Goal: Check status: Check status

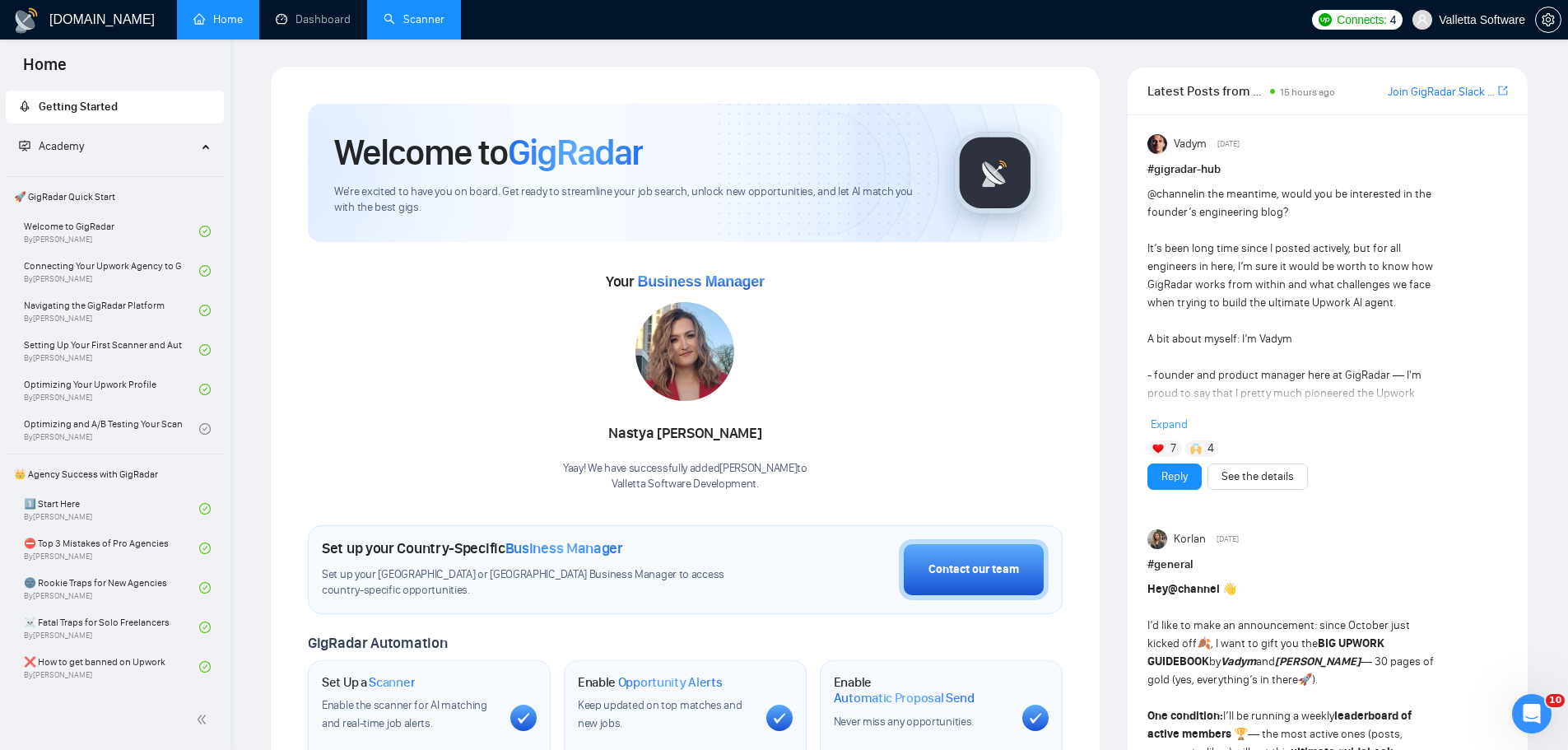
click at [398, 27] on link "Scanner" at bounding box center [414, 20] width 60 height 14
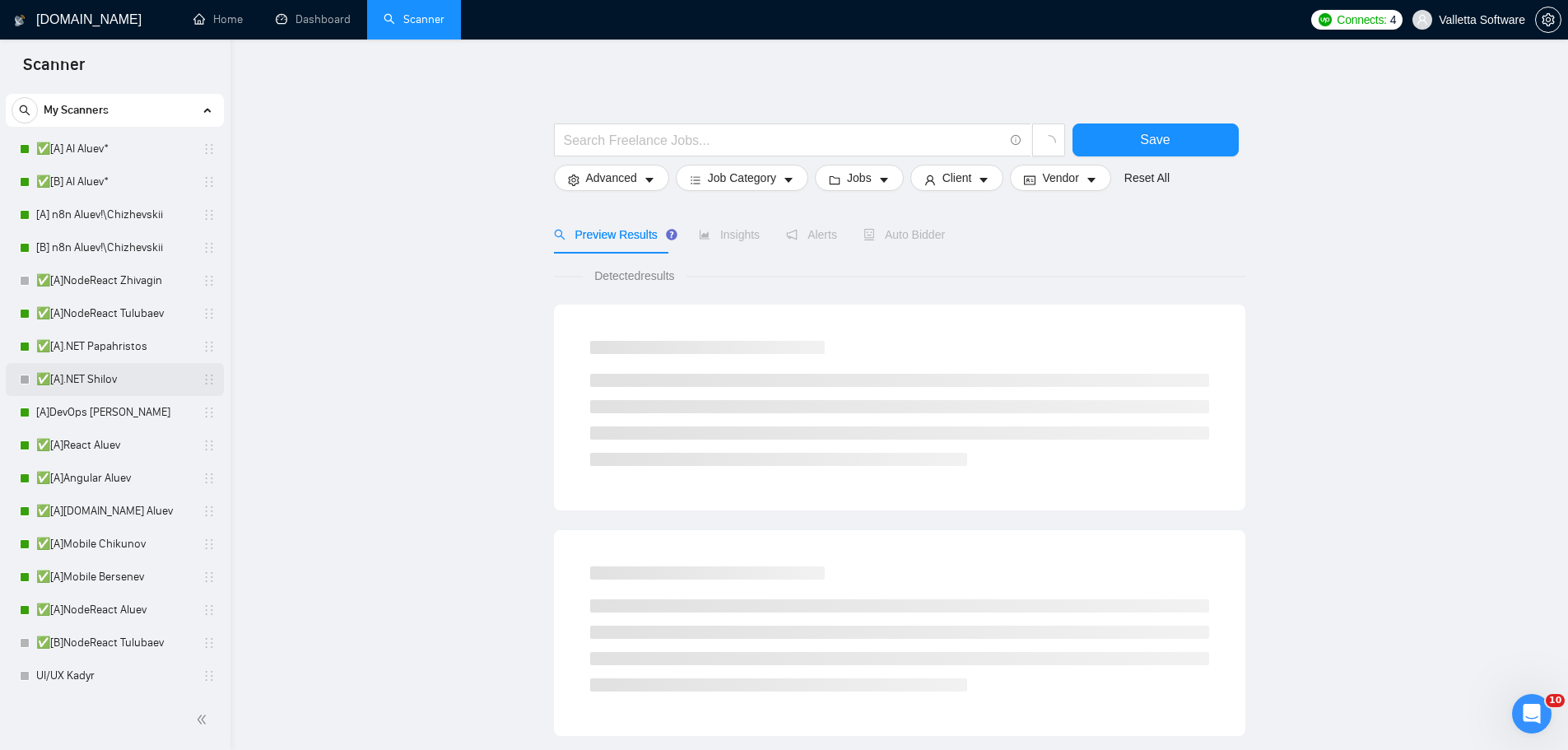
scroll to position [247, 0]
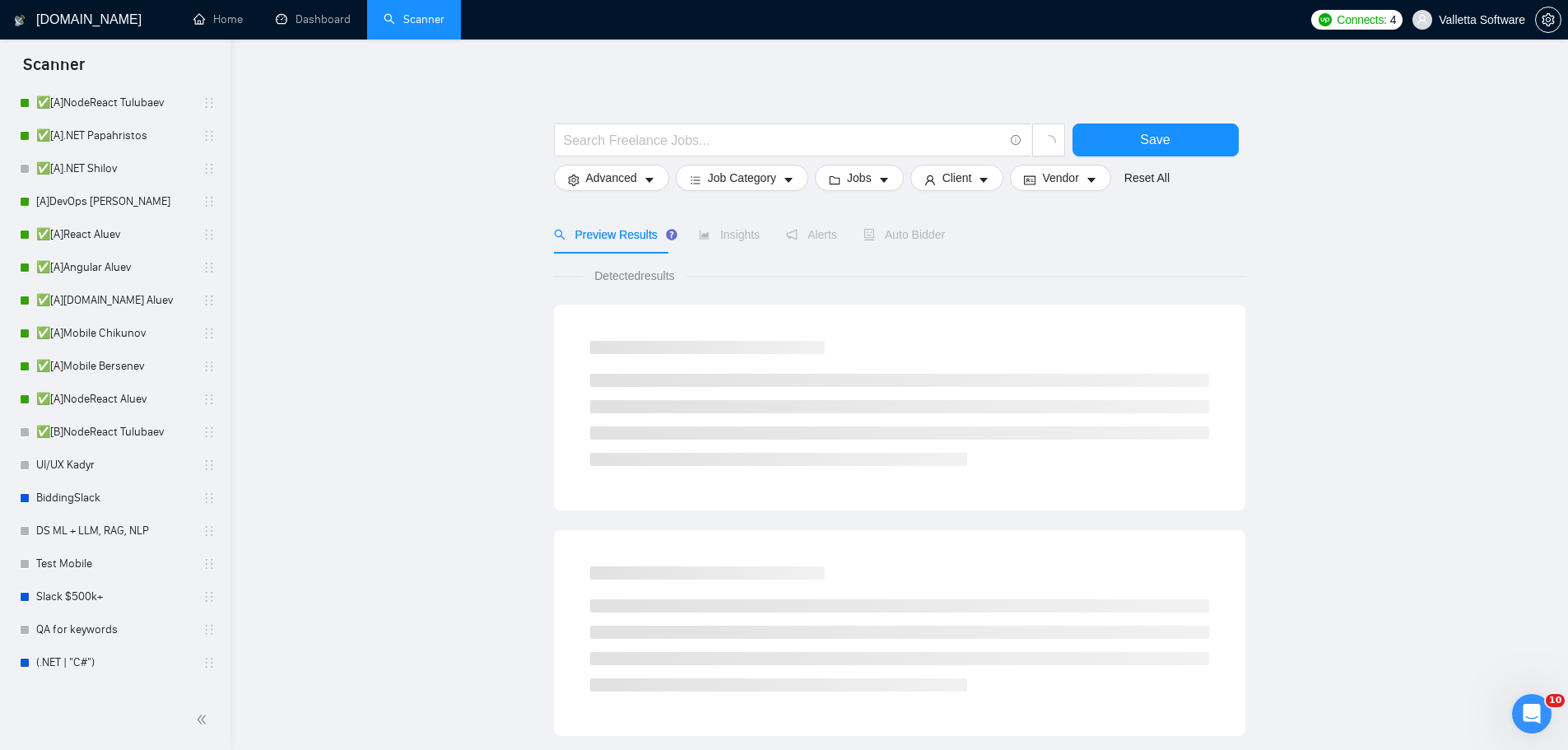
click at [326, 421] on main "Save Advanced Job Category Jobs Client Vendor Reset All Preview Results Insight…" at bounding box center [899, 739] width 1284 height 1347
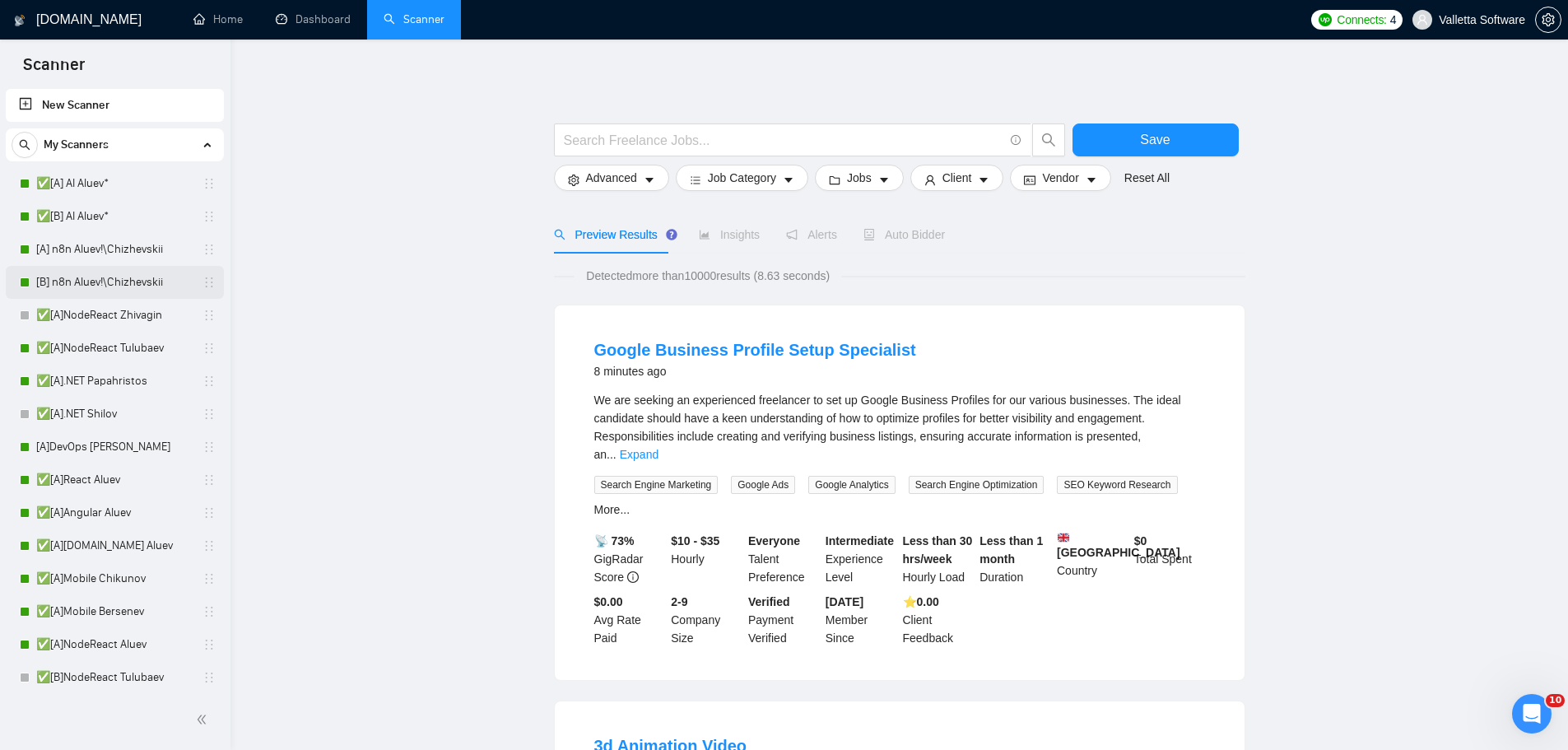
scroll to position [0, 0]
click at [73, 189] on link "✅[A] AI Aluev*" at bounding box center [115, 185] width 157 height 33
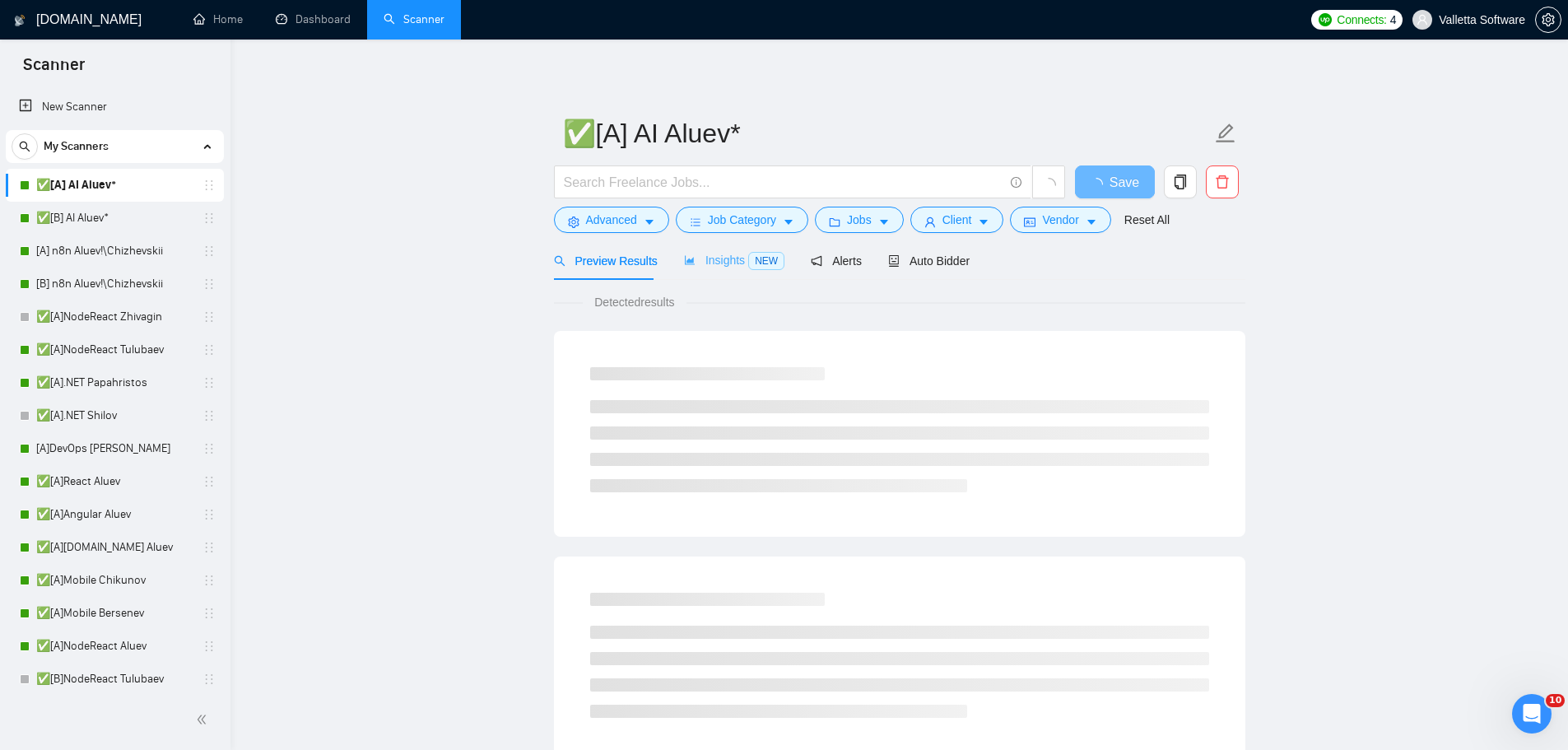
click at [713, 272] on div "Insights NEW" at bounding box center [734, 260] width 101 height 38
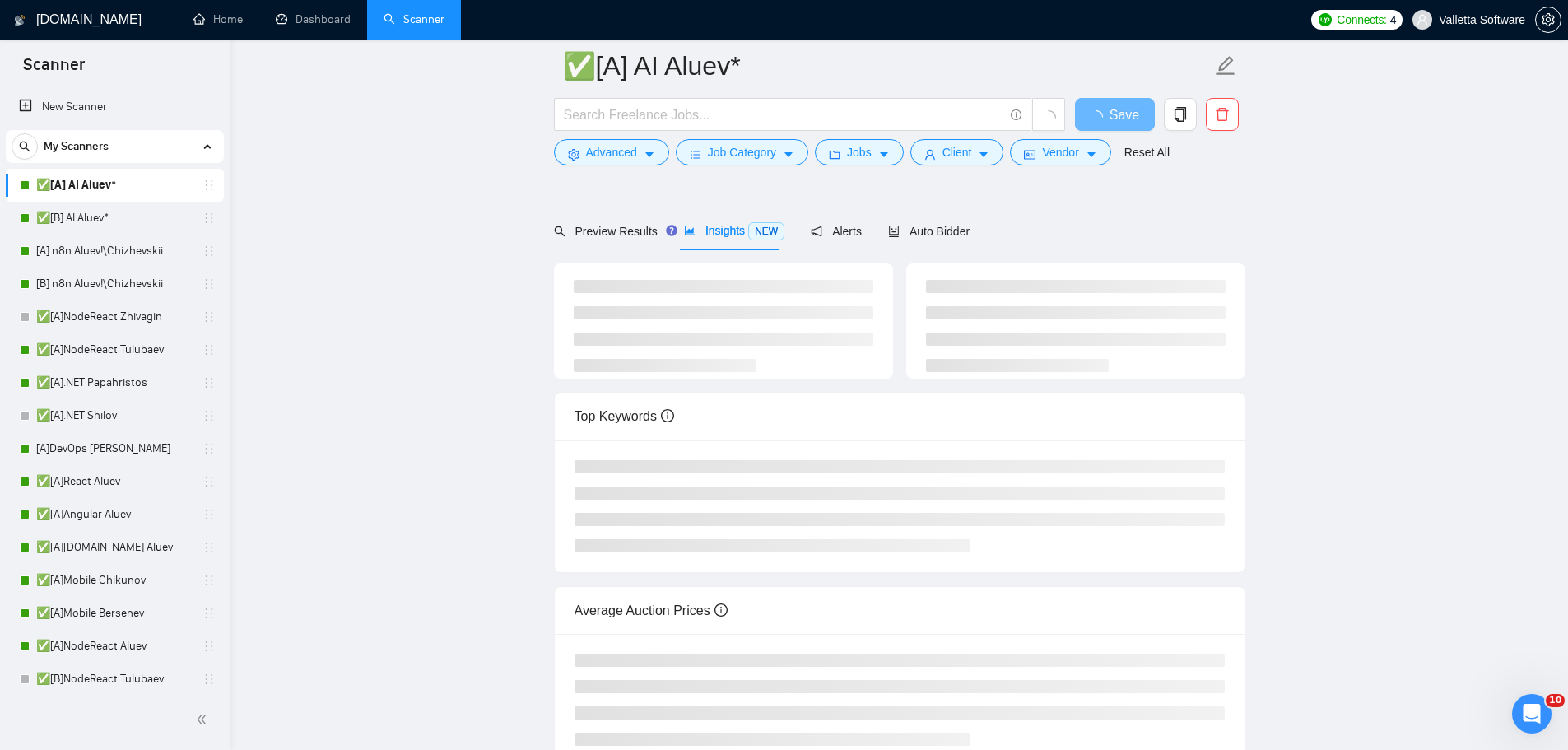
scroll to position [165, 0]
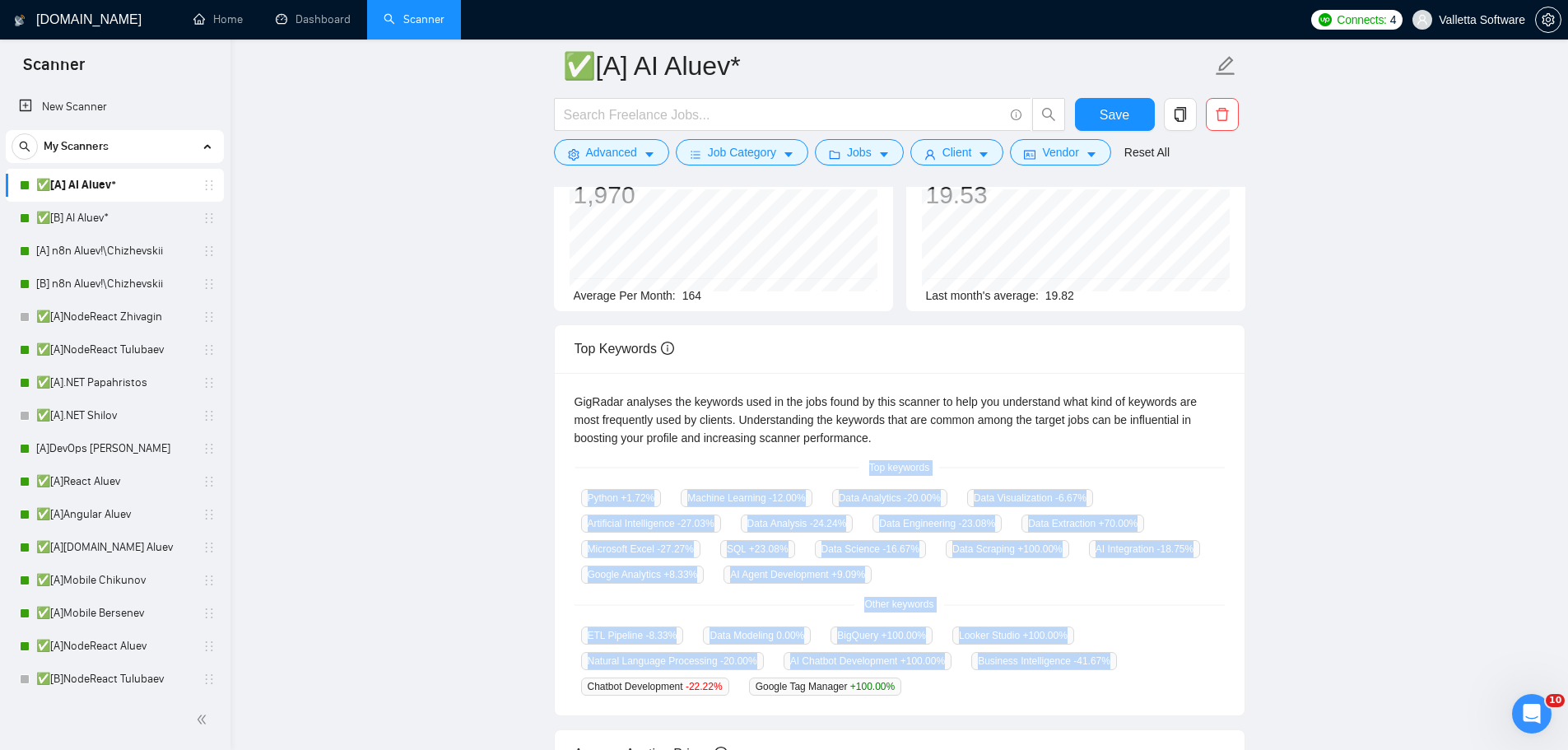
drag, startPoint x: 861, startPoint y: 472, endPoint x: 1004, endPoint y: 684, distance: 255.7
click at [1004, 684] on div "GigRadar analyses the keywords used in the jobs found by this scanner to help y…" at bounding box center [899, 544] width 689 height 343
click at [874, 477] on div "GigRadar analyses the keywords used in the jobs found by this scanner to help y…" at bounding box center [899, 544] width 689 height 343
drag, startPoint x: 870, startPoint y: 464, endPoint x: 955, endPoint y: 707, distance: 257.4
click at [955, 707] on div "GigRadar analyses the keywords used in the jobs found by this scanner to help y…" at bounding box center [899, 544] width 689 height 343
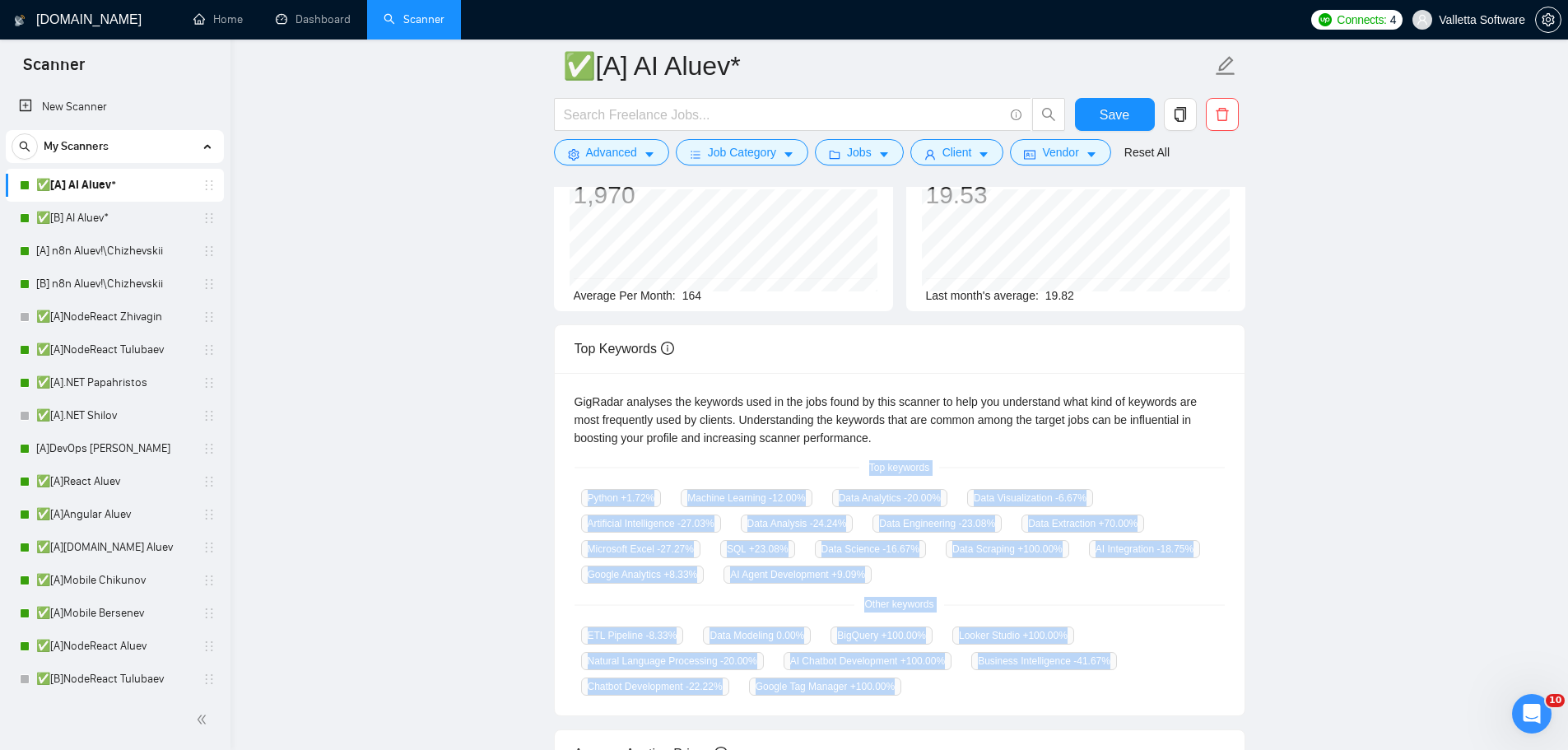
copy div "Top keywords Python +1.72 % Machine Learning -12.00 % Data Analytics -20.00 % D…"
click at [342, 19] on link "Dashboard" at bounding box center [313, 20] width 75 height 14
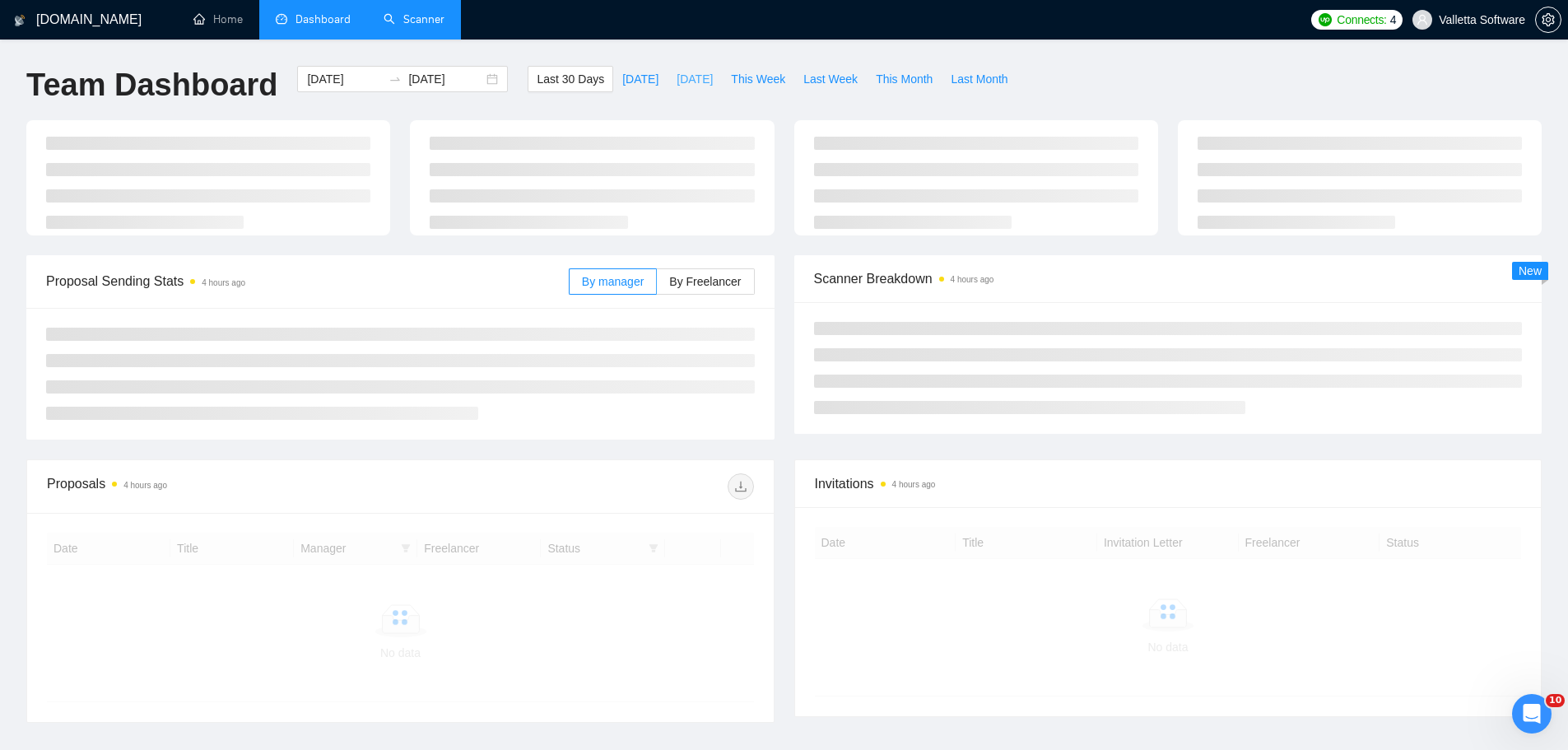
click at [677, 79] on span "[DATE]" at bounding box center [695, 79] width 36 height 18
type input "[DATE]"
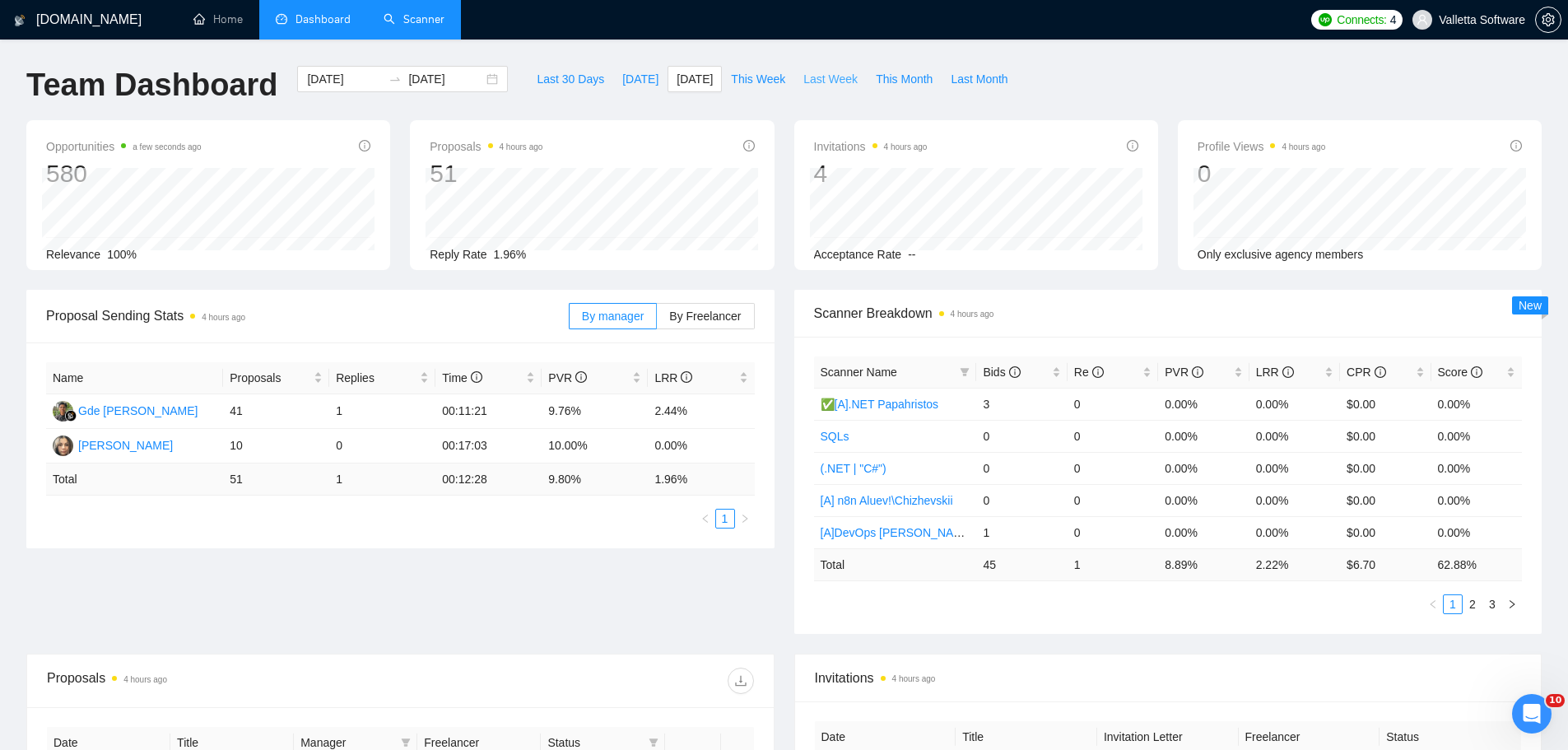
click at [809, 85] on span "Last Week" at bounding box center [830, 79] width 54 height 18
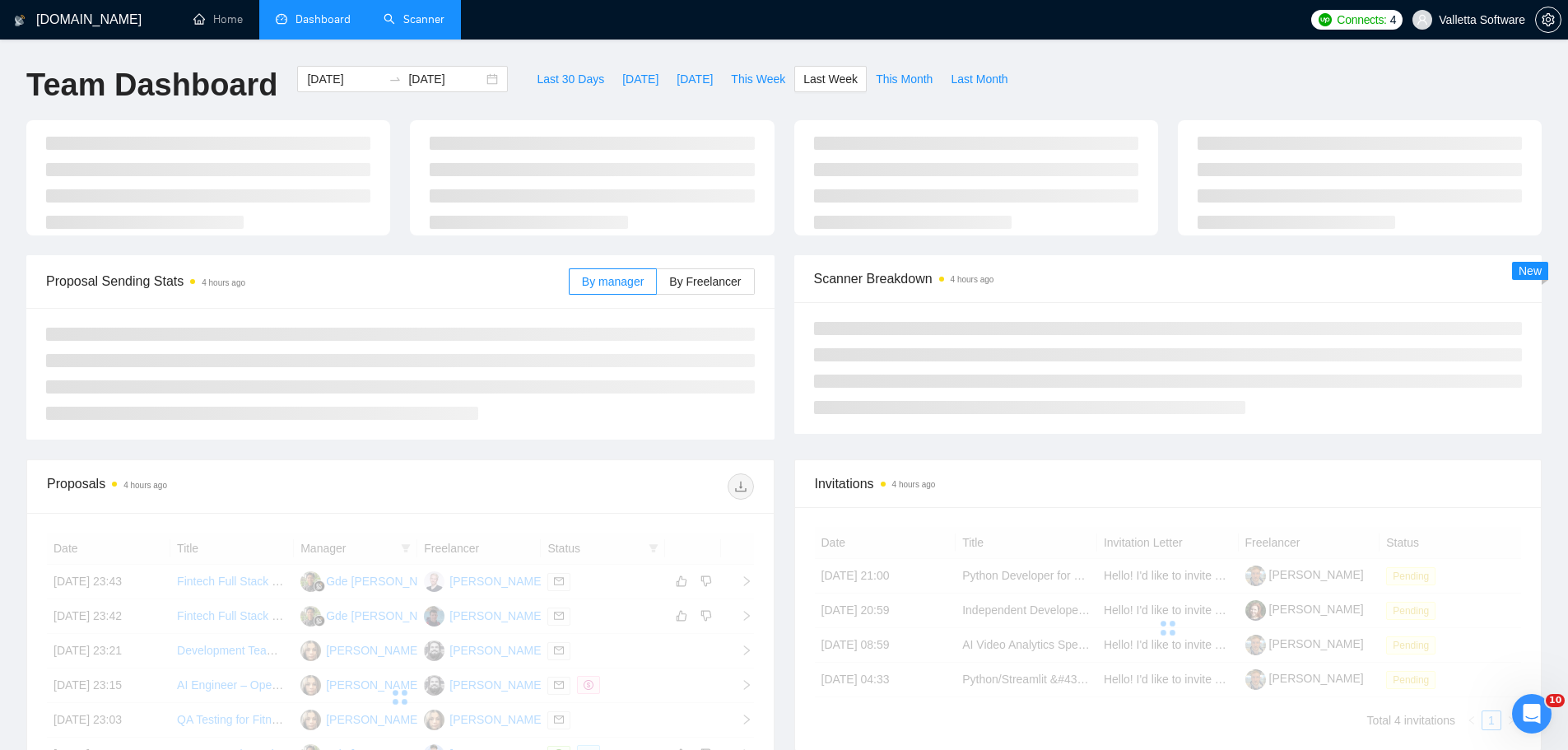
type input "[DATE]"
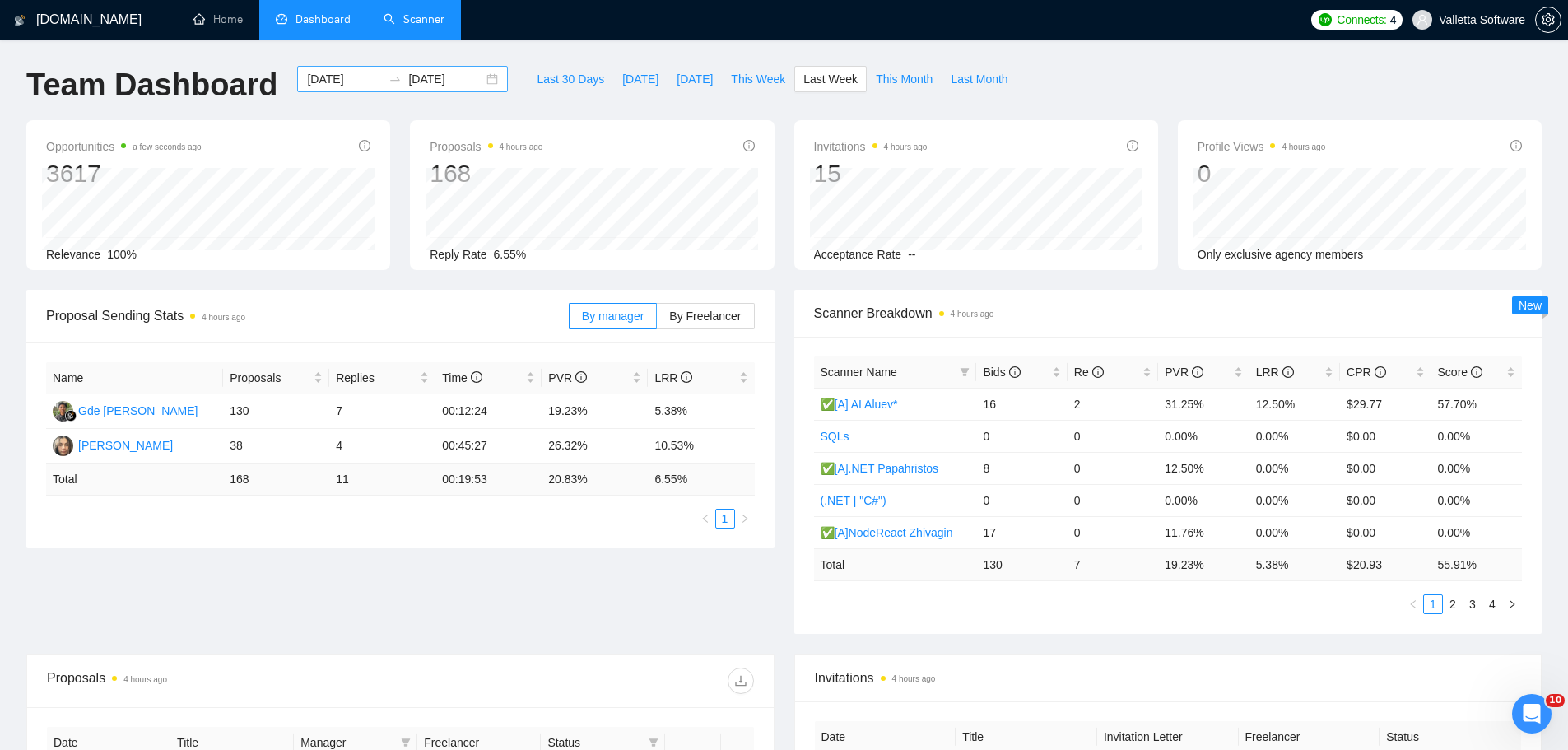
click at [324, 74] on input "[DATE]" at bounding box center [344, 79] width 75 height 18
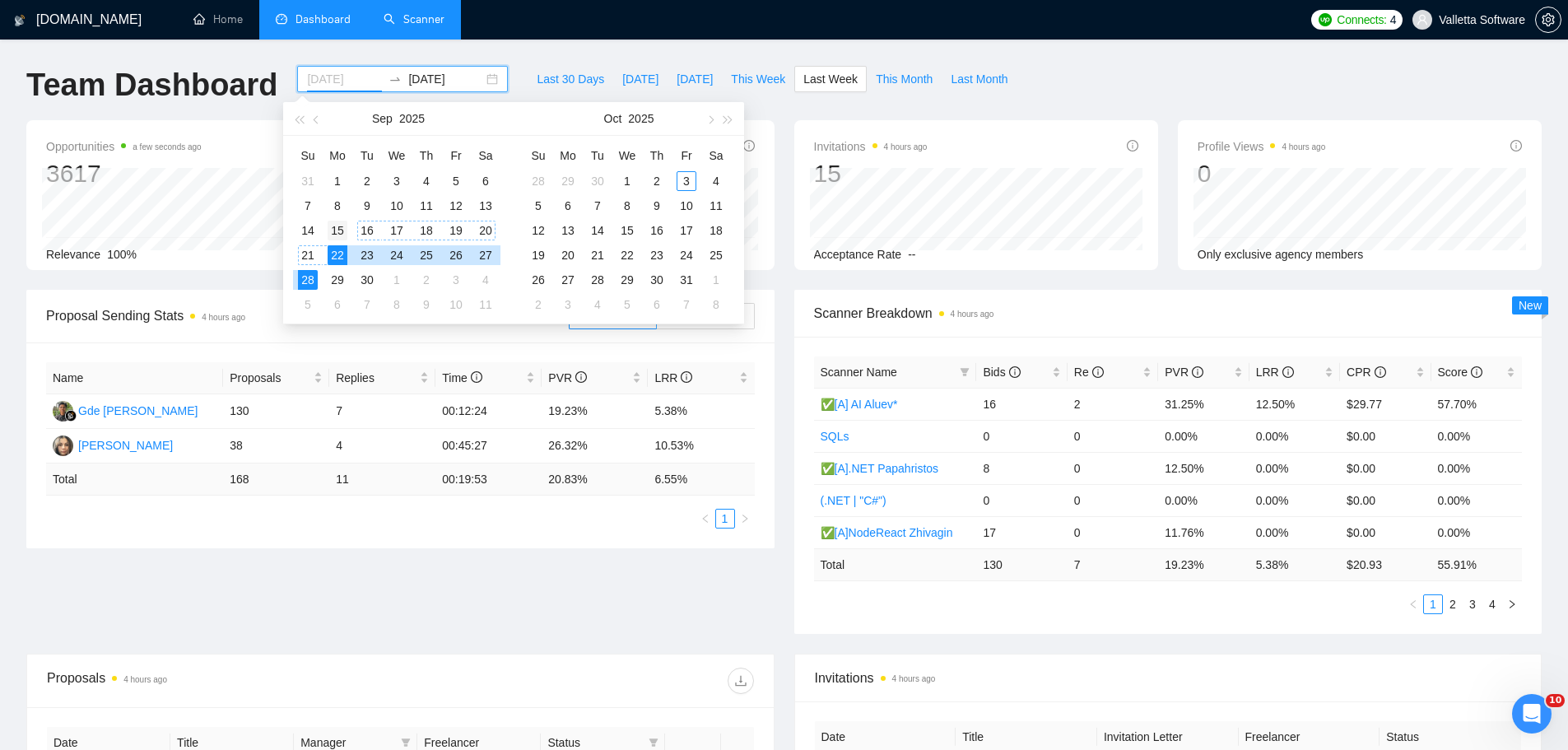
type input "[DATE]"
drag, startPoint x: 343, startPoint y: 230, endPoint x: 313, endPoint y: 244, distance: 33.1
click at [343, 230] on div "15" at bounding box center [337, 230] width 20 height 20
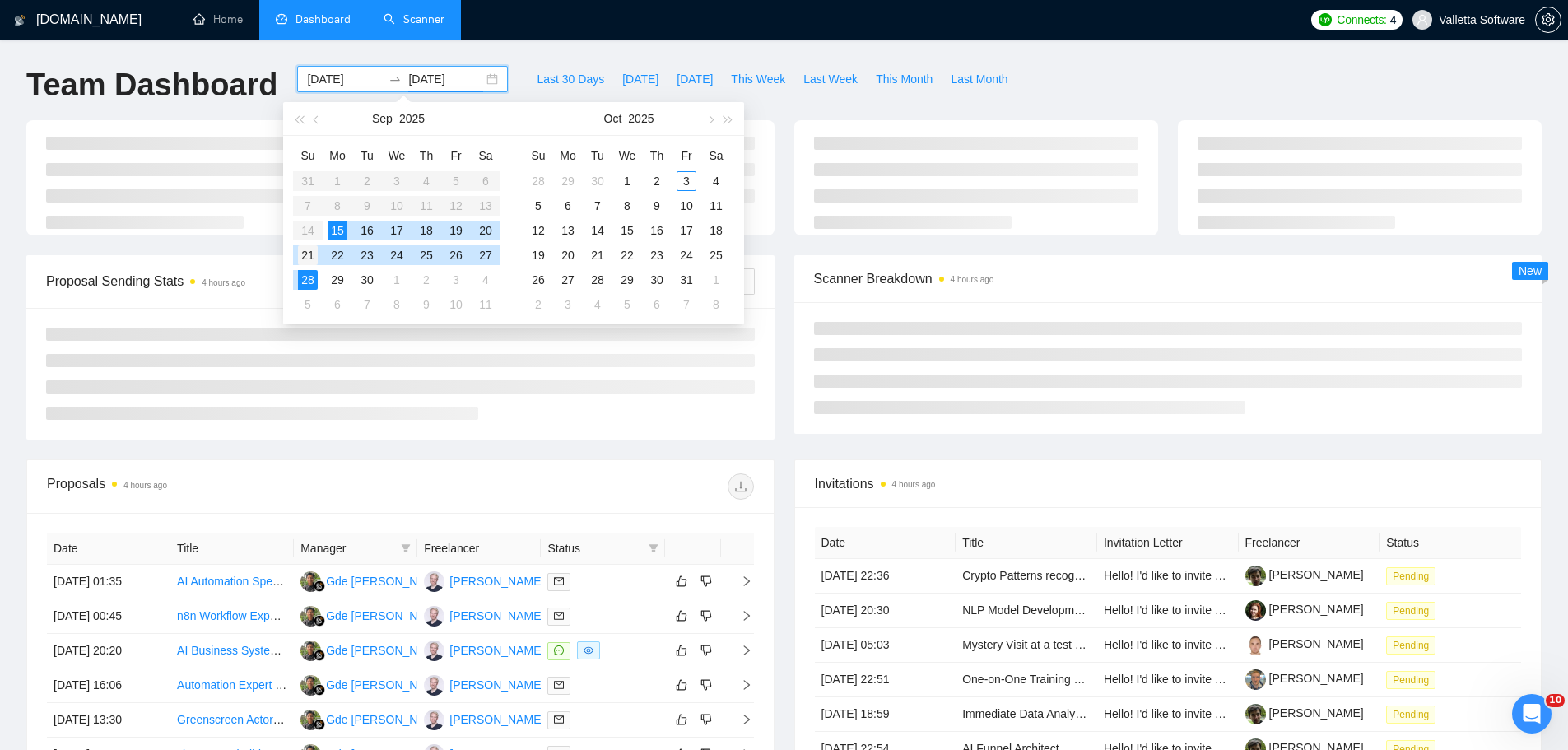
type input "[DATE]"
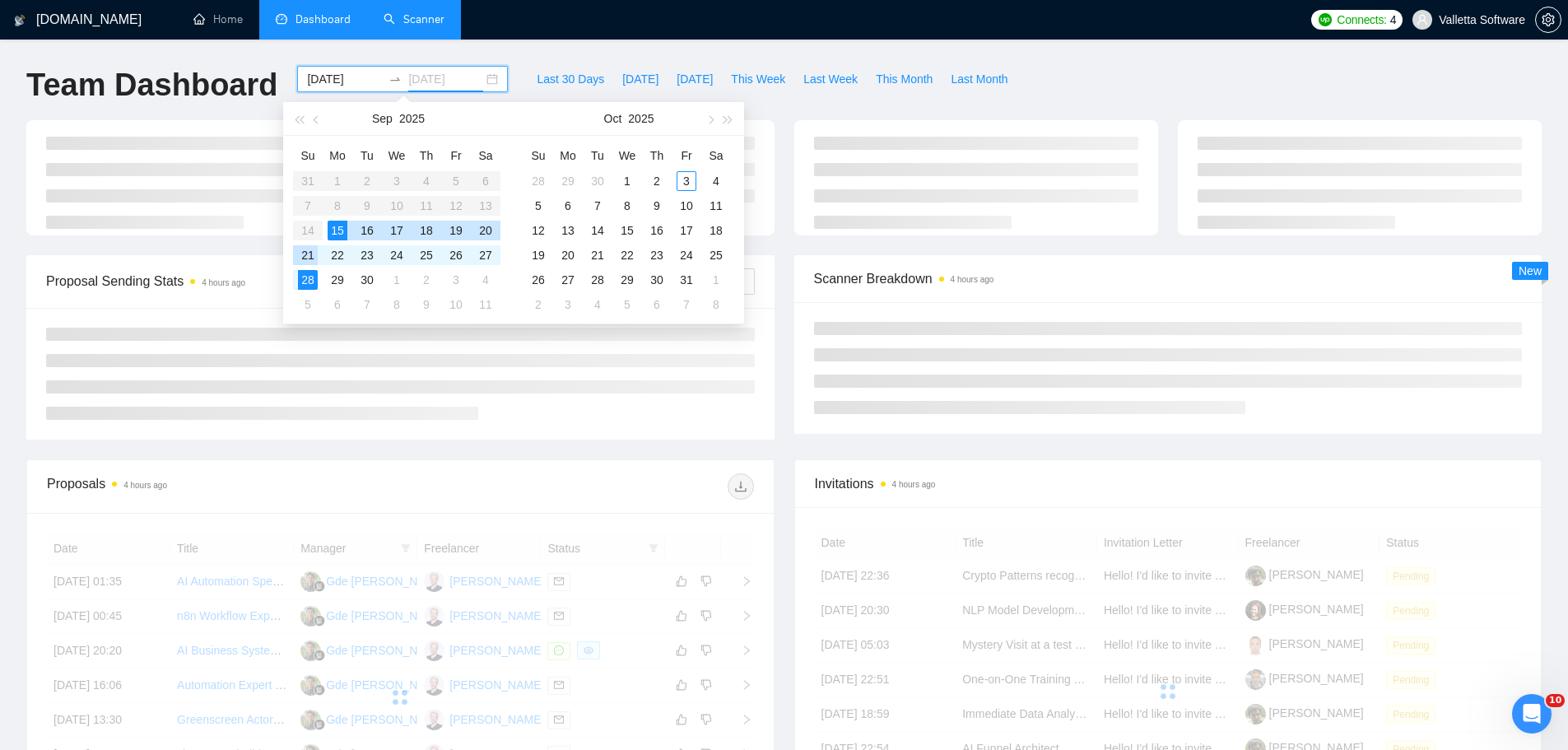
click at [310, 250] on div "21" at bounding box center [308, 255] width 20 height 20
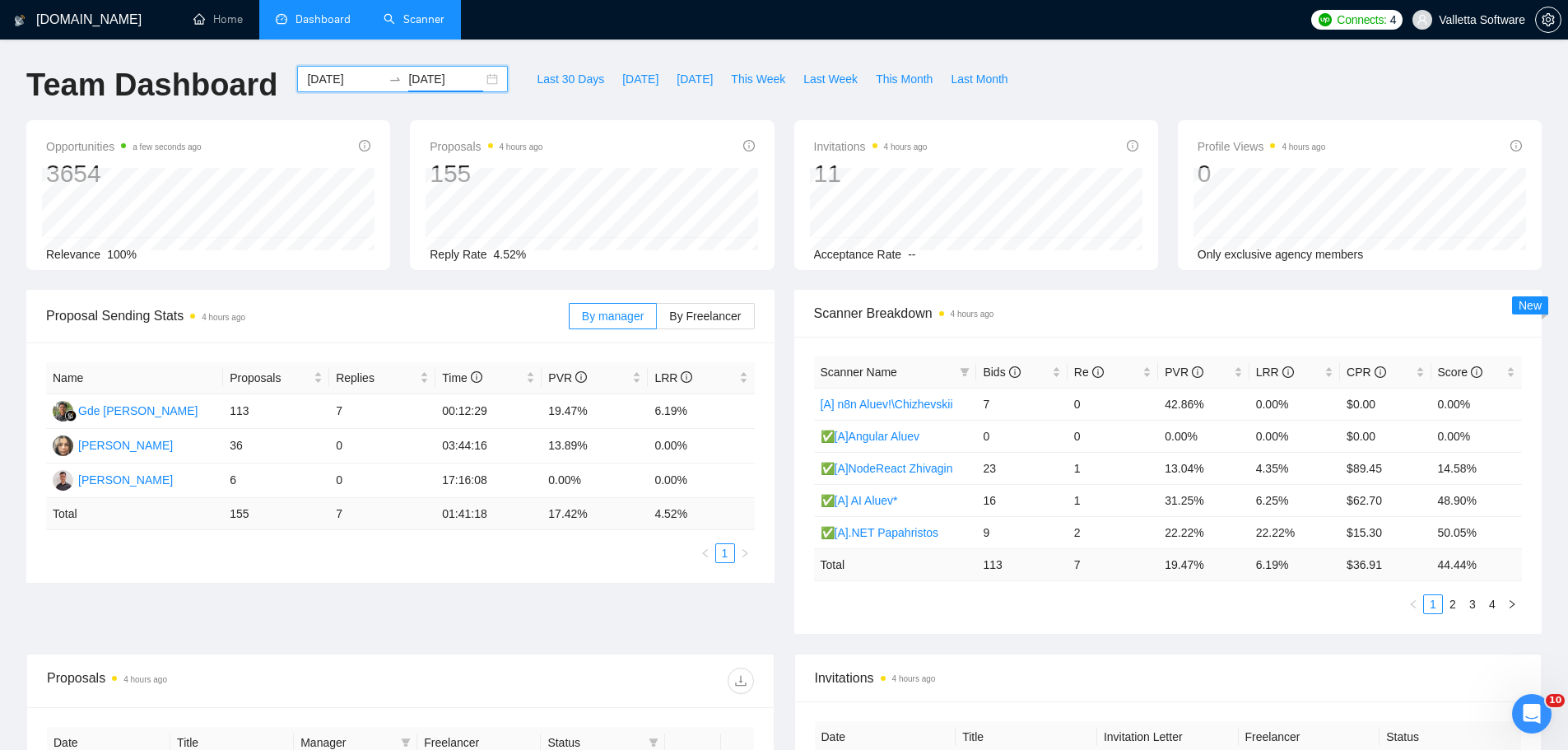
click at [307, 69] on div "[DATE] [DATE]" at bounding box center [402, 79] width 211 height 27
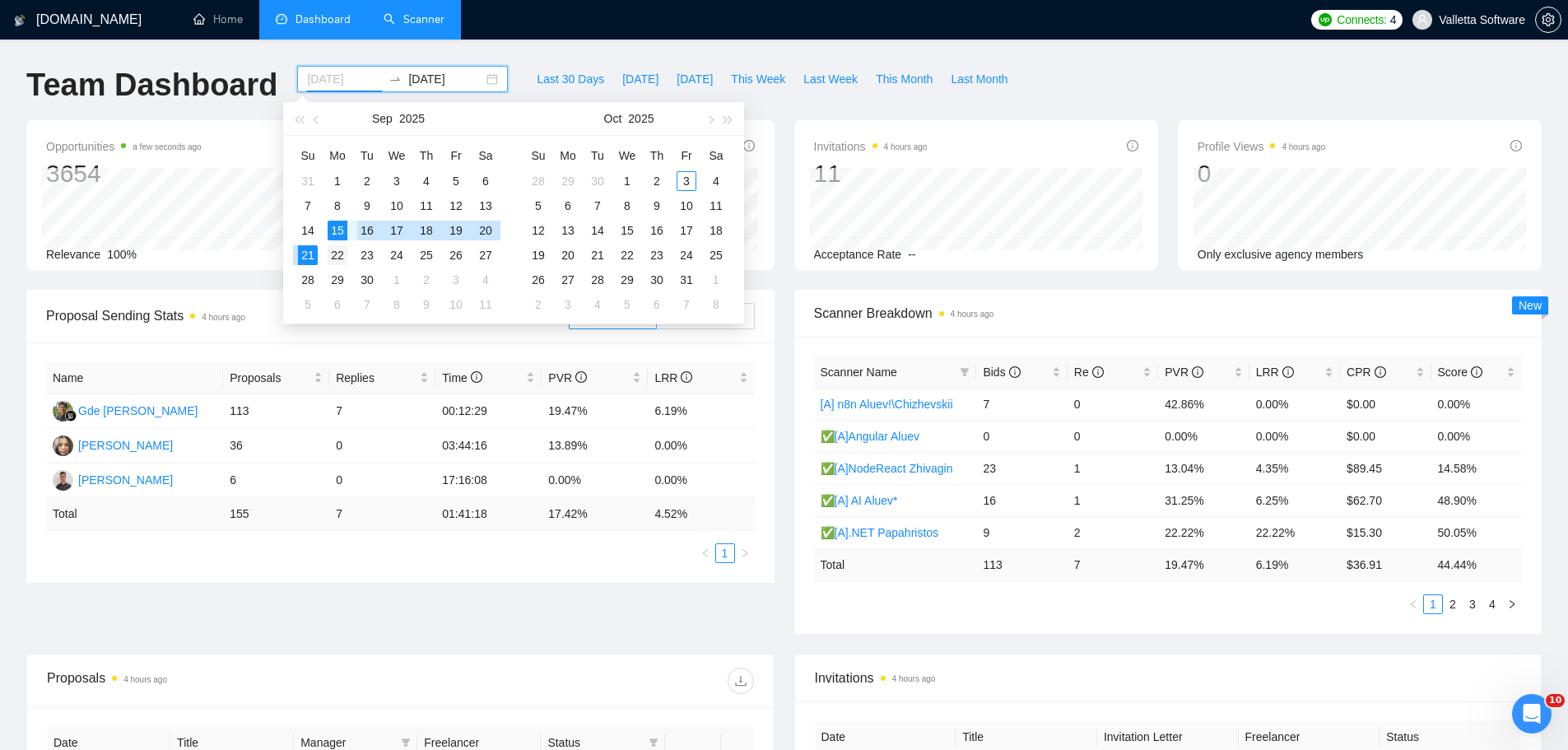
type input "[DATE]"
click at [341, 254] on div "22" at bounding box center [337, 255] width 20 height 20
type input "[DATE]"
click at [310, 280] on div "28" at bounding box center [308, 280] width 20 height 20
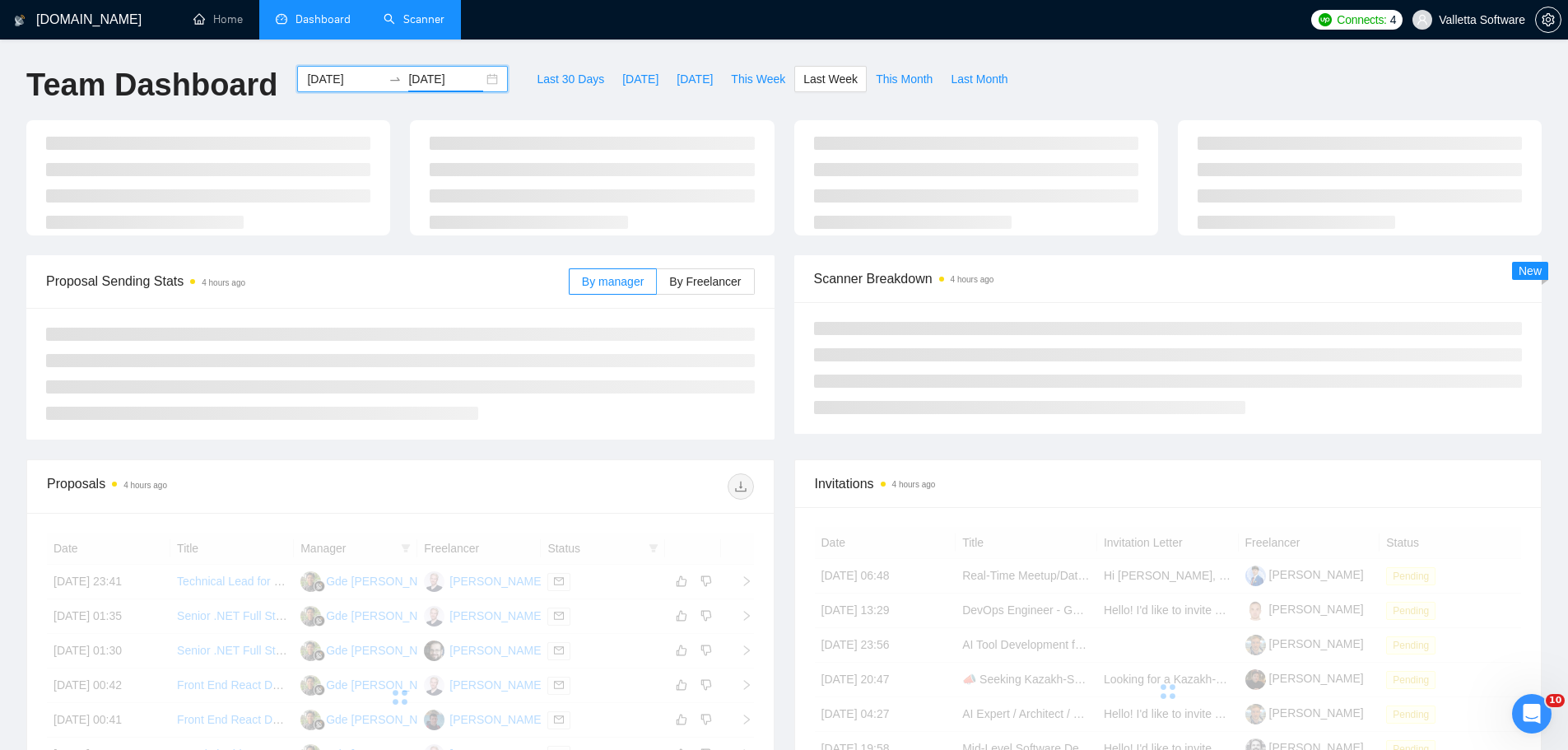
click at [269, 303] on div "Proposal Sending Stats 4 hours ago" at bounding box center [308, 281] width 523 height 47
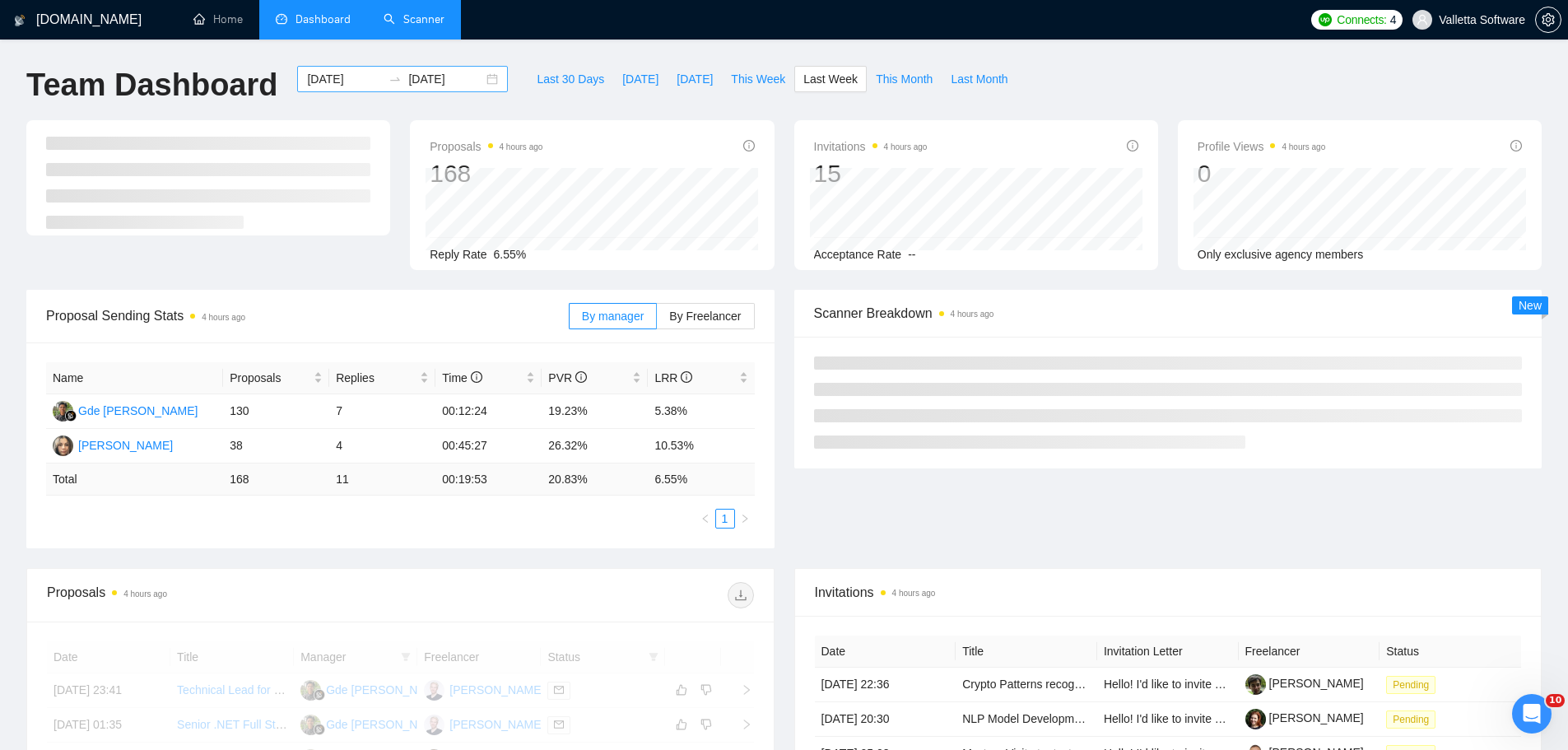
click at [337, 69] on div "[DATE] [DATE]" at bounding box center [402, 79] width 211 height 27
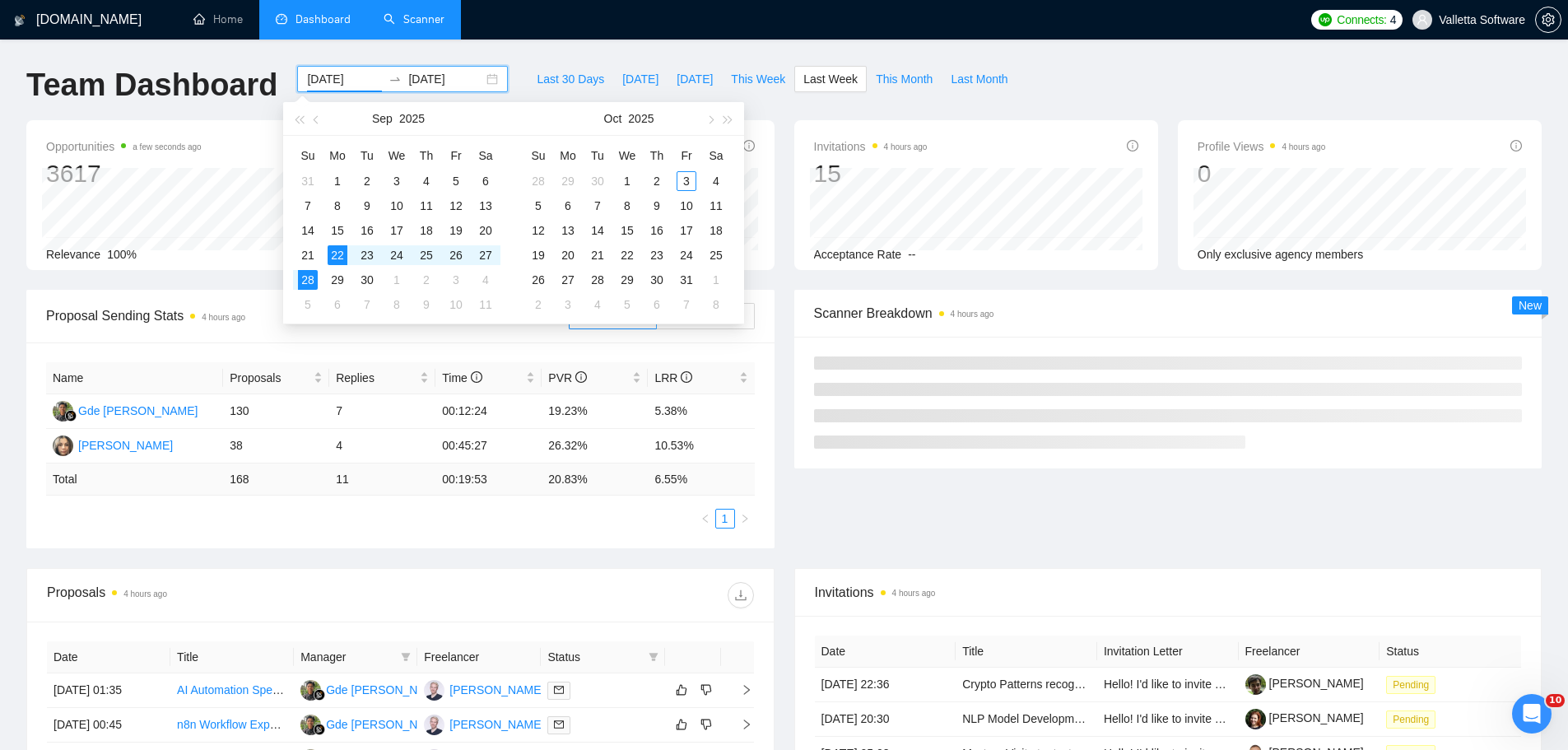
click at [327, 82] on input "[DATE]" at bounding box center [344, 79] width 75 height 18
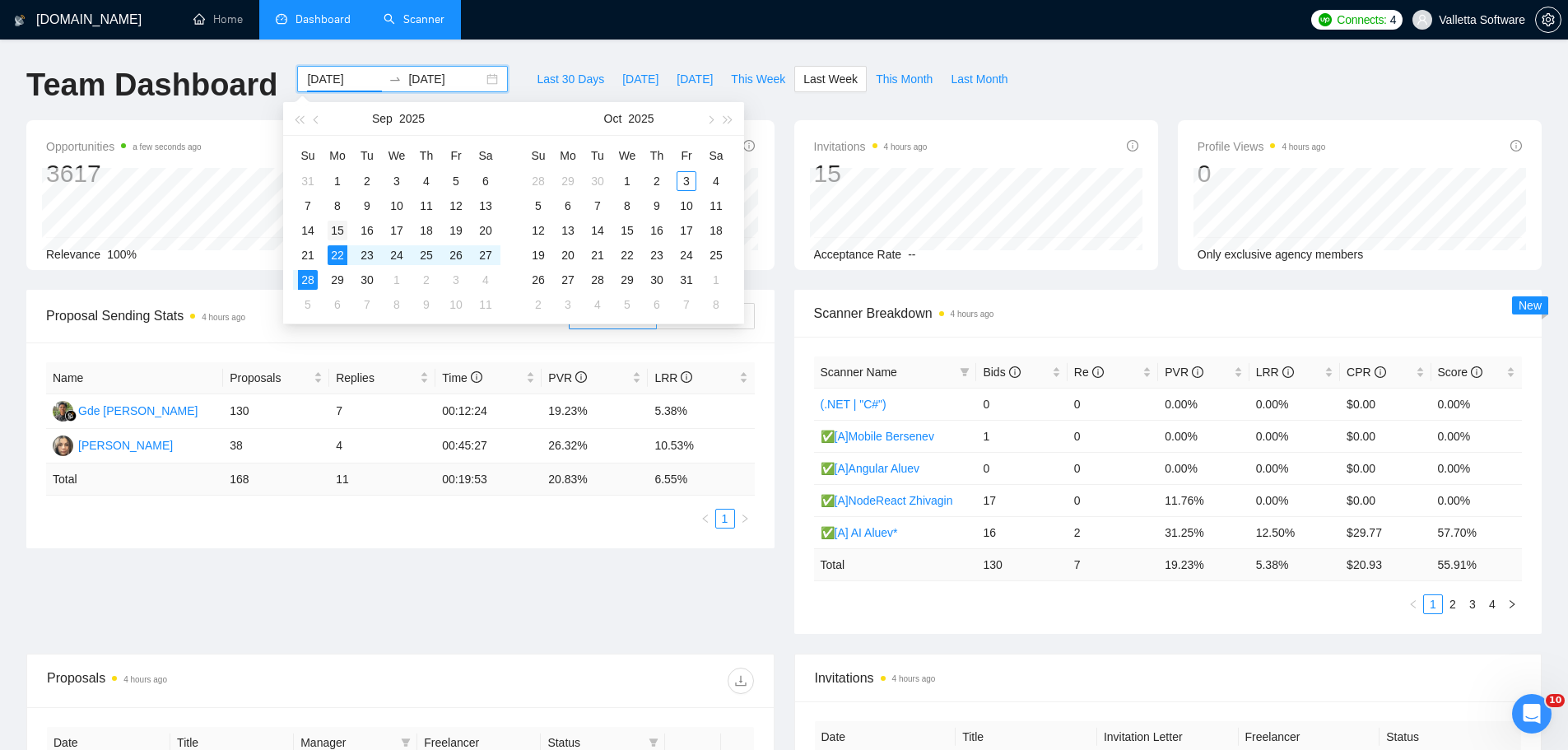
type input "[DATE]"
click at [333, 225] on div "15" at bounding box center [337, 230] width 20 height 20
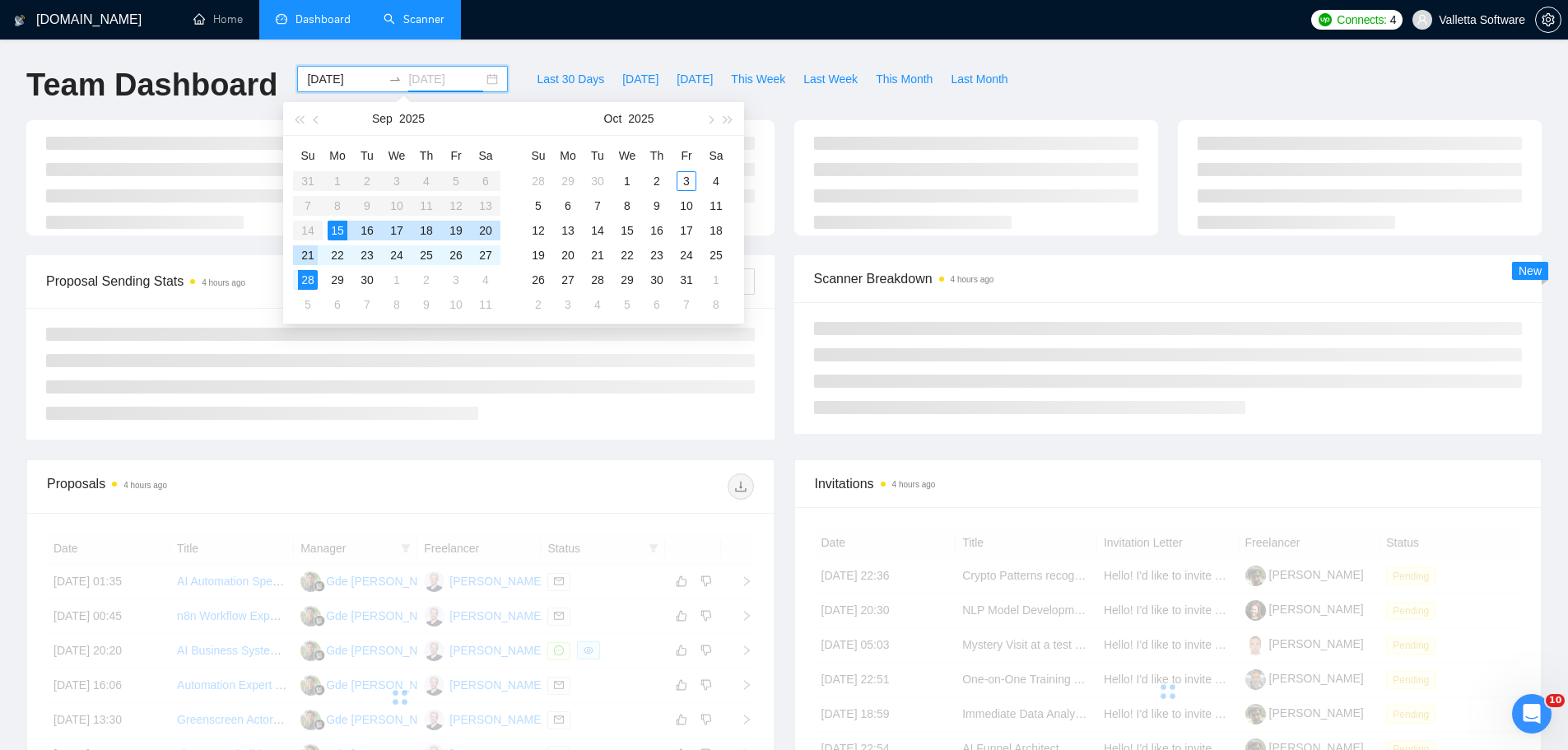
click at [313, 256] on div "21" at bounding box center [308, 255] width 20 height 20
type input "[DATE]"
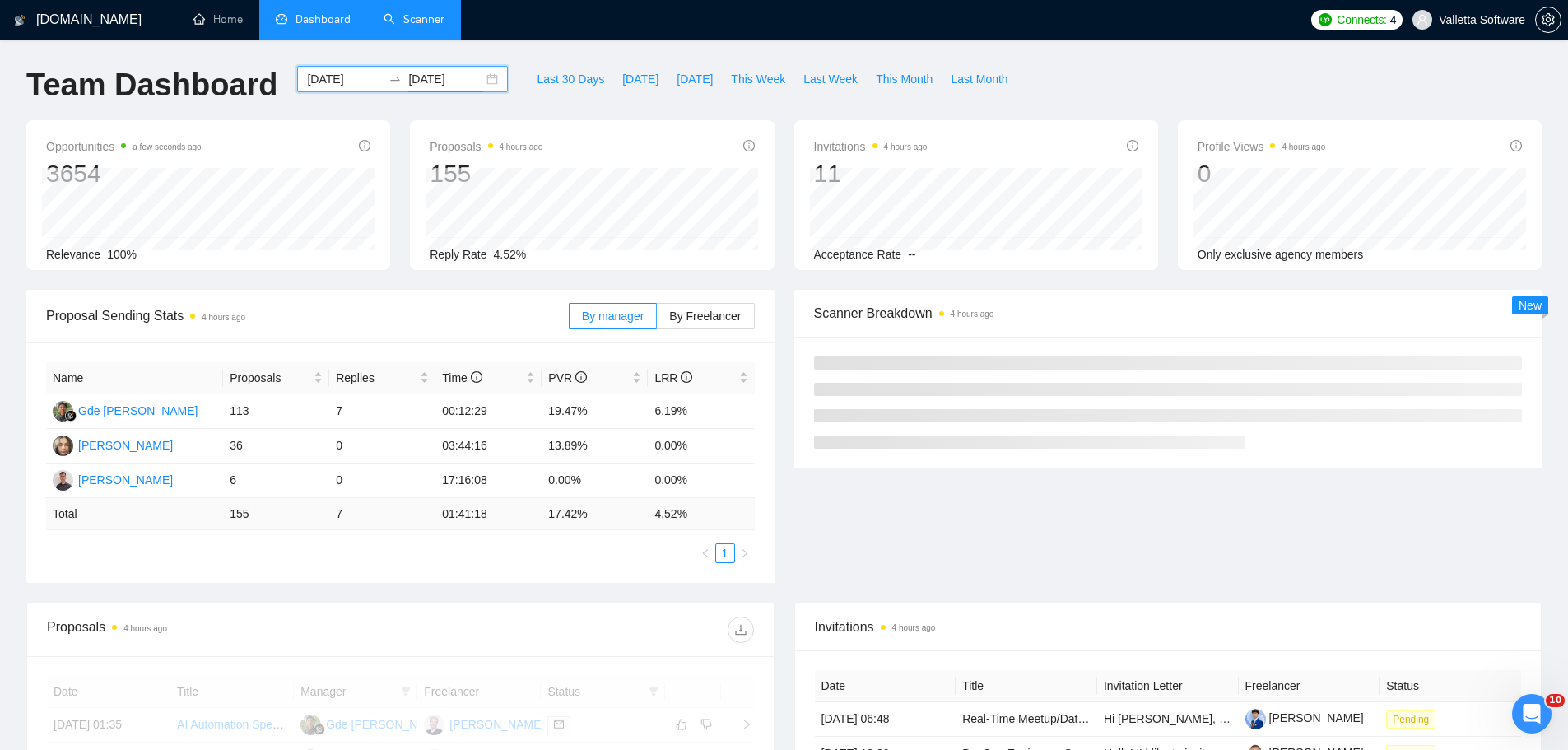
click at [307, 74] on input "[DATE]" at bounding box center [344, 79] width 75 height 18
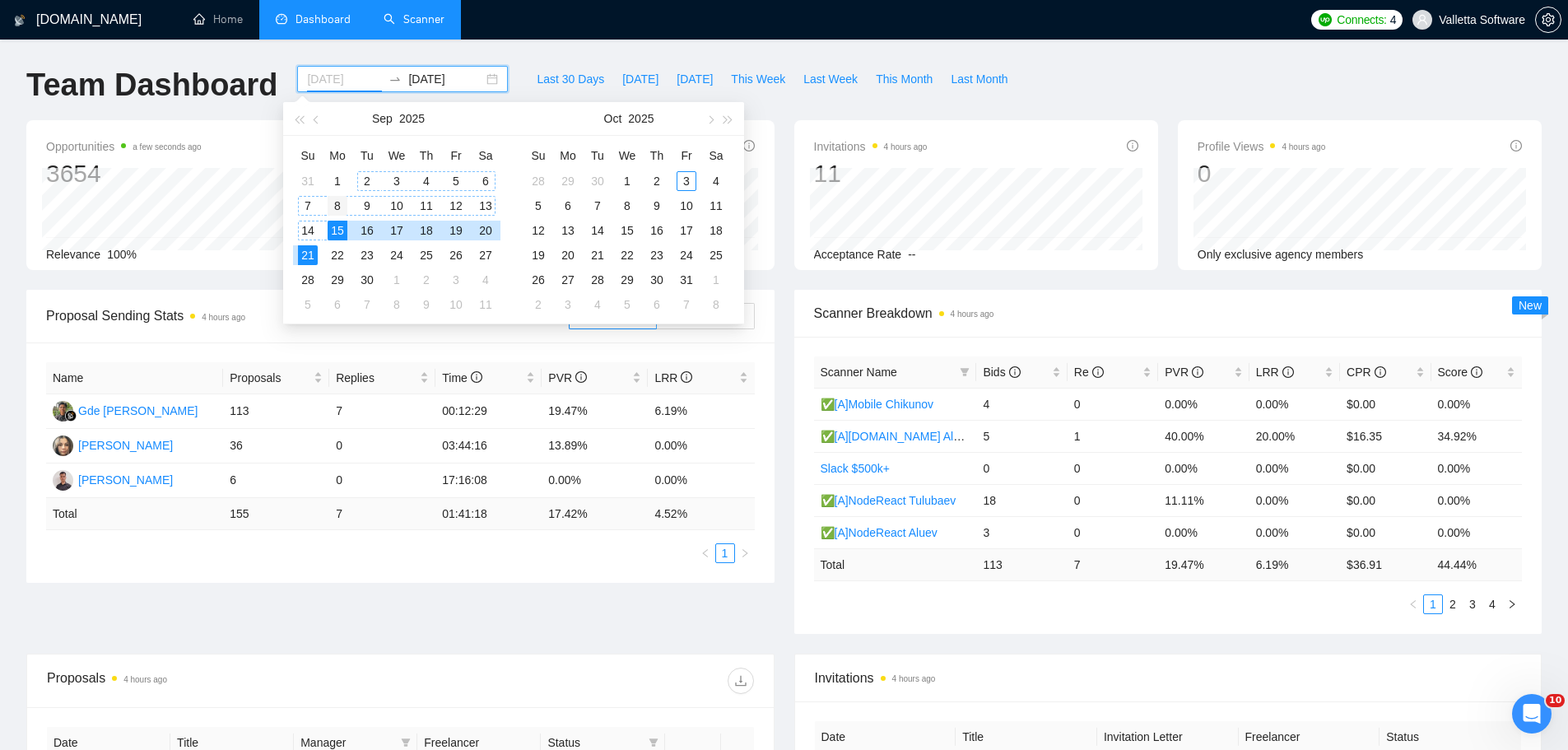
type input "[DATE]"
click at [332, 206] on div "8" at bounding box center [337, 206] width 20 height 20
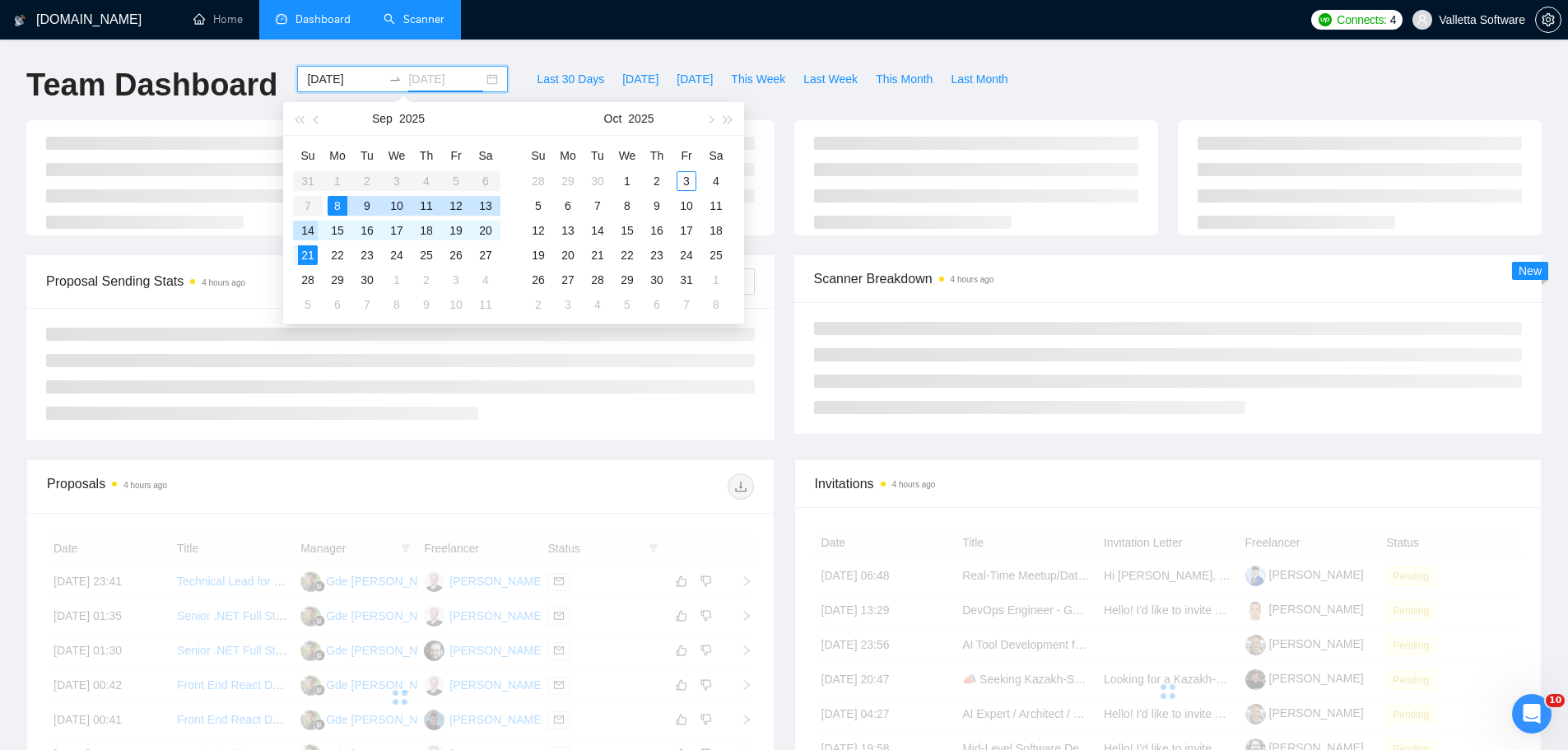
click at [314, 228] on div "14" at bounding box center [308, 230] width 20 height 20
type input "[DATE]"
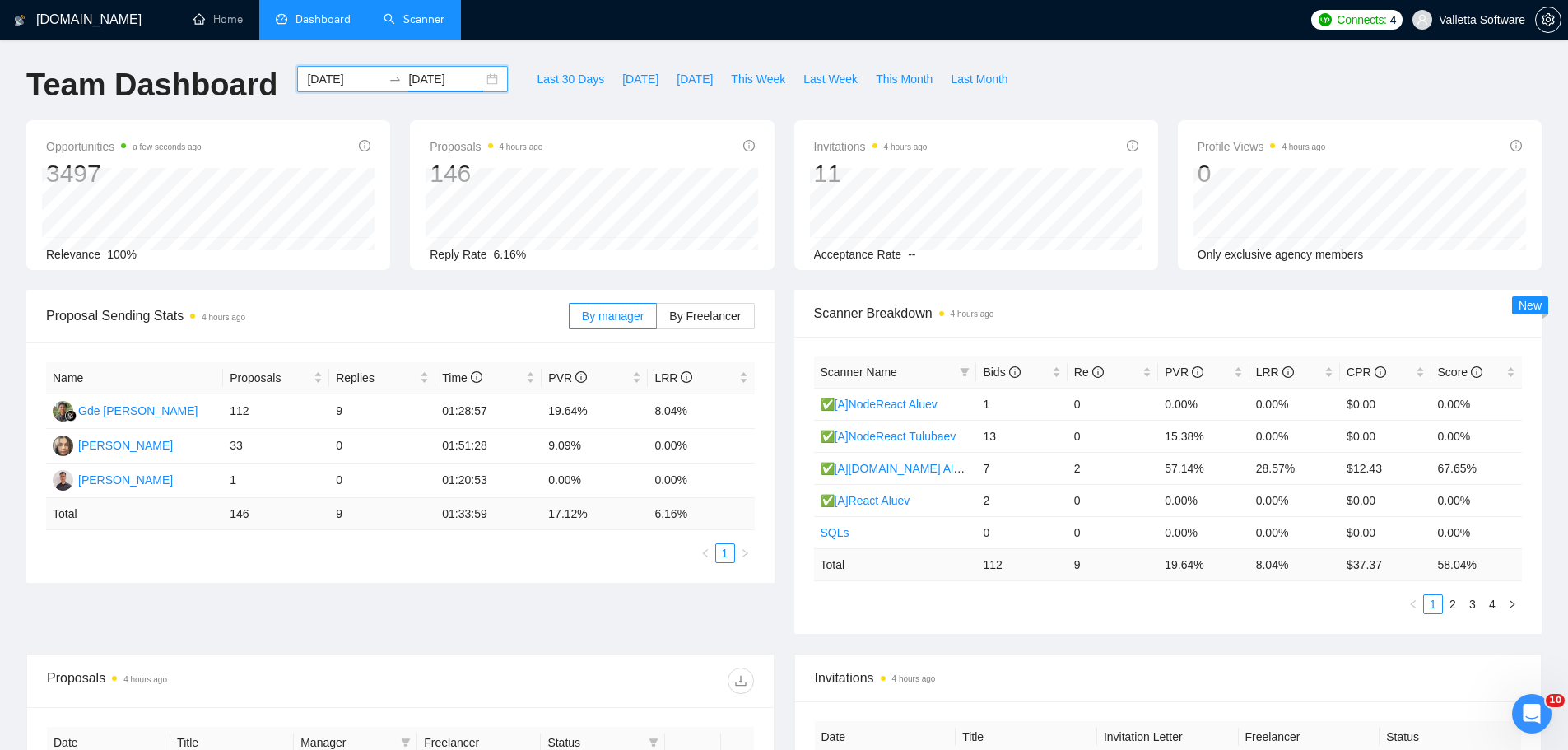
click at [314, 69] on div "[DATE] [DATE]" at bounding box center [402, 79] width 211 height 27
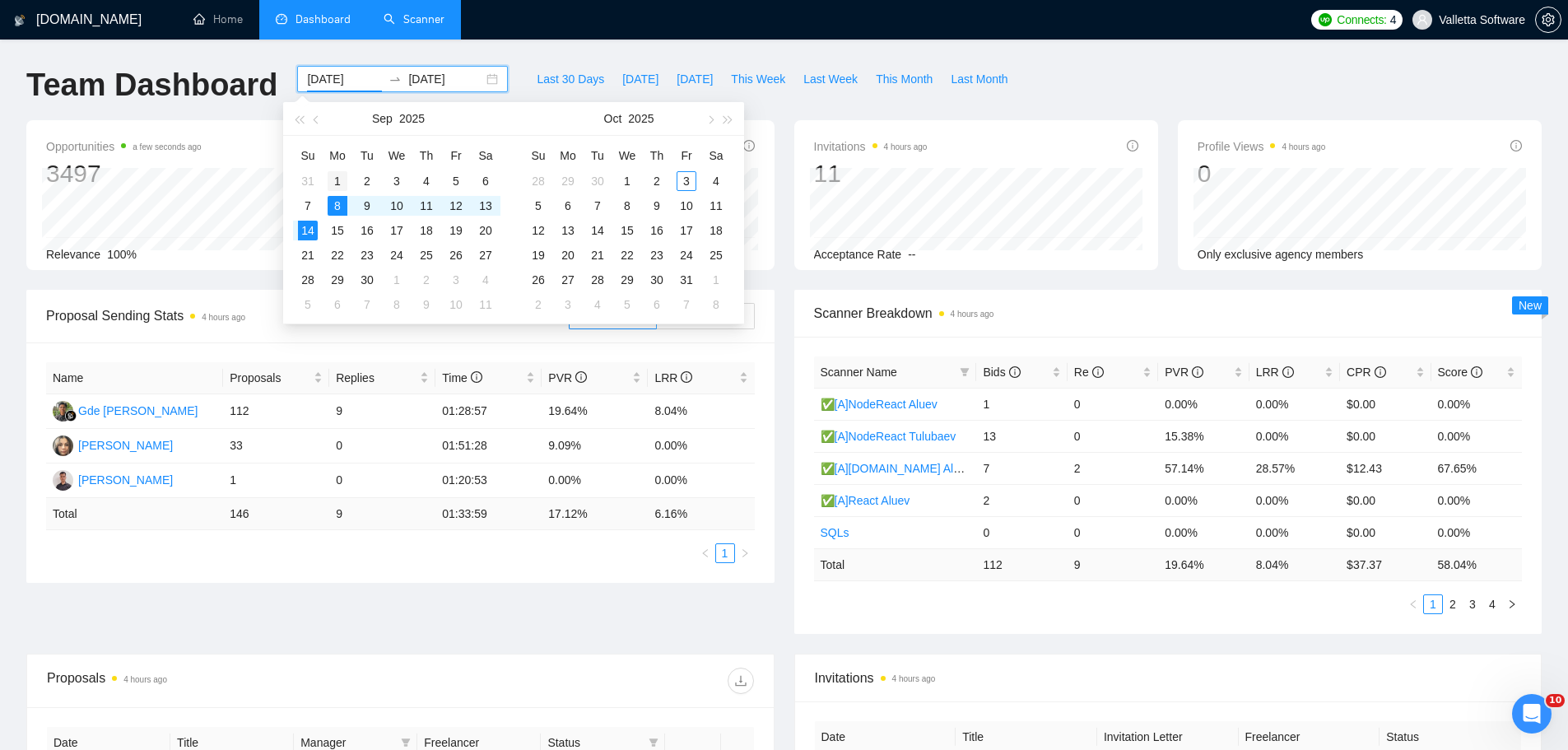
type input "[DATE]"
click at [335, 177] on div "1" at bounding box center [337, 181] width 20 height 20
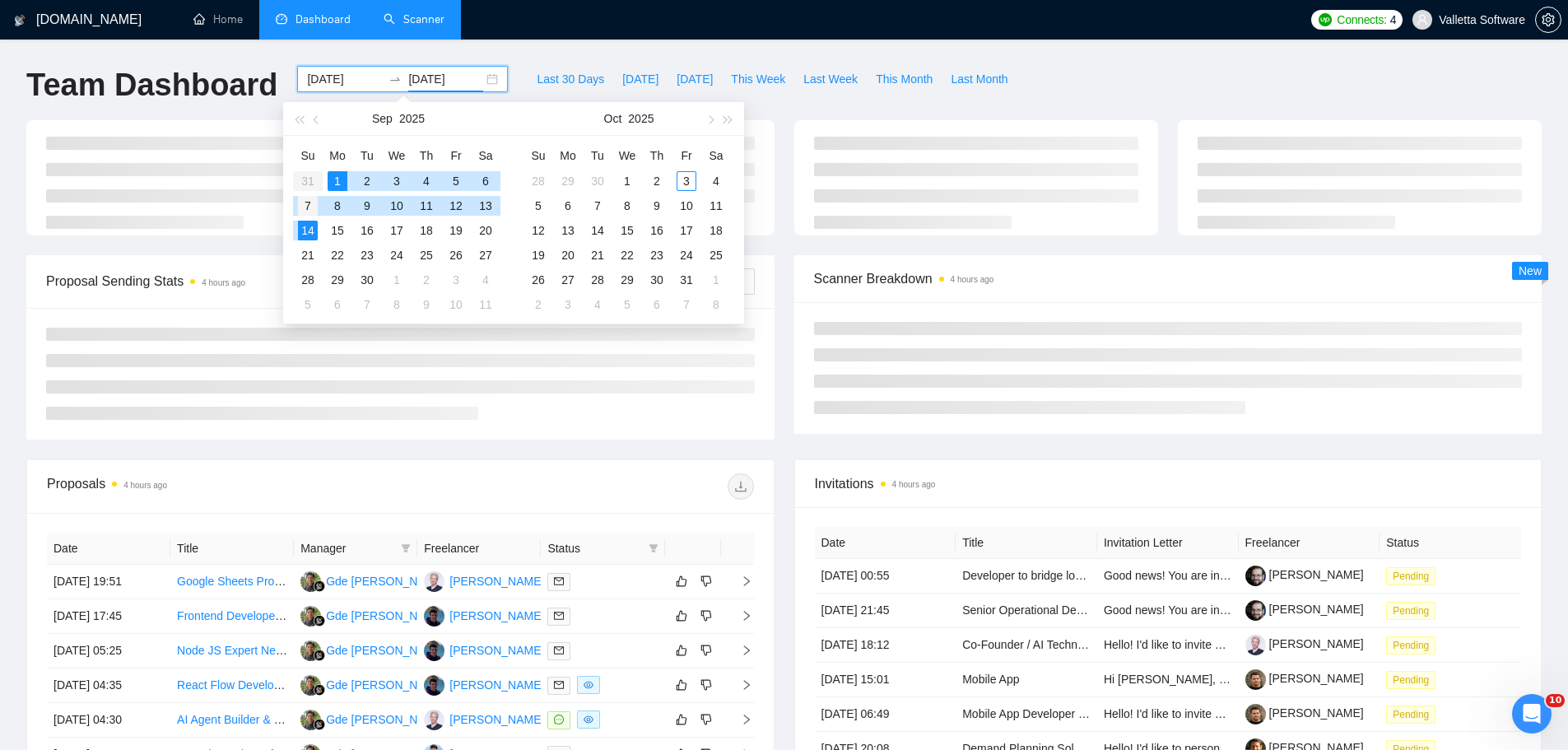
type input "[DATE]"
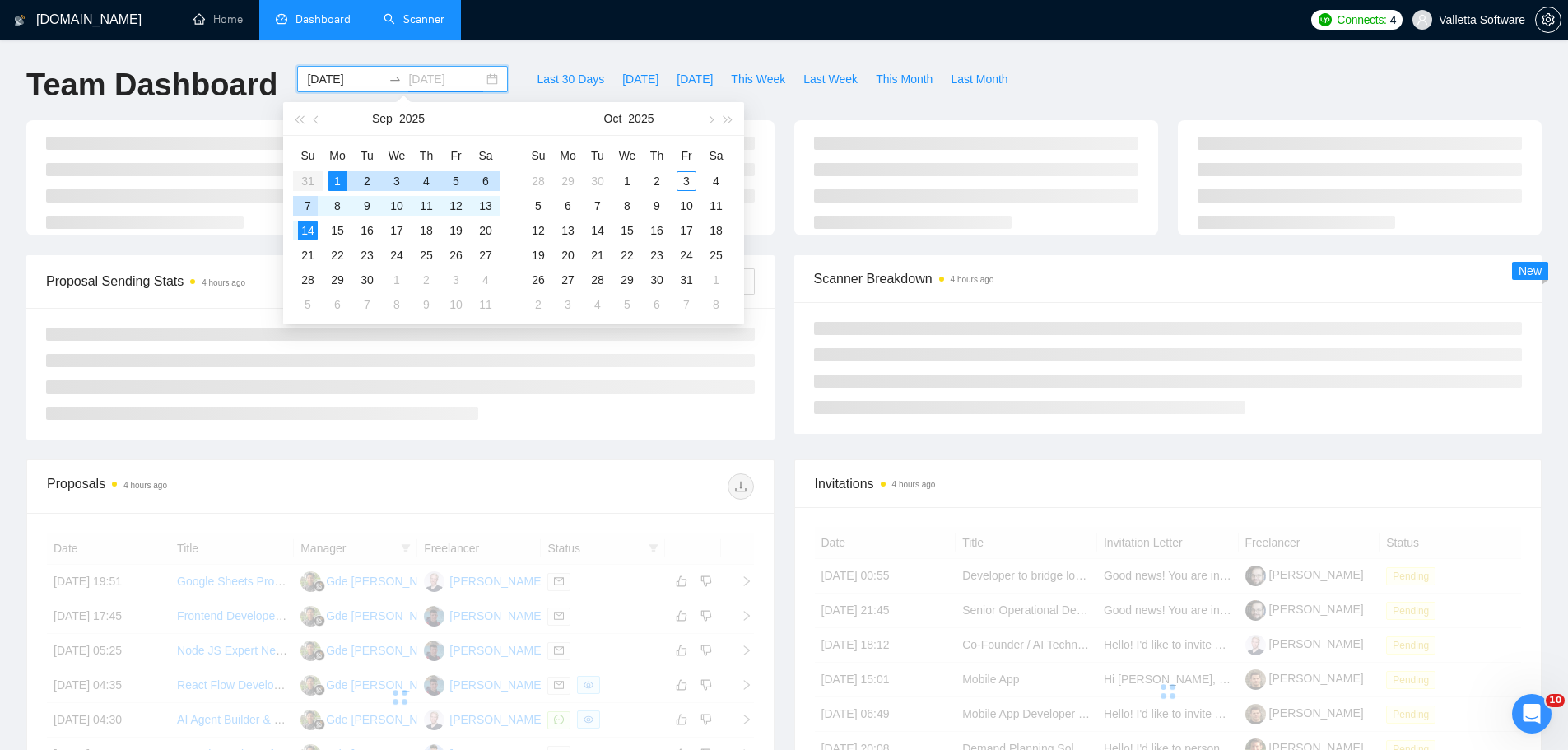
click at [310, 200] on div "7" at bounding box center [308, 206] width 20 height 20
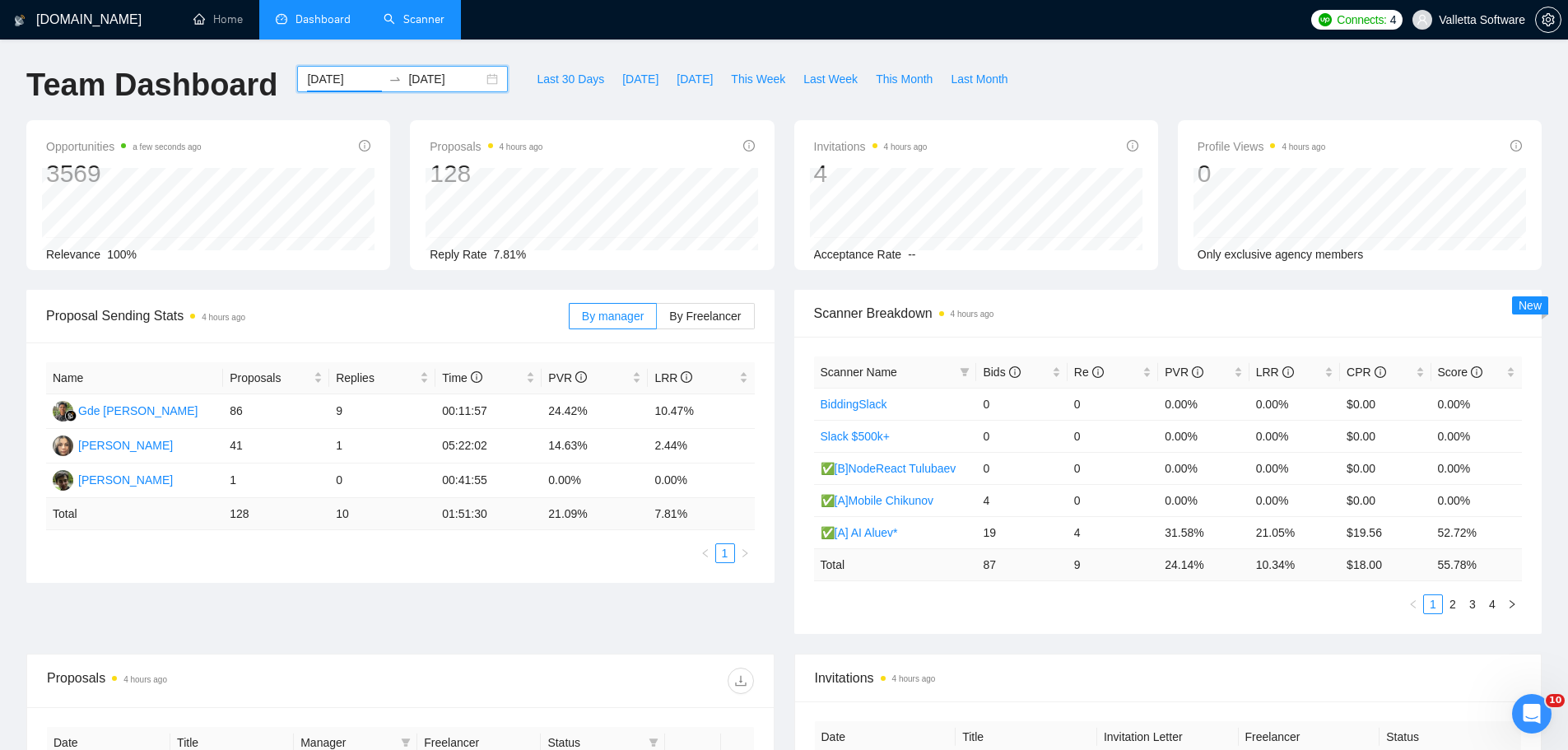
click at [316, 77] on input "[DATE]" at bounding box center [344, 79] width 75 height 18
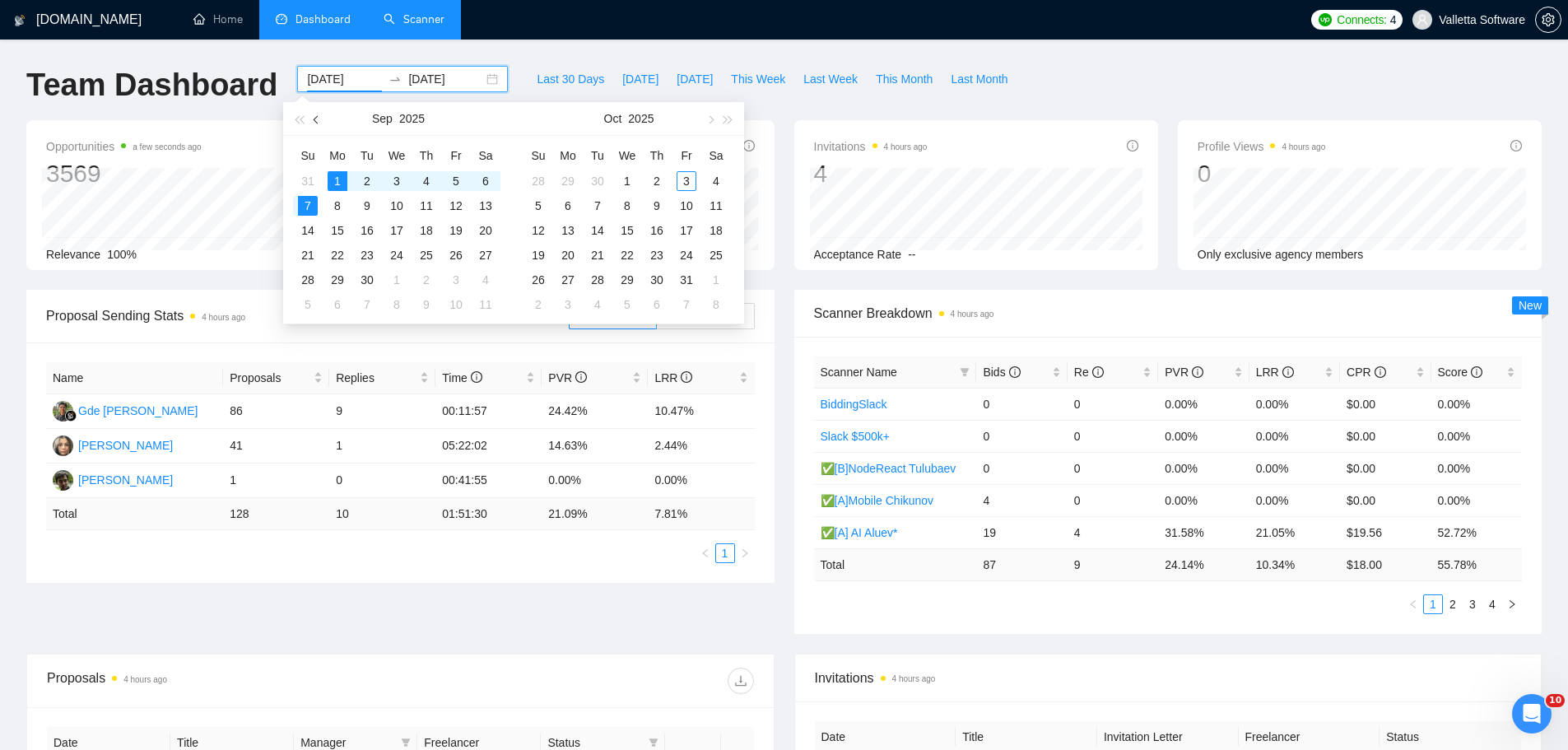
click at [323, 125] on button "button" at bounding box center [317, 118] width 18 height 33
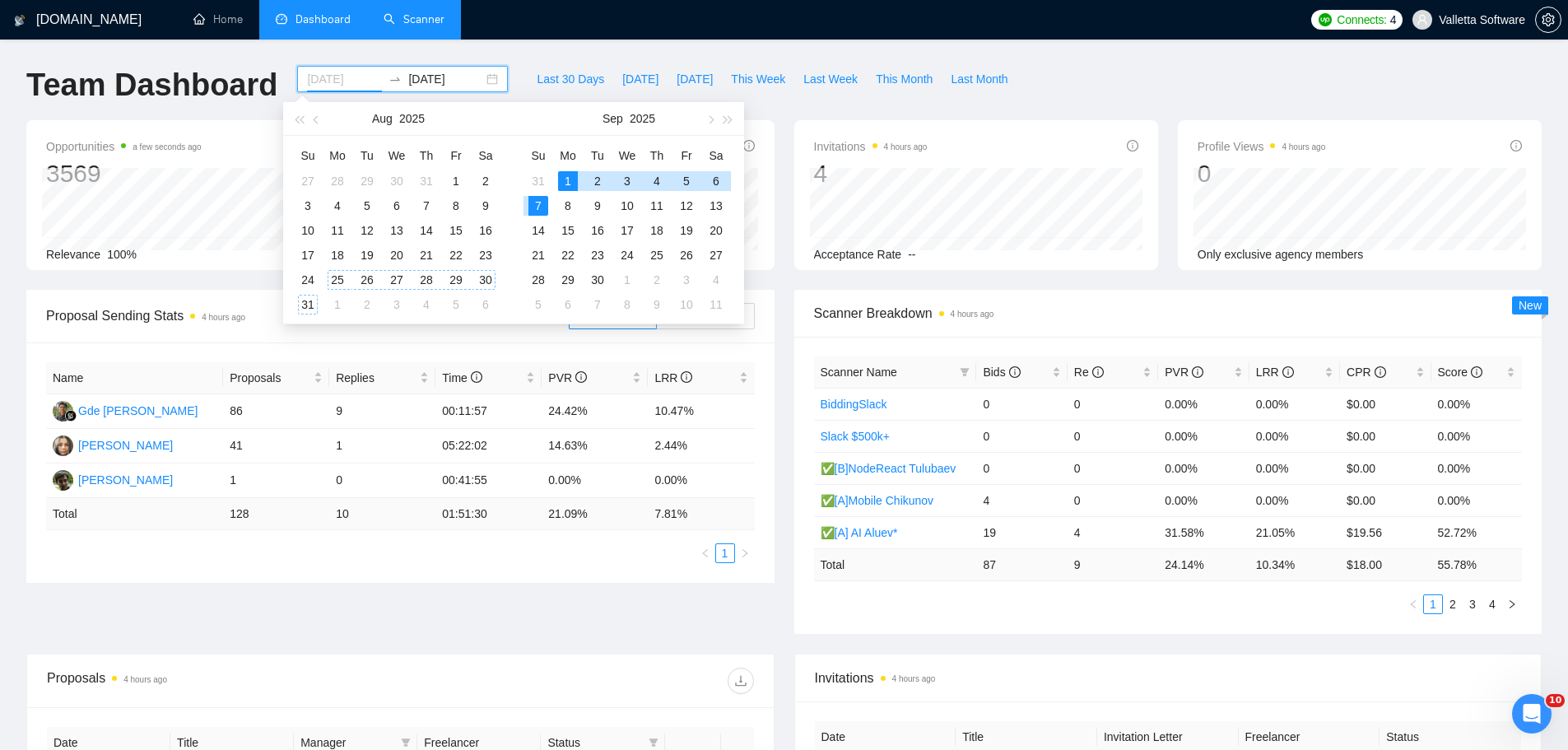
type input "[DATE]"
drag, startPoint x: 339, startPoint y: 281, endPoint x: 303, endPoint y: 302, distance: 41.7
click at [338, 281] on div "25" at bounding box center [337, 280] width 20 height 20
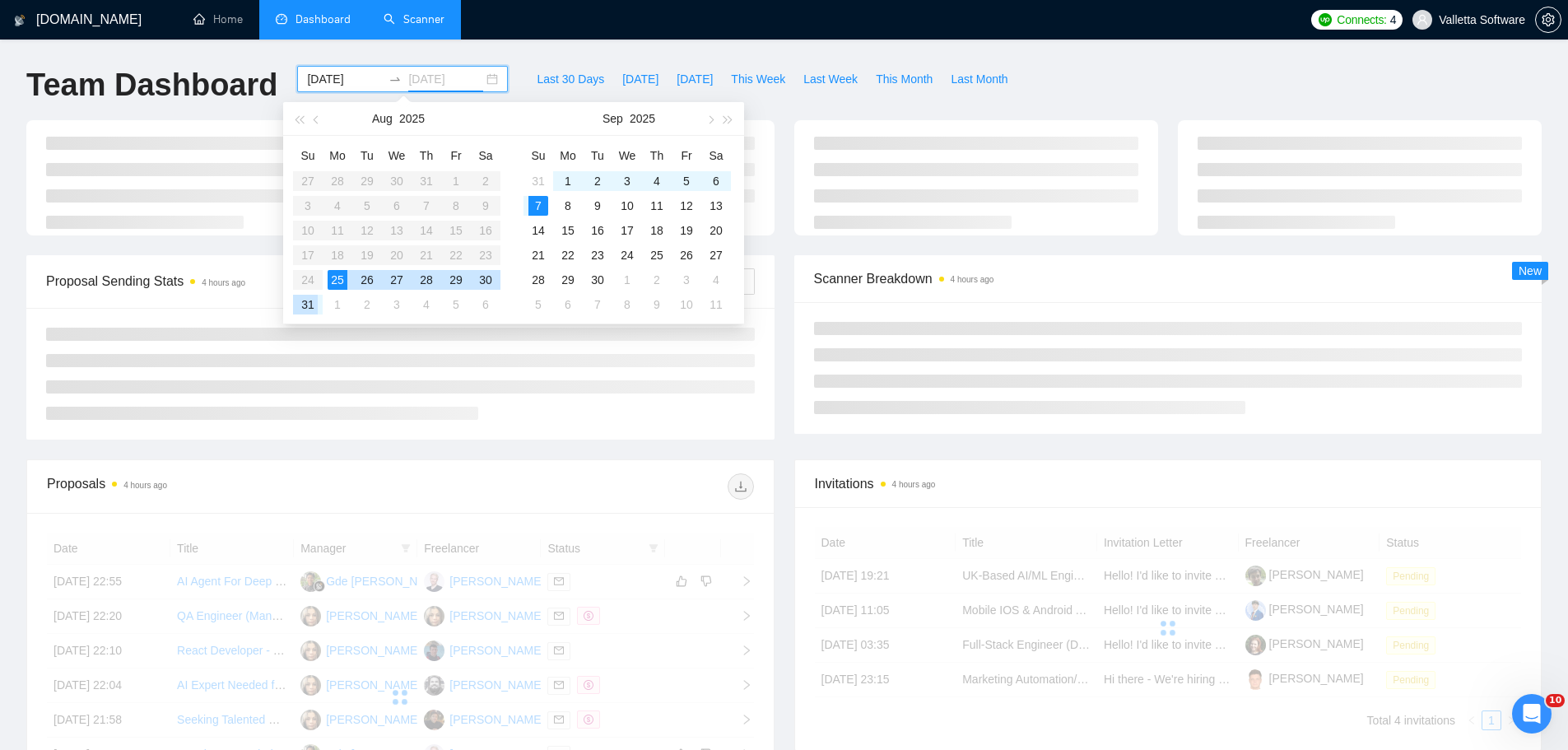
type input "[DATE]"
click at [303, 303] on div "31" at bounding box center [308, 304] width 20 height 20
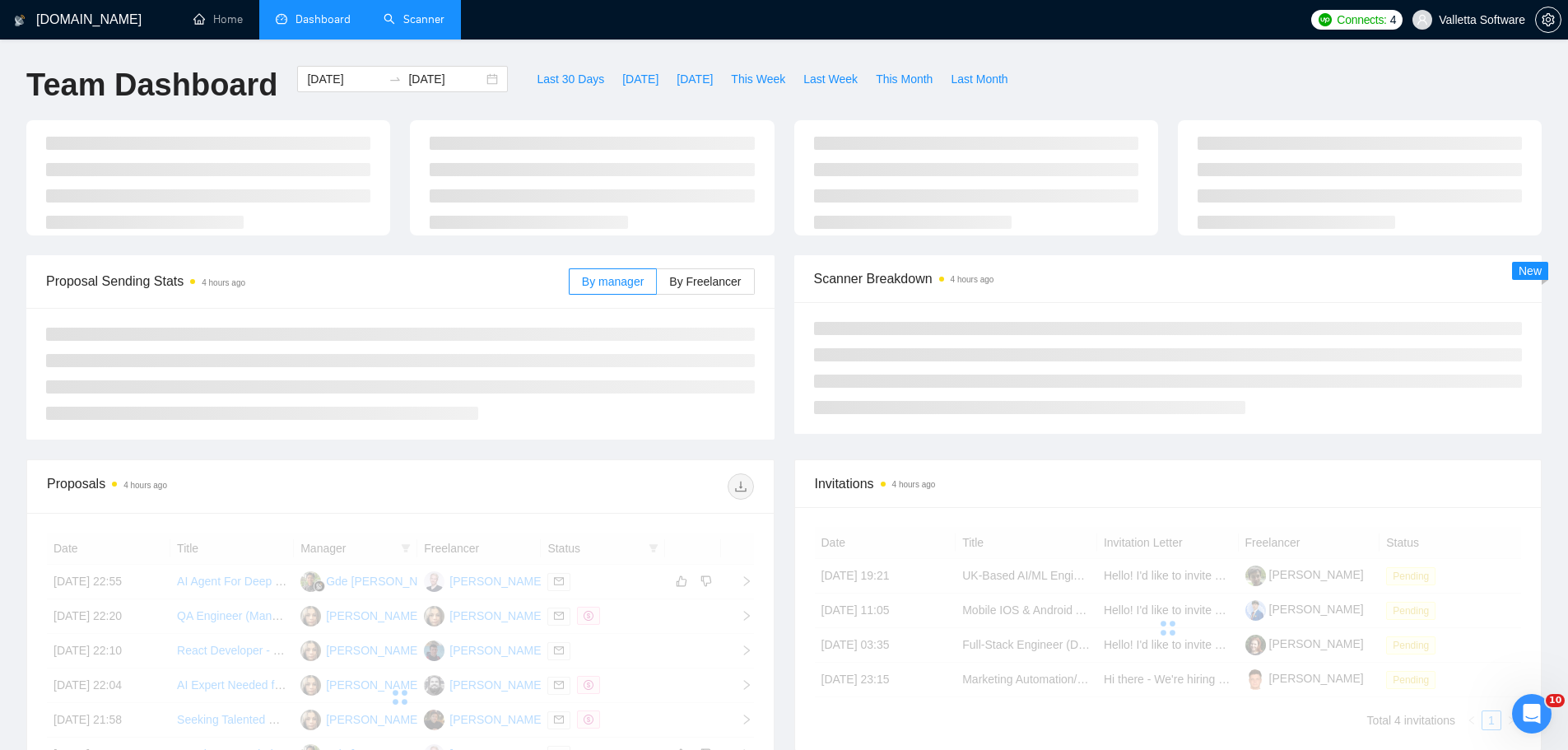
click at [388, 367] on ul at bounding box center [400, 374] width 709 height 93
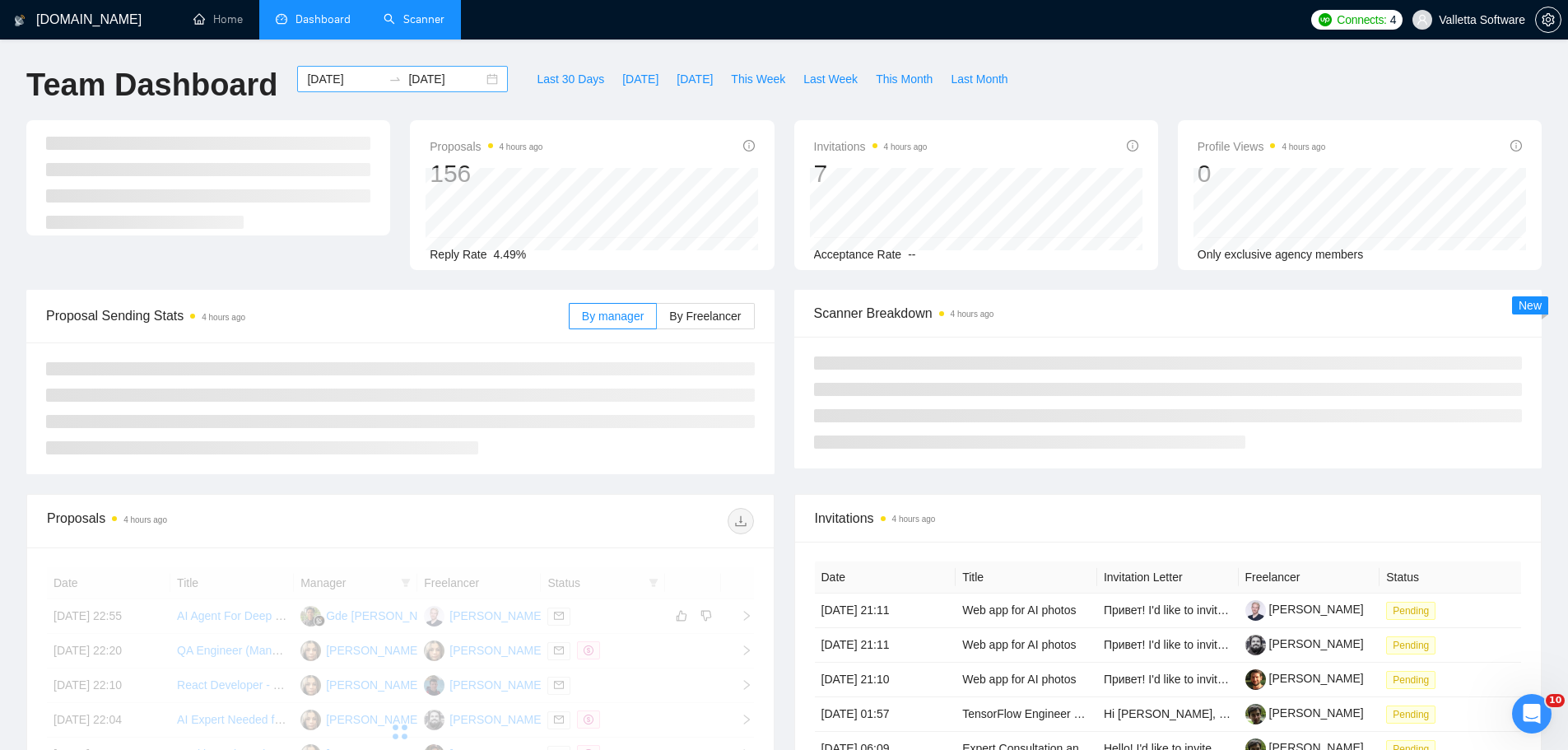
click at [327, 78] on input "[DATE]" at bounding box center [344, 79] width 75 height 18
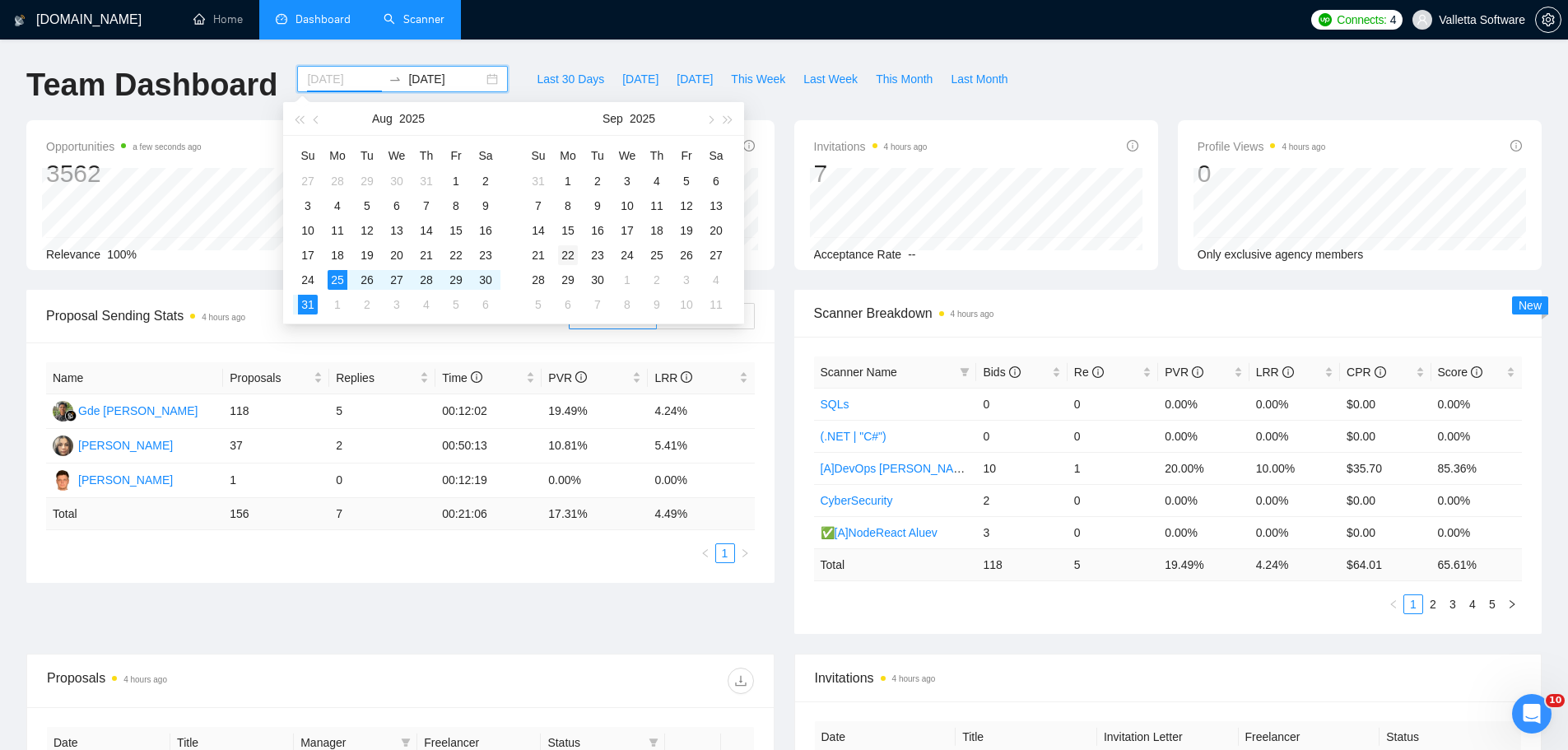
type input "[DATE]"
click at [562, 256] on div "22" at bounding box center [567, 255] width 20 height 20
type input "[DATE]"
click at [540, 285] on div "28" at bounding box center [538, 280] width 20 height 20
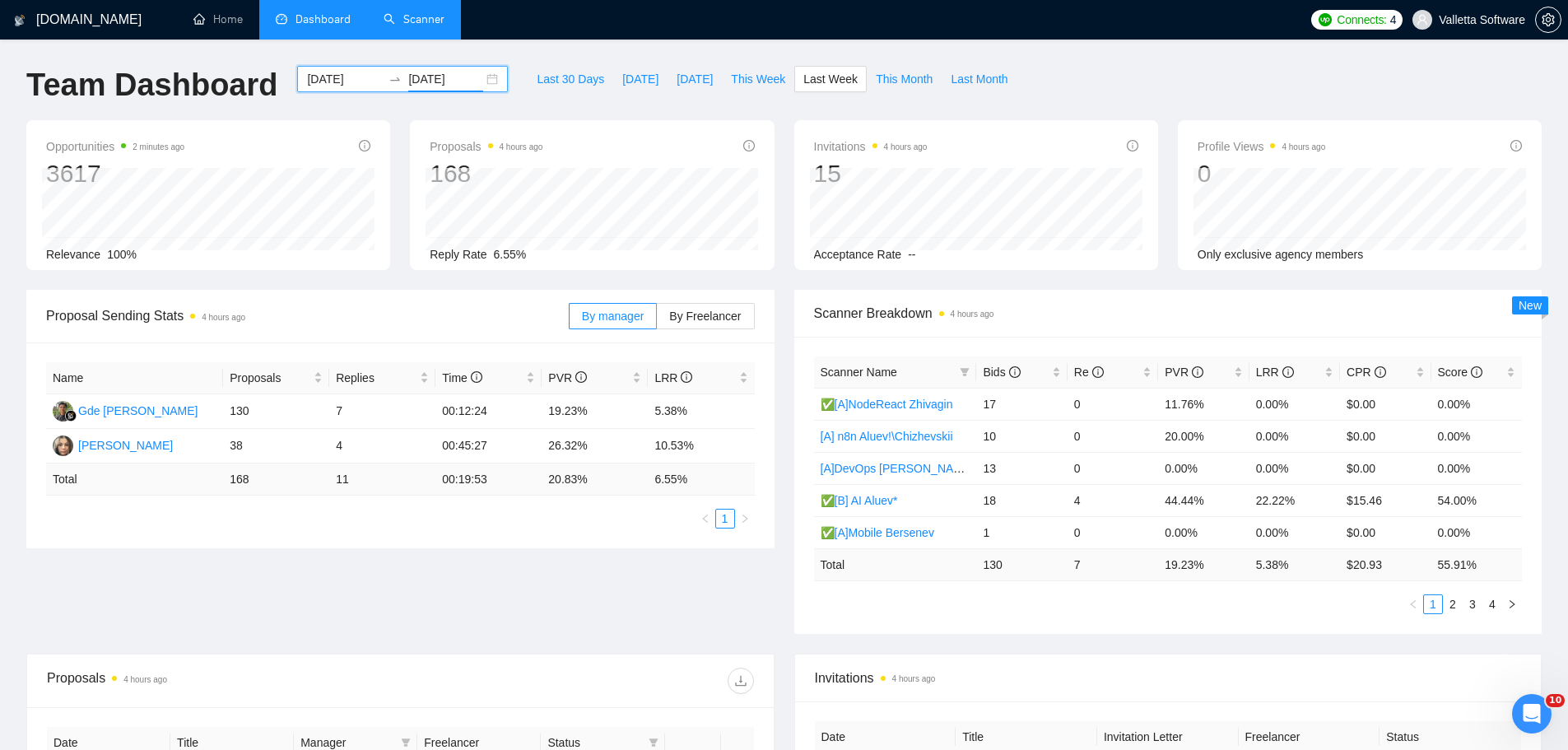
click at [333, 93] on div "[DATE] [DATE]" at bounding box center [402, 93] width 230 height 54
click at [333, 85] on input "[DATE]" at bounding box center [344, 79] width 75 height 18
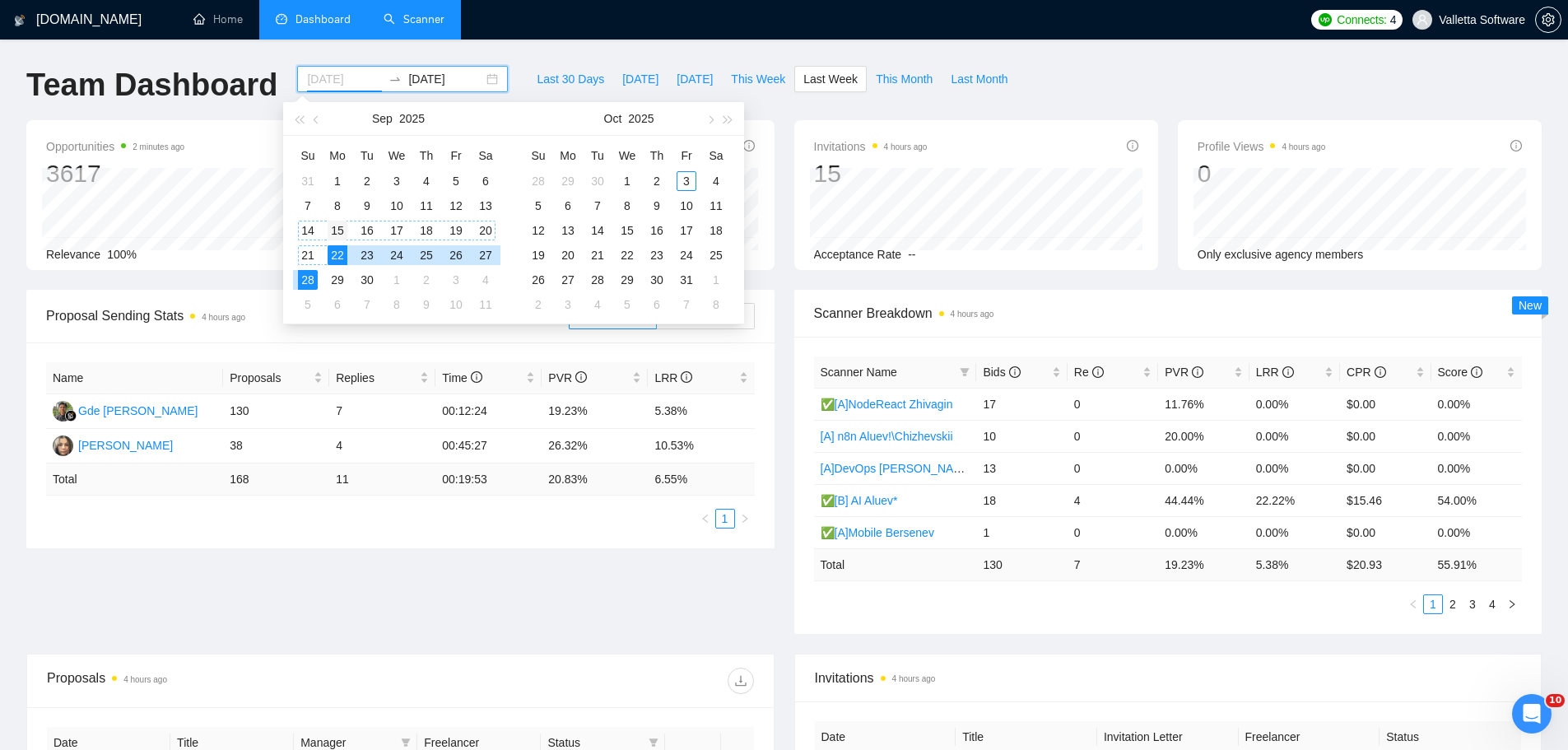
type input "[DATE]"
click at [324, 226] on td "15" at bounding box center [337, 230] width 29 height 25
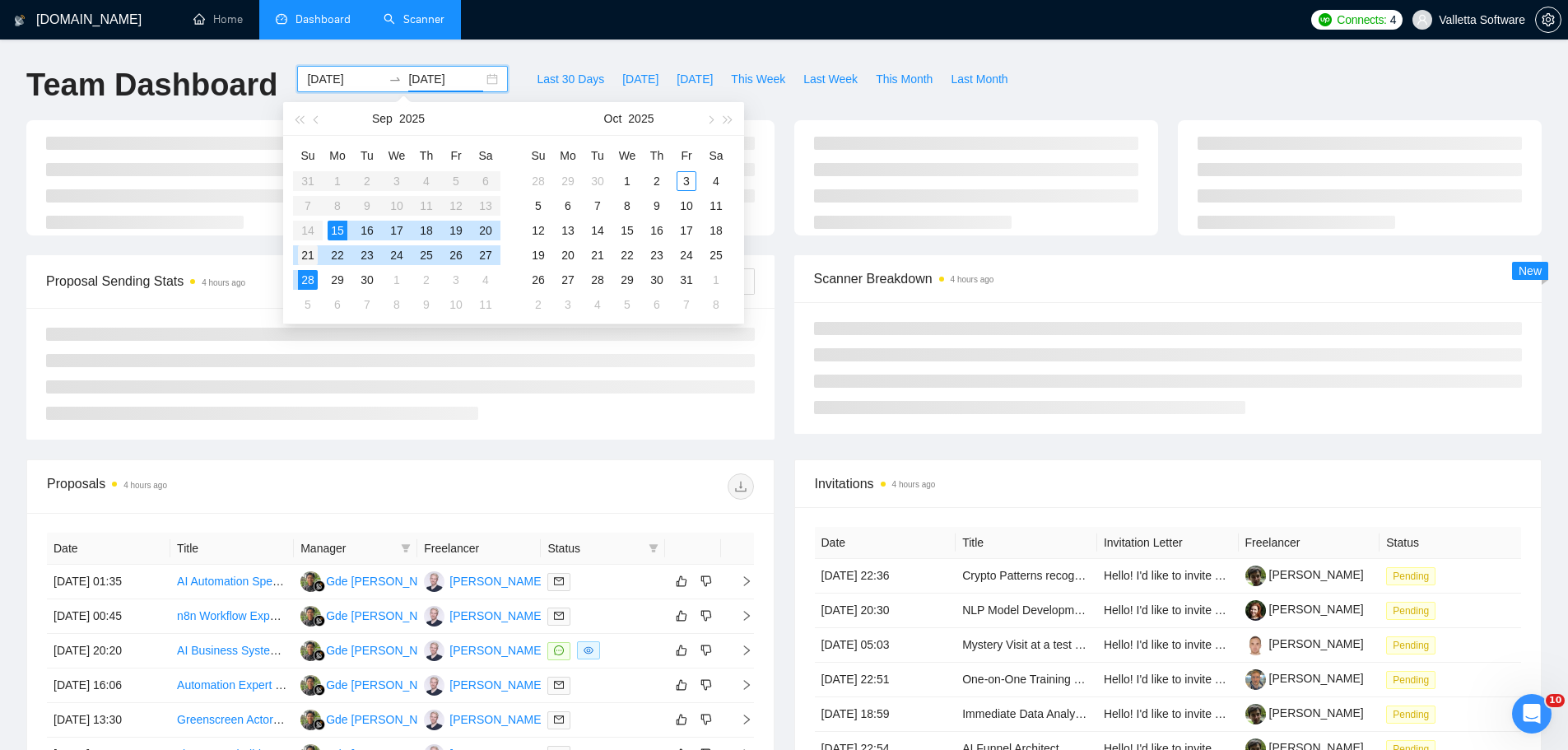
type input "[DATE]"
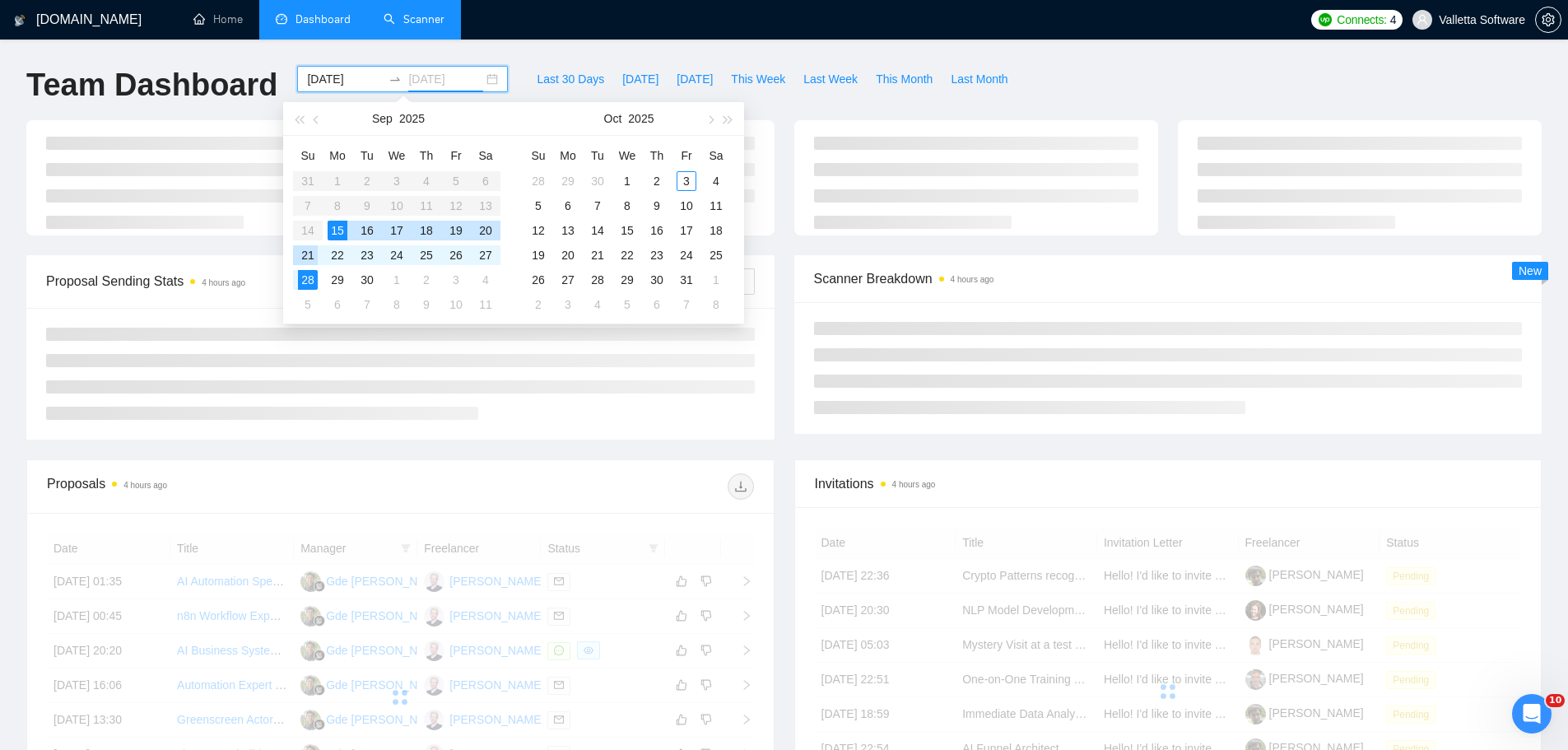
click at [310, 254] on div "21" at bounding box center [308, 255] width 20 height 20
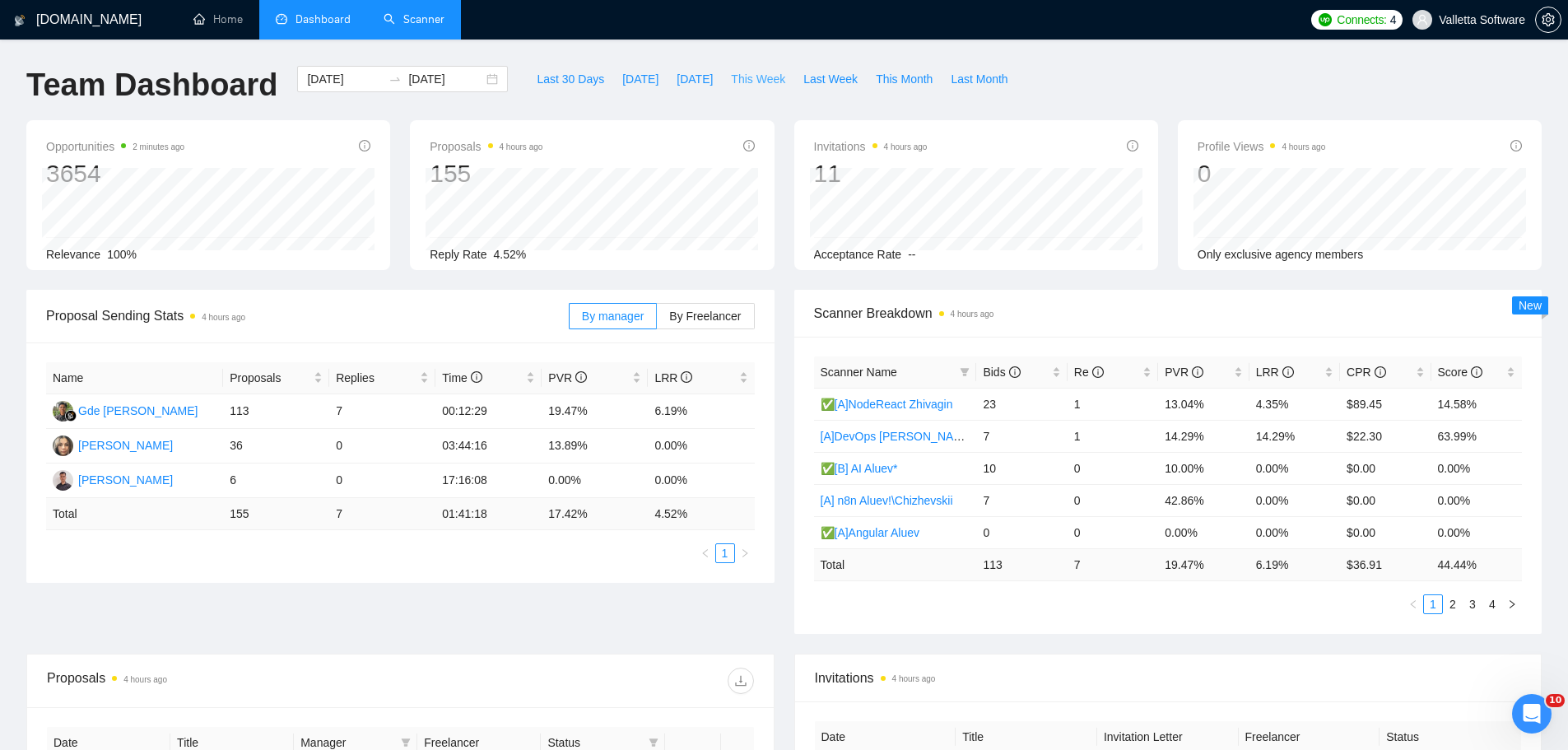
click at [758, 84] on span "This Week" at bounding box center [758, 79] width 54 height 18
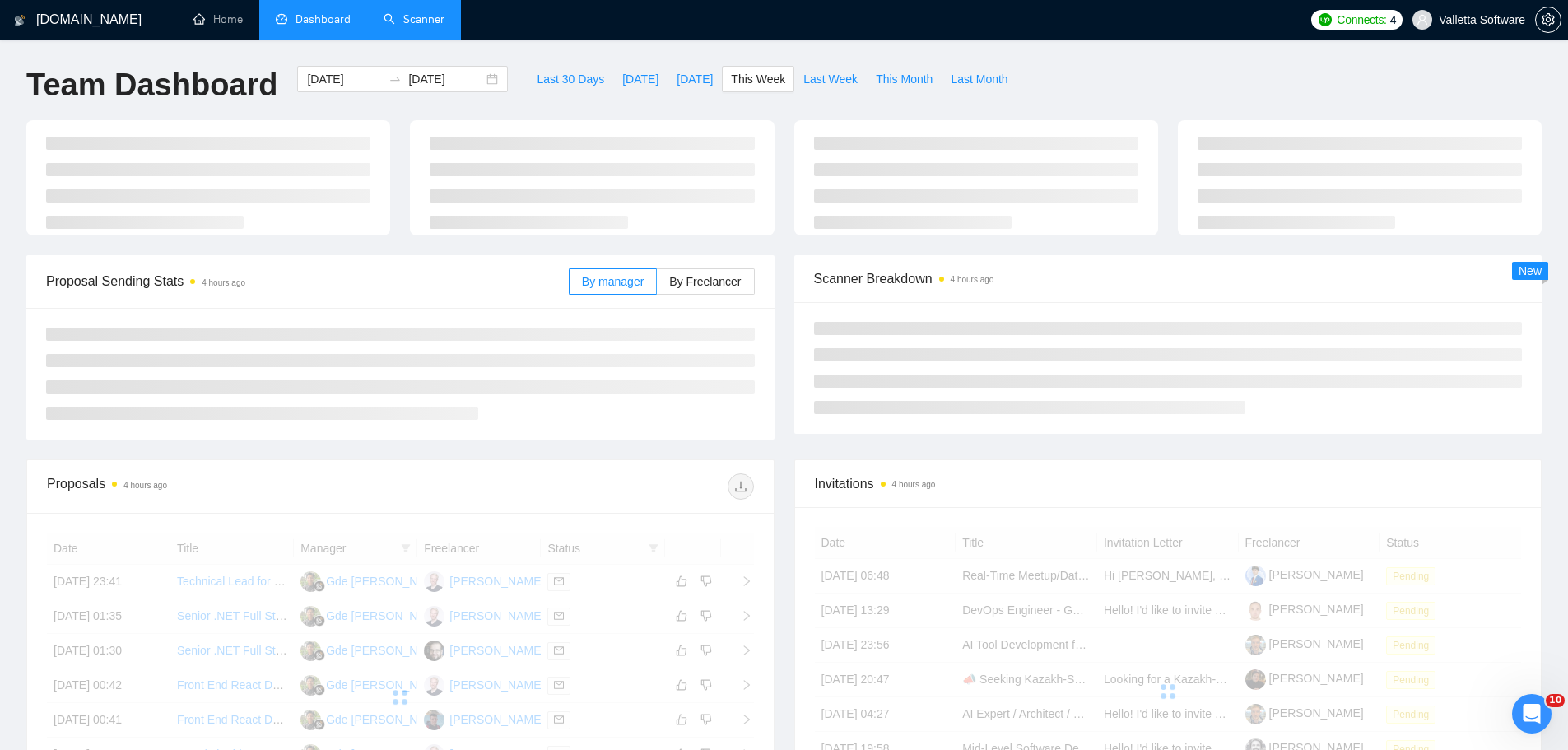
type input "[DATE]"
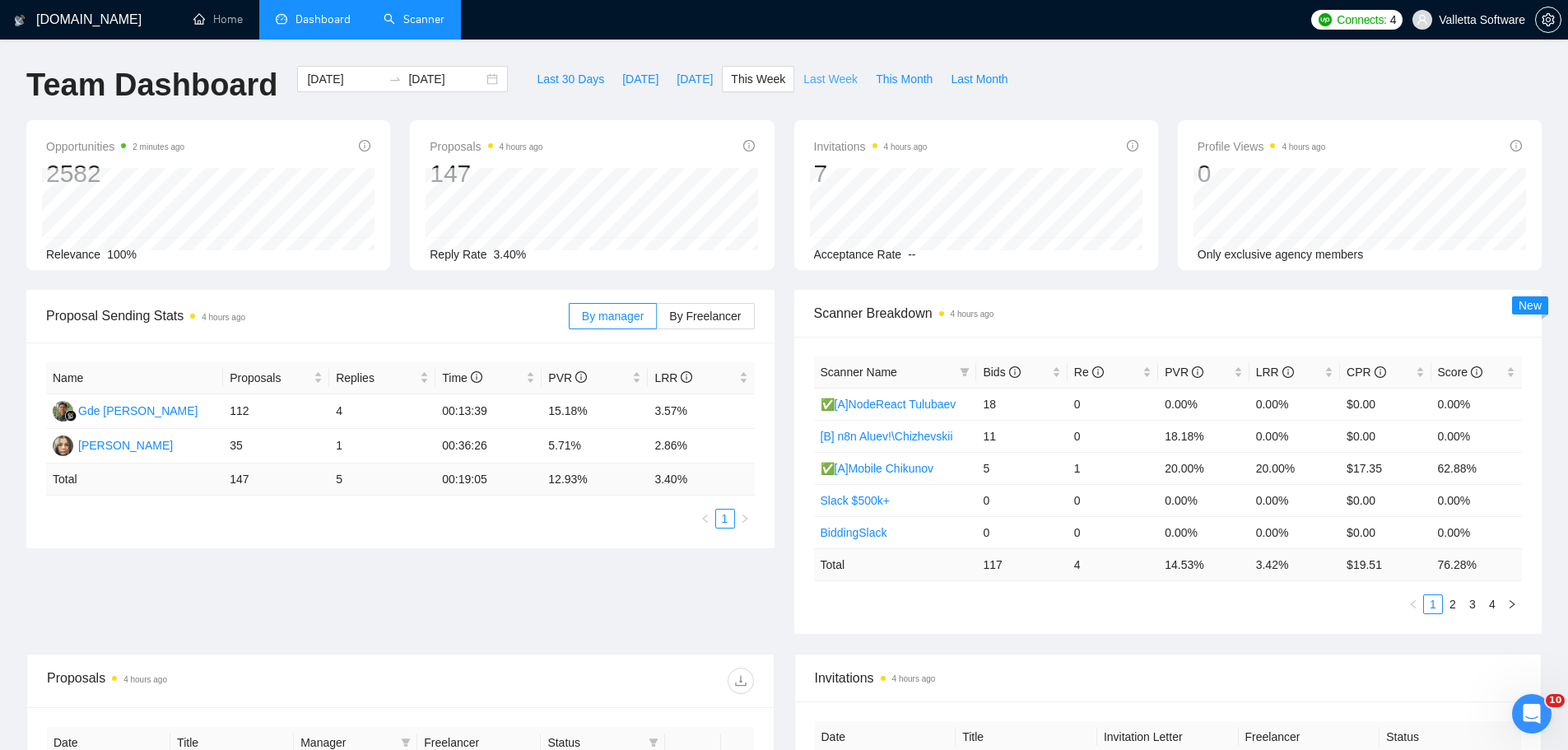
click at [808, 77] on span "Last Week" at bounding box center [830, 79] width 54 height 18
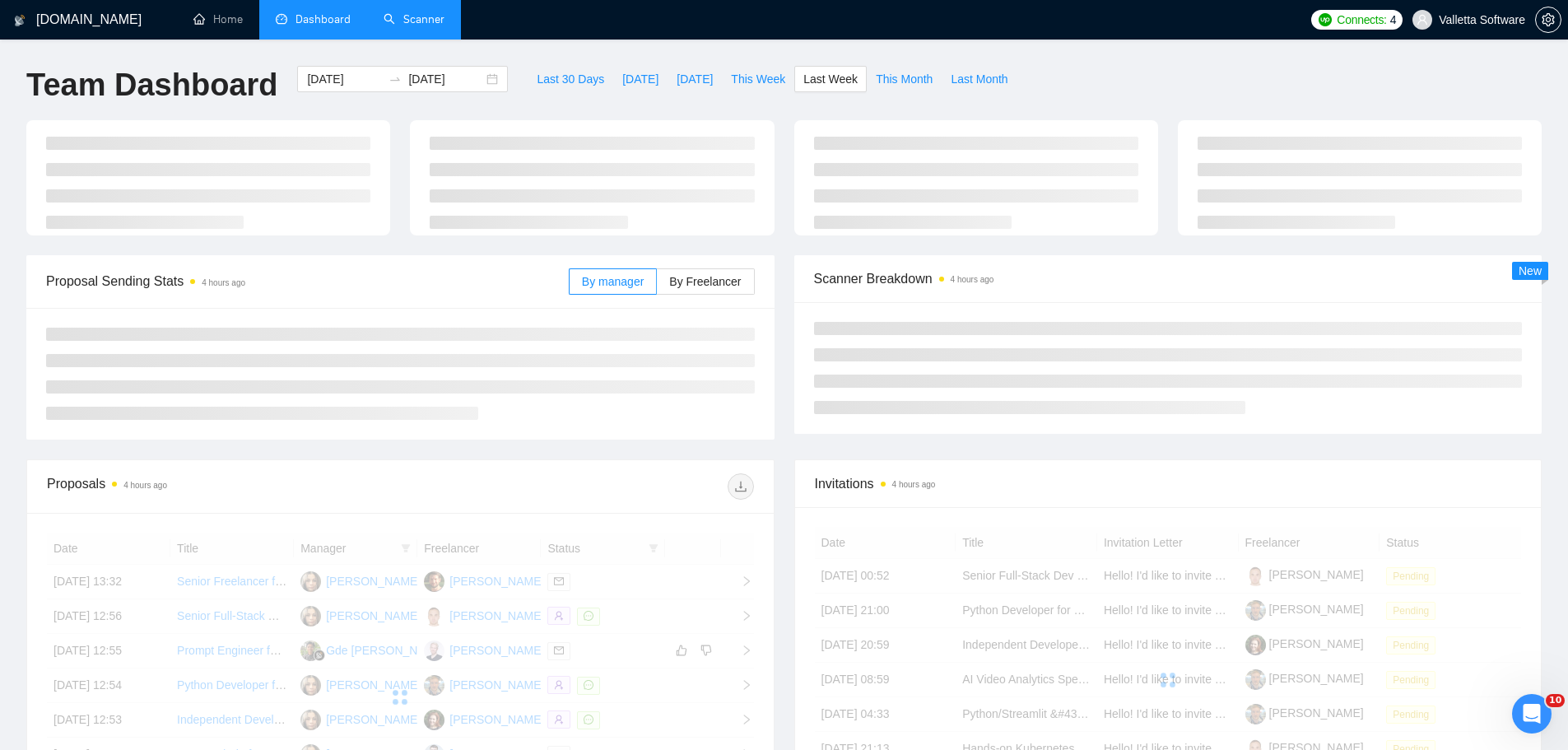
type input "[DATE]"
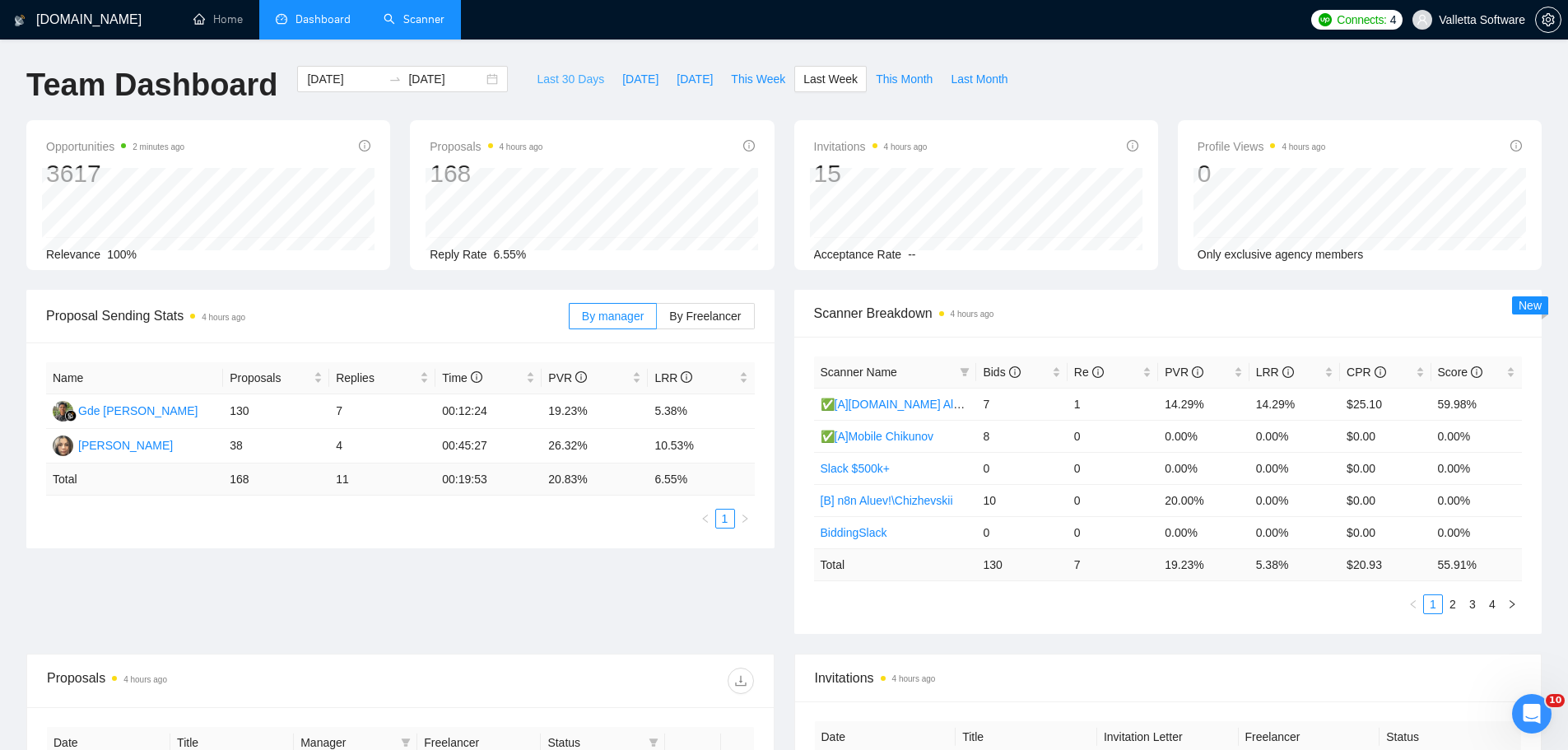
click at [555, 79] on span "Last 30 Days" at bounding box center [570, 79] width 68 height 18
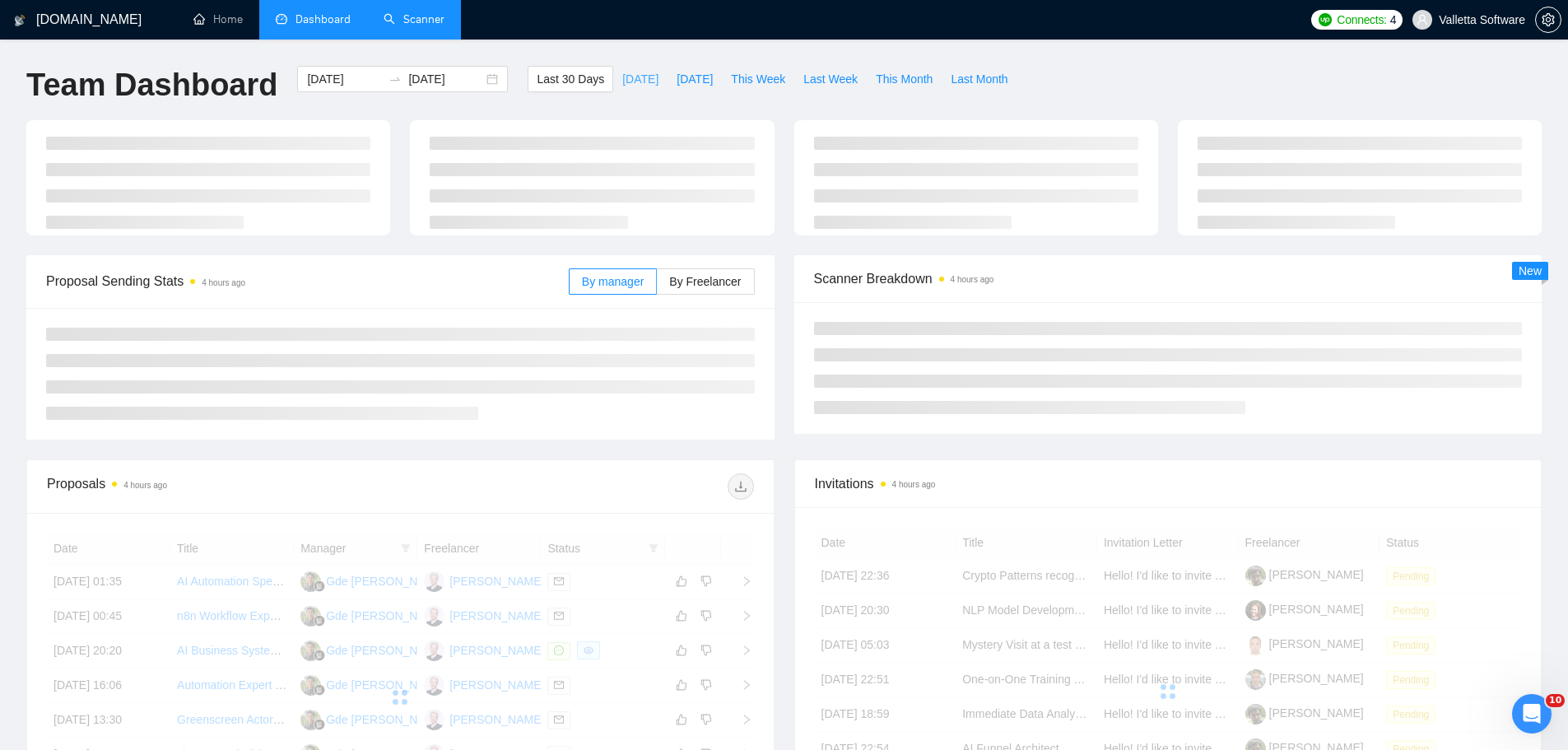
type input "[DATE]"
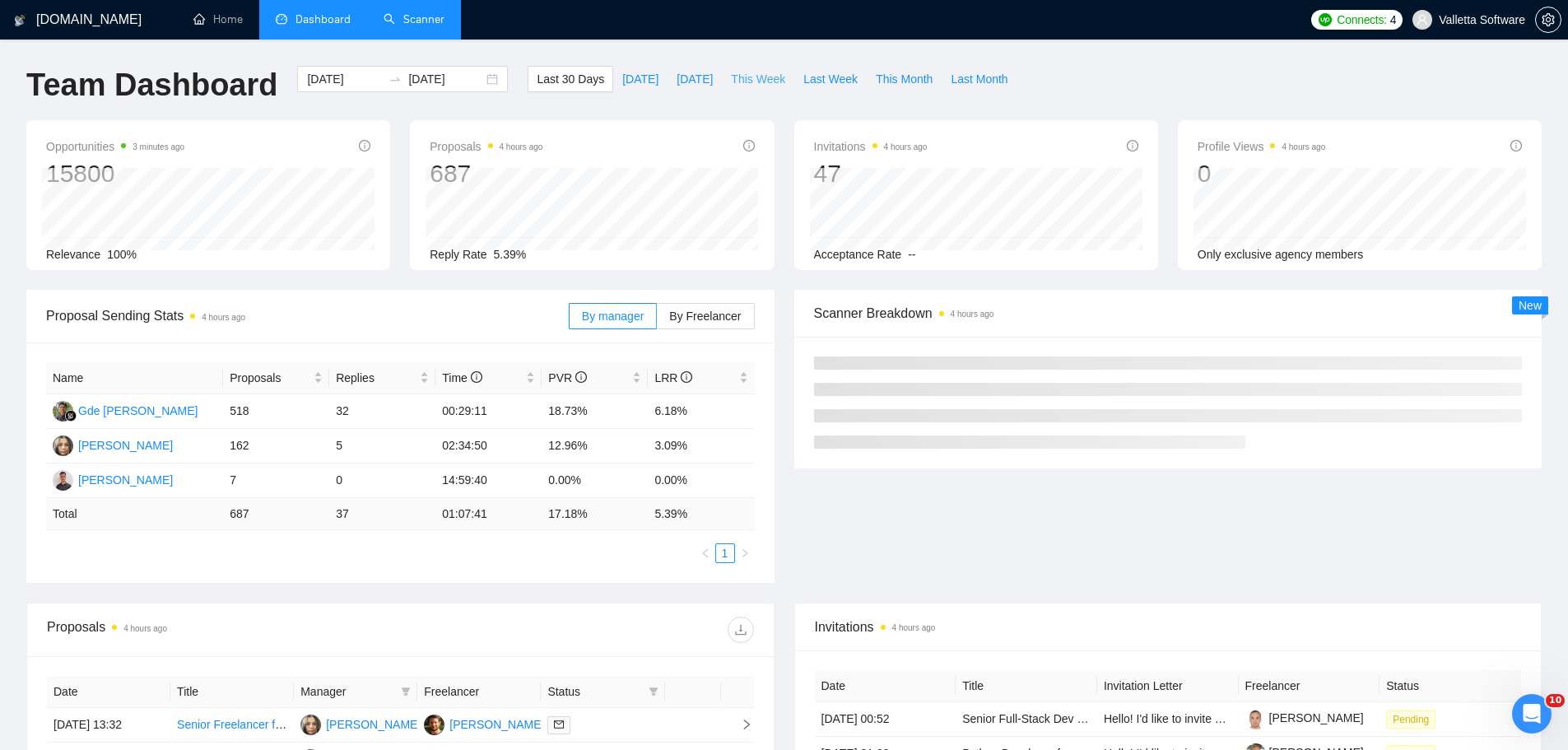
click at [762, 79] on span "This Week" at bounding box center [758, 79] width 54 height 18
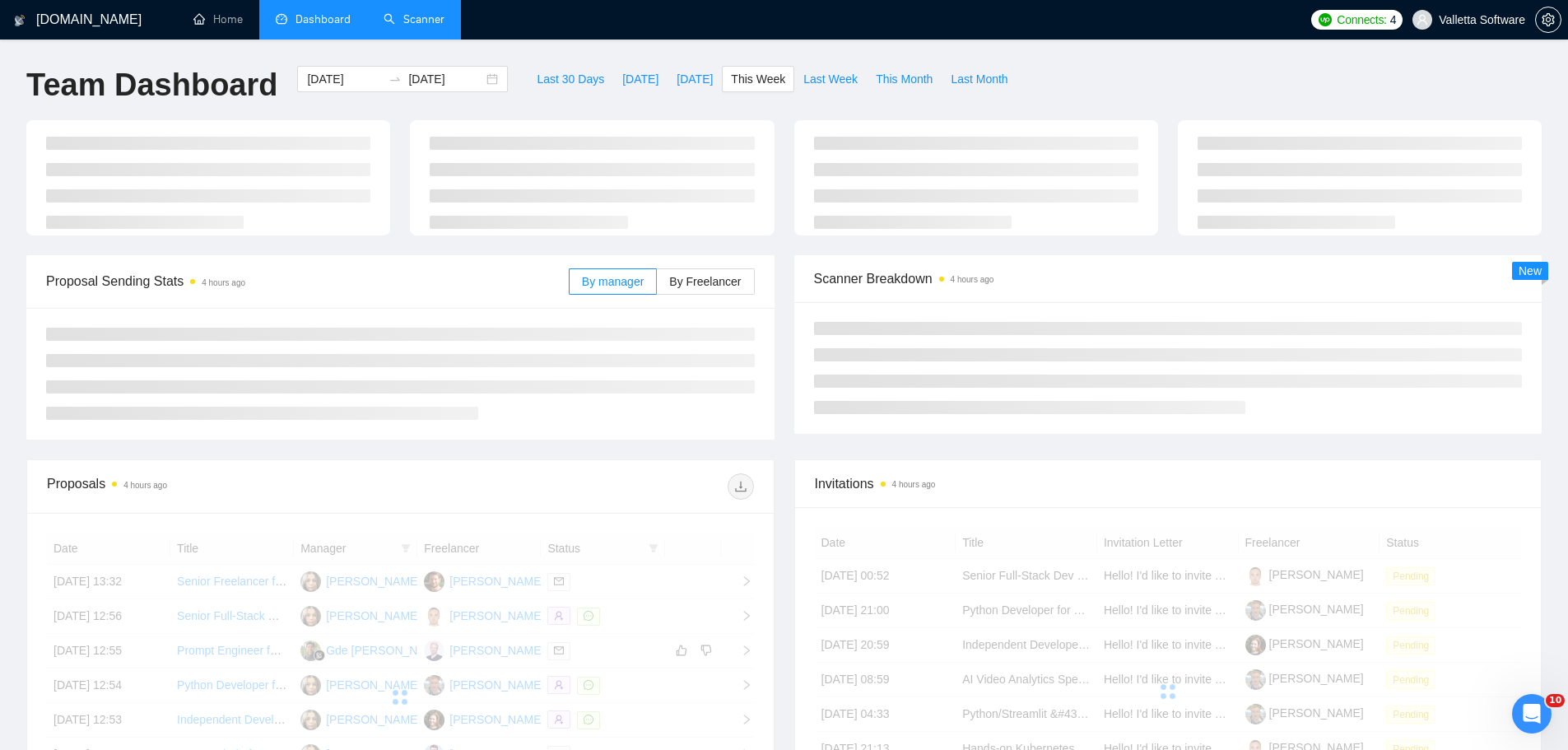
type input "[DATE]"
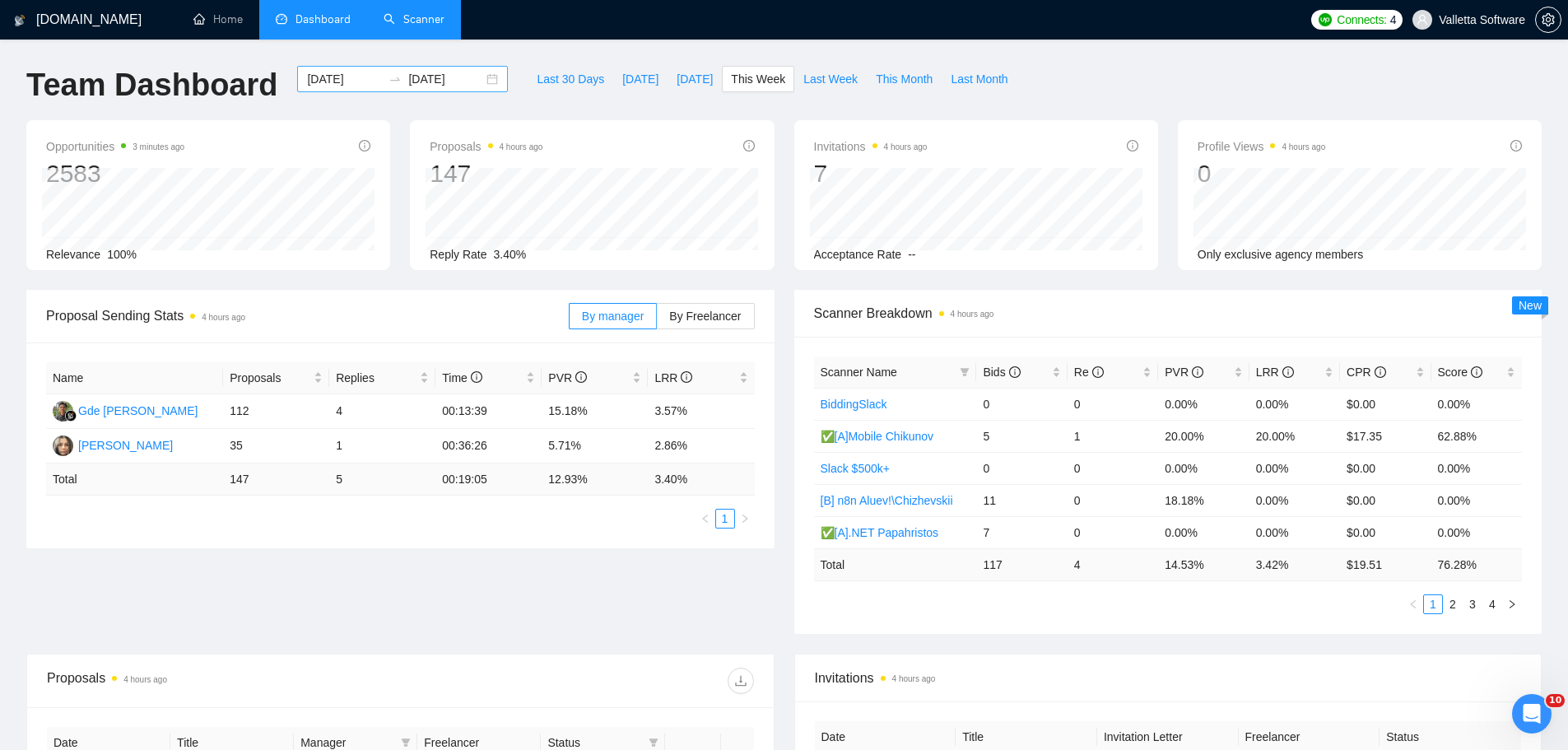
click at [323, 78] on input "[DATE]" at bounding box center [344, 79] width 75 height 18
click at [810, 84] on span "Last Week" at bounding box center [830, 79] width 54 height 18
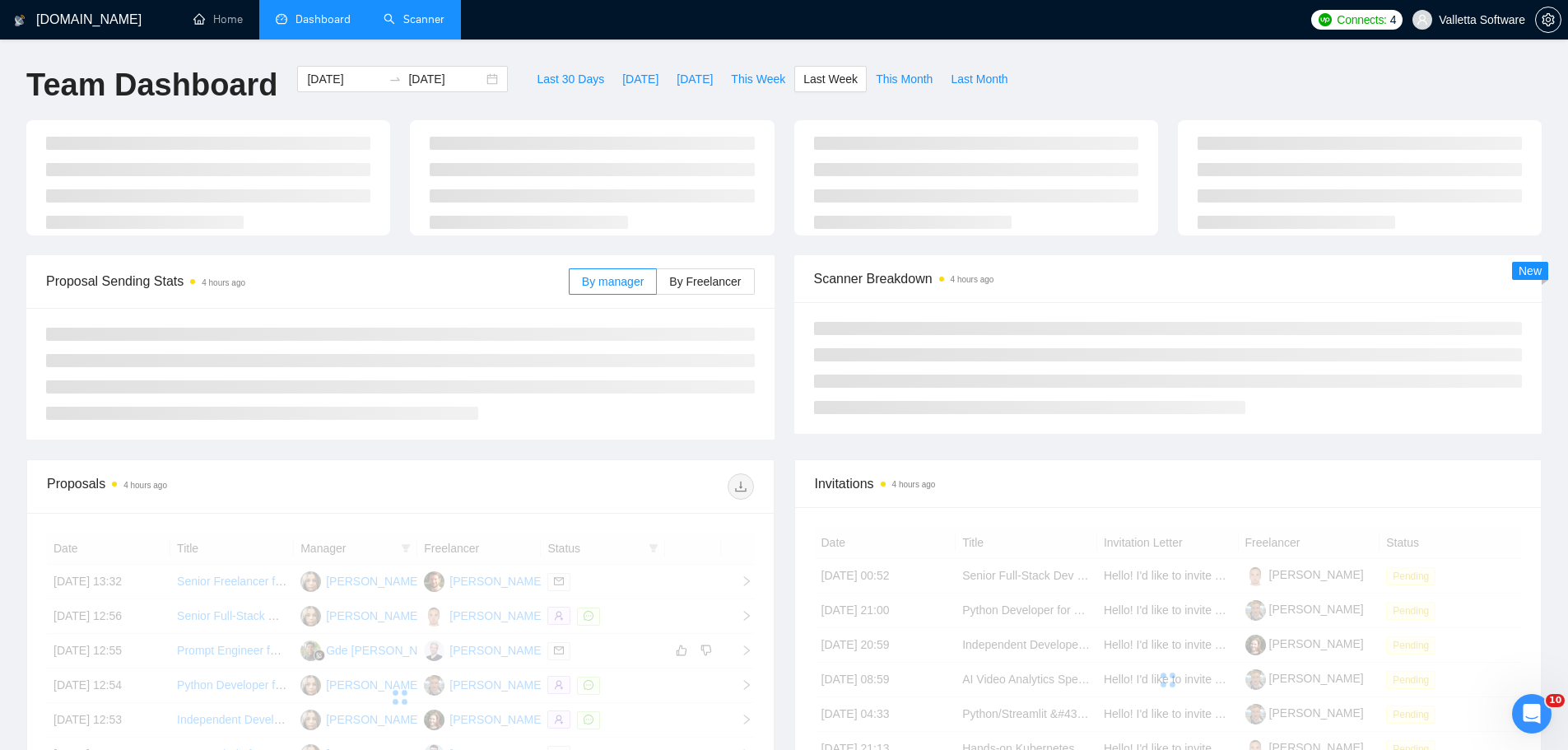
type input "[DATE]"
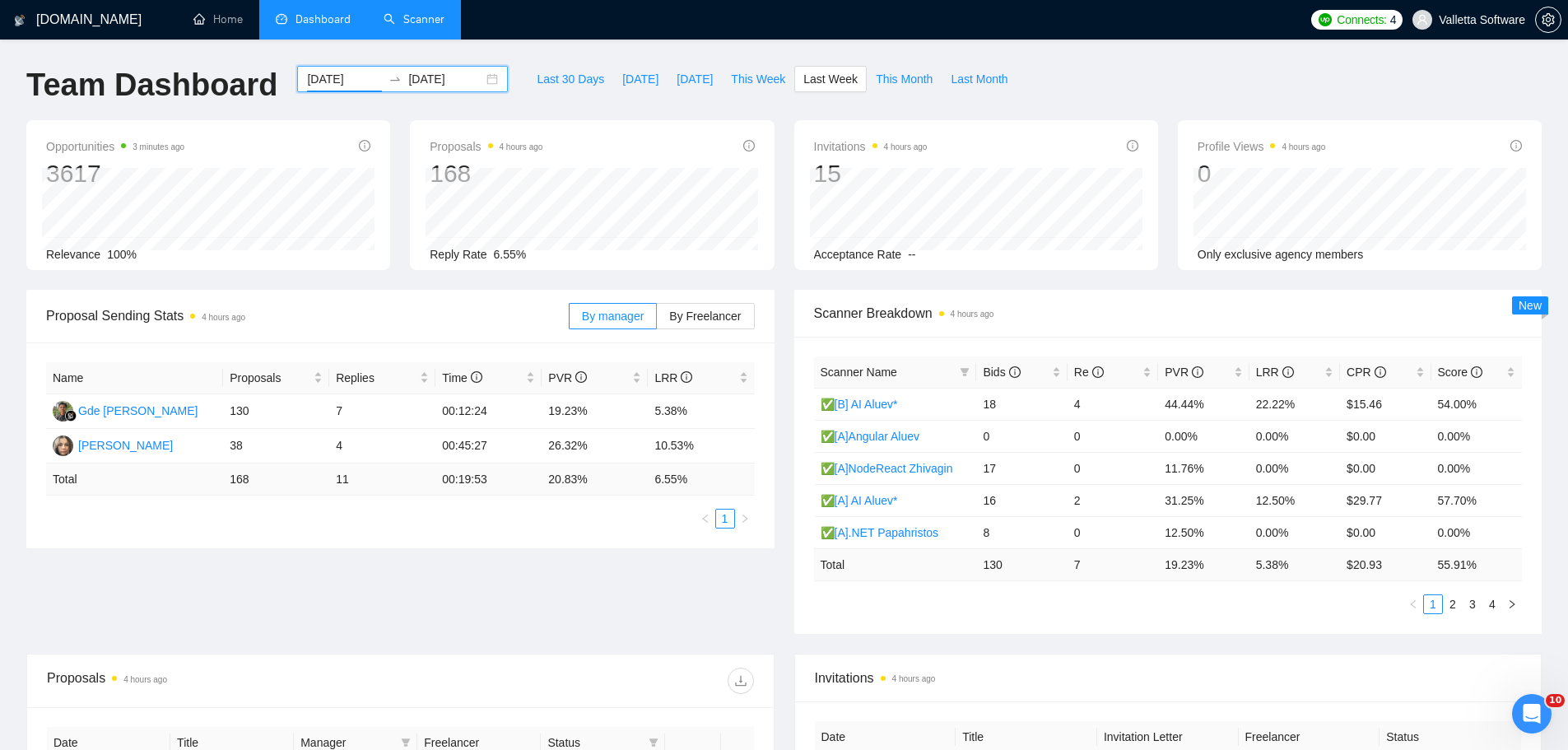
click at [326, 78] on input "[DATE]" at bounding box center [344, 79] width 75 height 18
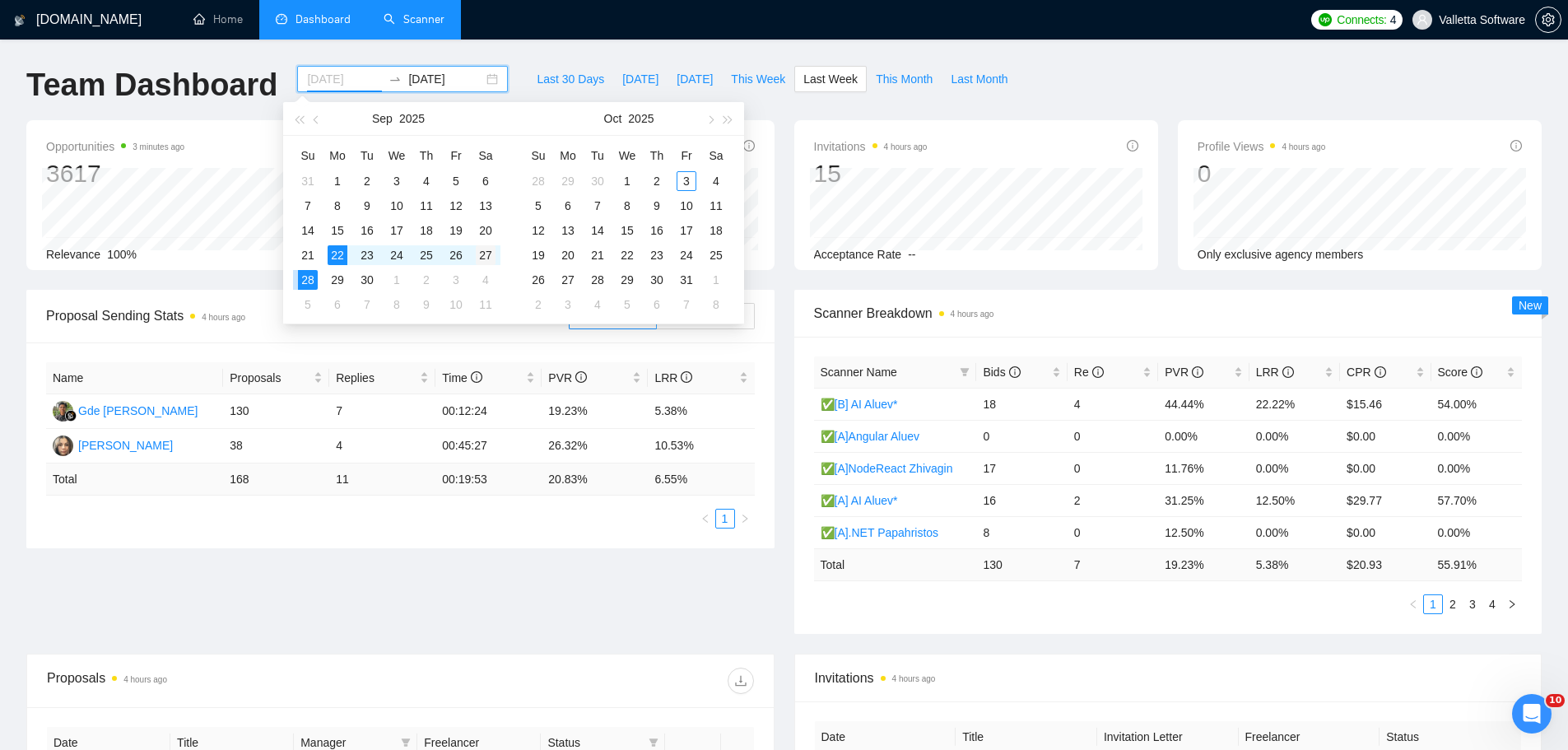
type input "[DATE]"
click at [493, 262] on div "27" at bounding box center [486, 255] width 20 height 20
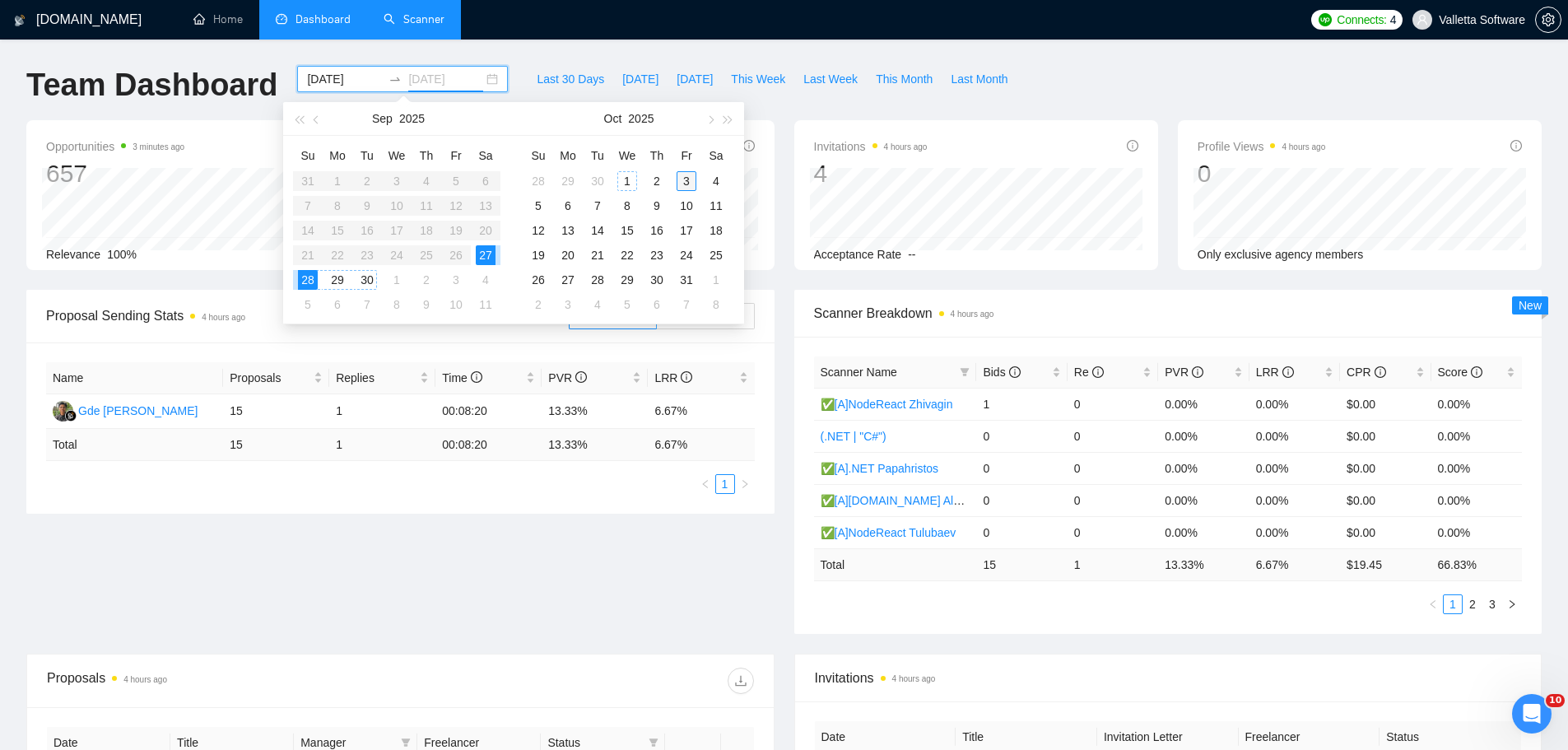
type input "[DATE]"
click at [682, 179] on div "3" at bounding box center [687, 181] width 20 height 20
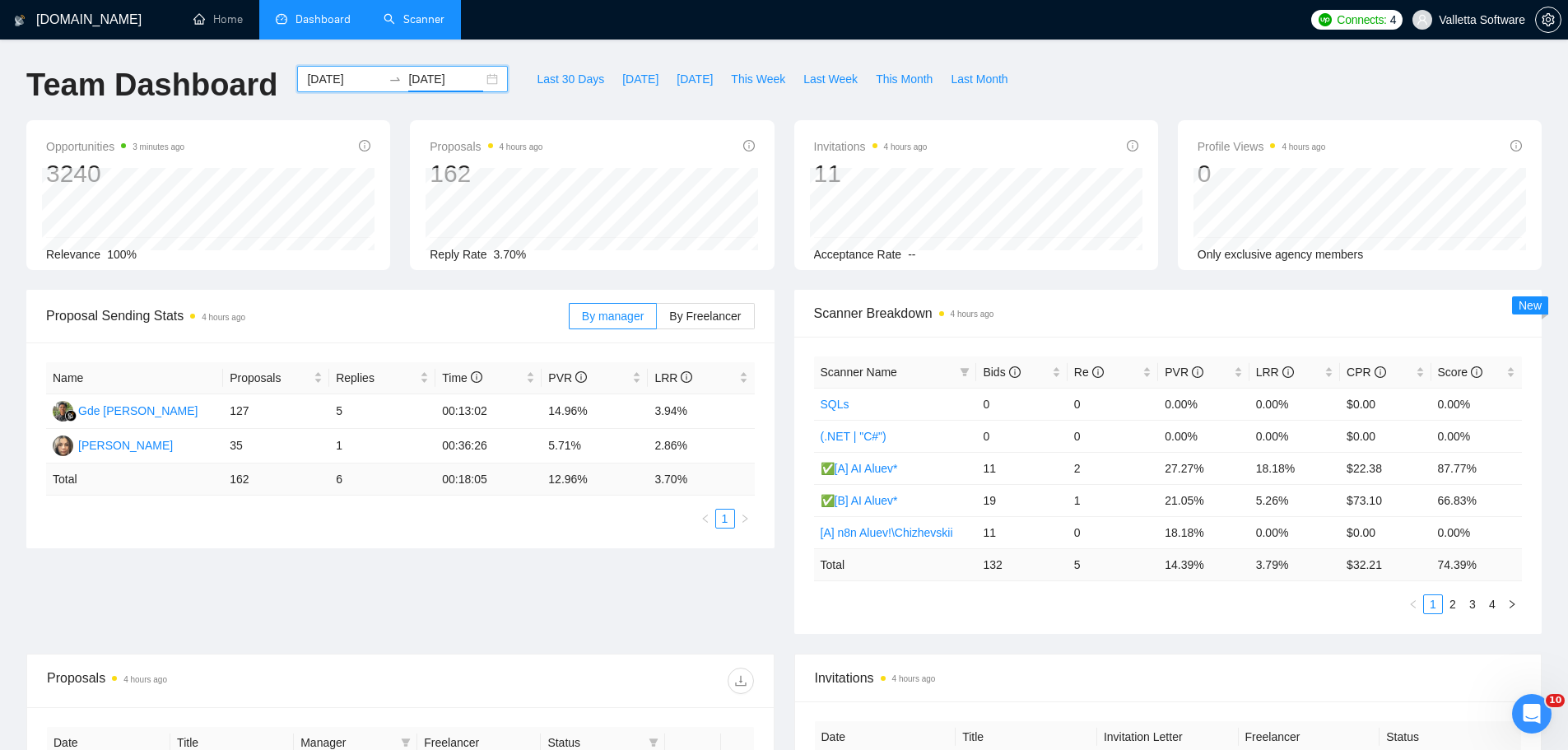
click at [332, 82] on input "[DATE]" at bounding box center [344, 79] width 75 height 18
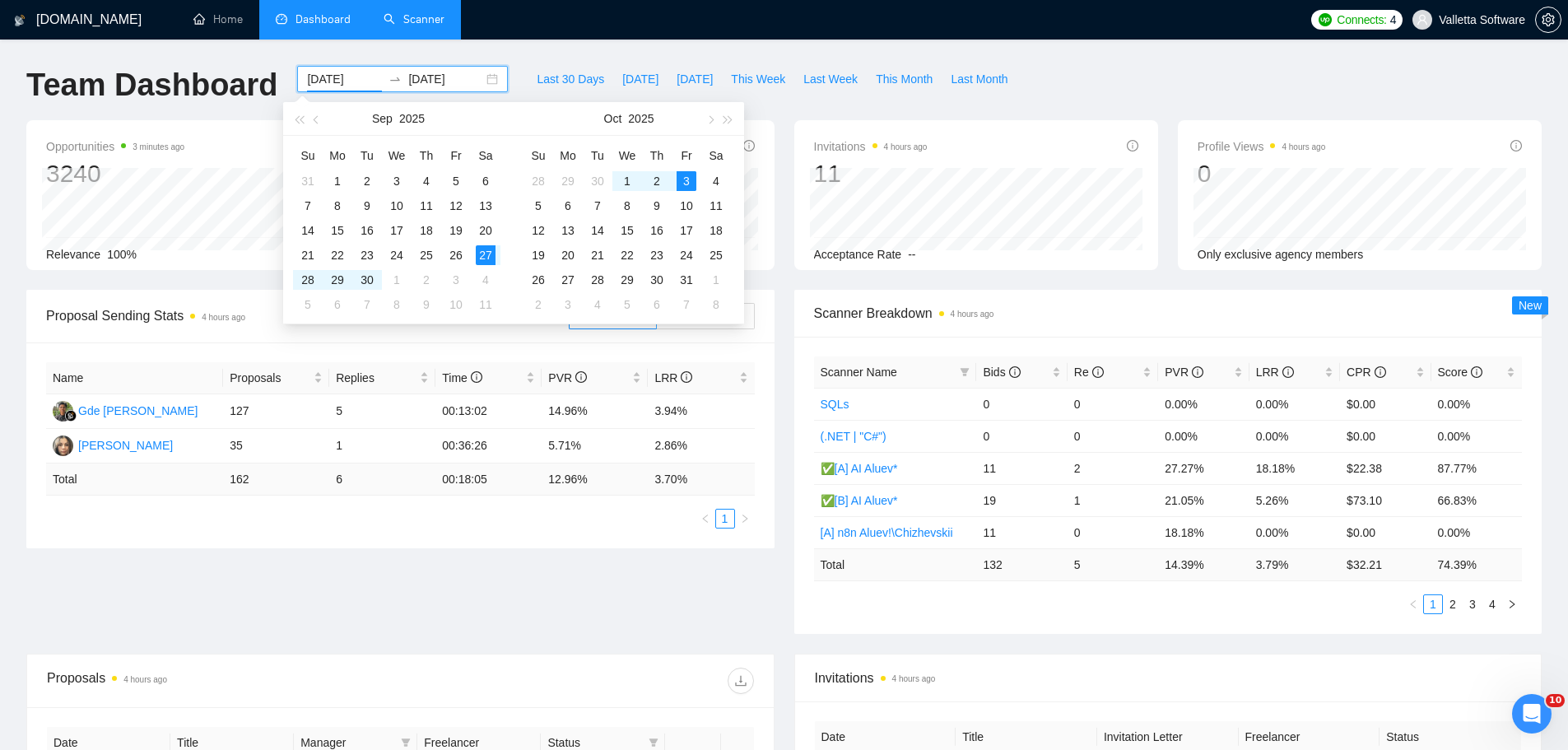
drag, startPoint x: 332, startPoint y: 82, endPoint x: 275, endPoint y: 109, distance: 63.1
click at [311, 97] on body "[DOMAIN_NAME] Home Dashboard Scanner Connects: 4 Valletta Software Team Dashboa…" at bounding box center [784, 375] width 1568 height 750
click at [238, 113] on div "Team Dashboard" at bounding box center [152, 93] width 270 height 54
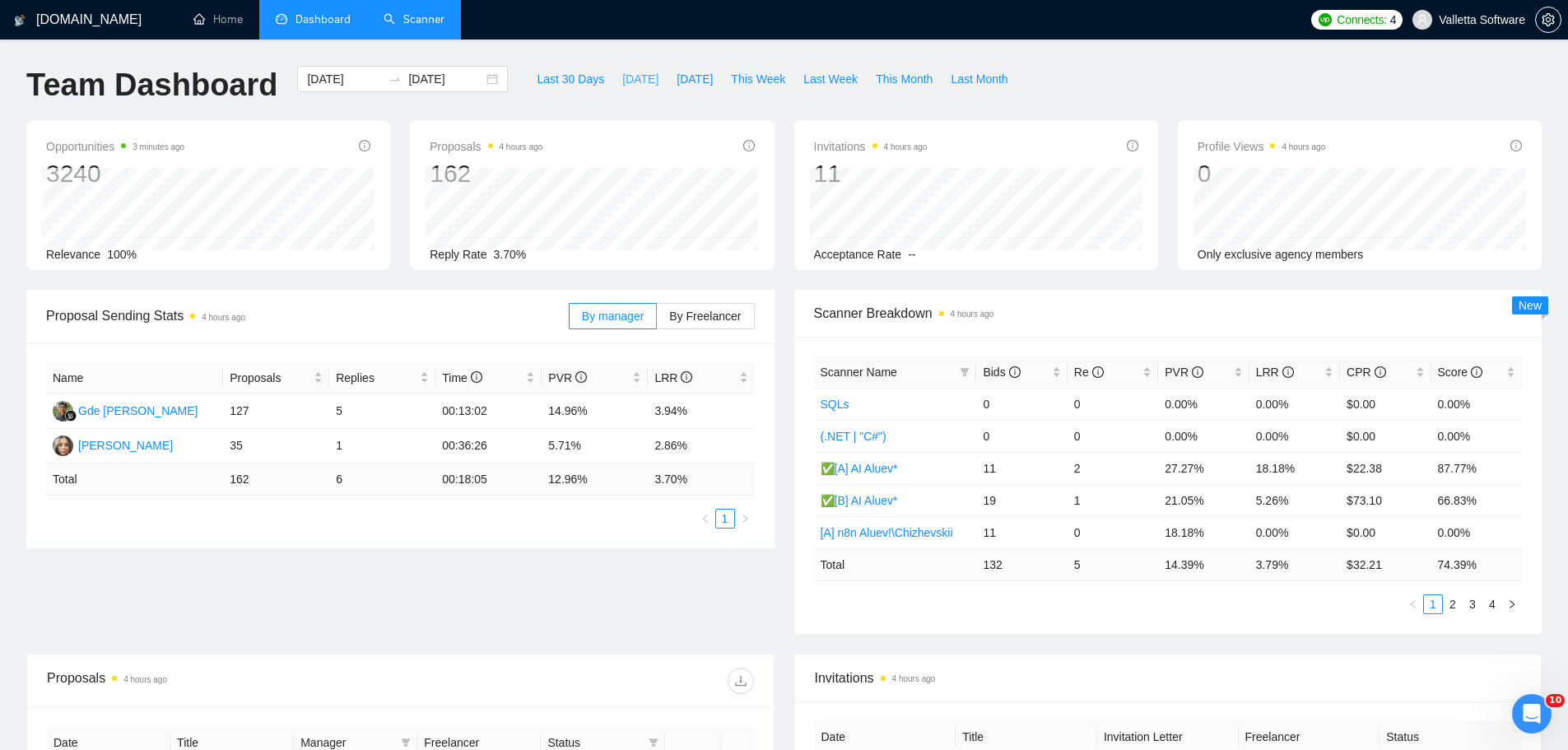
click at [623, 78] on span "[DATE]" at bounding box center [640, 79] width 36 height 18
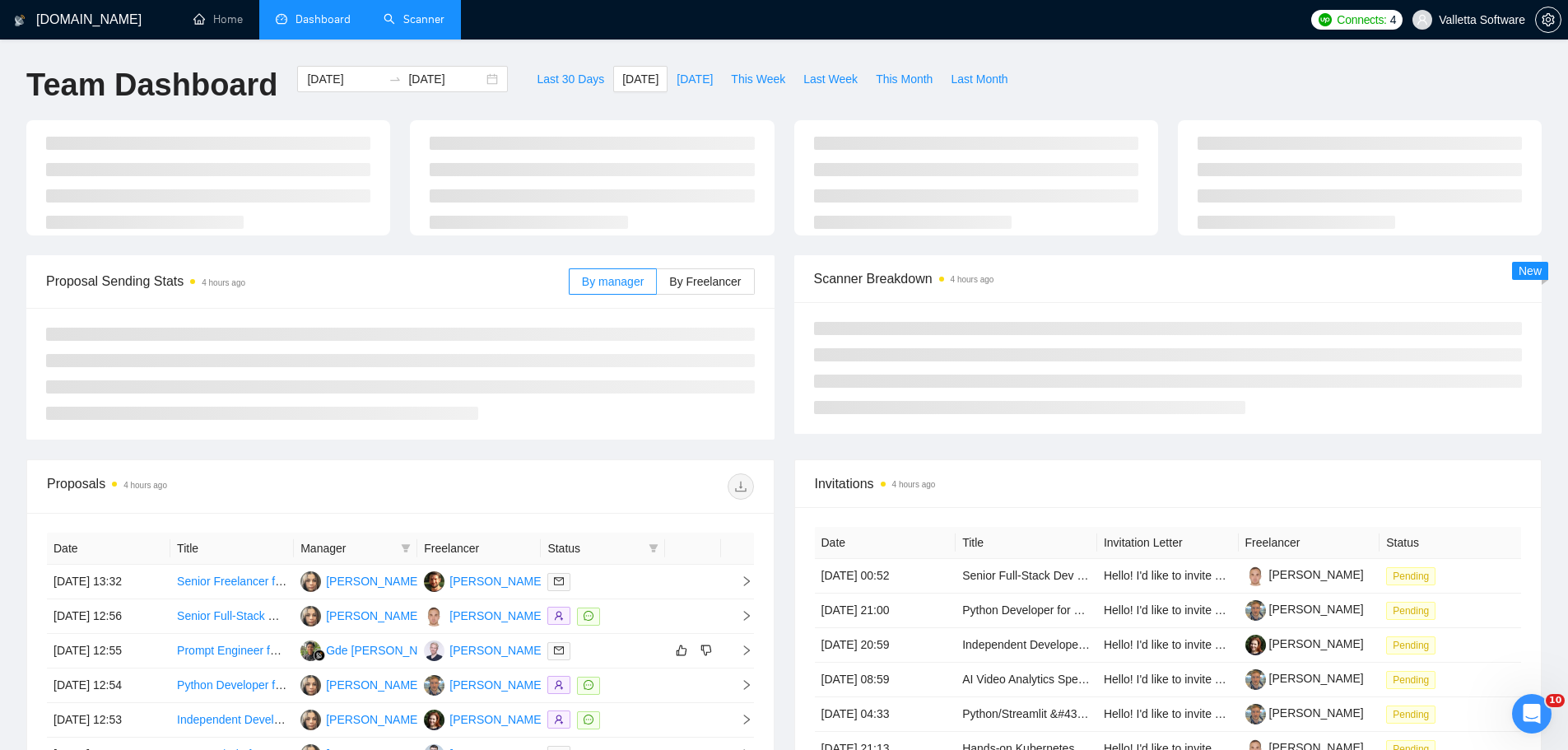
click at [683, 62] on div "[DOMAIN_NAME] Home Dashboard Scanner Connects: 4 Valletta Software Team Dashboa…" at bounding box center [784, 555] width 1568 height 1110
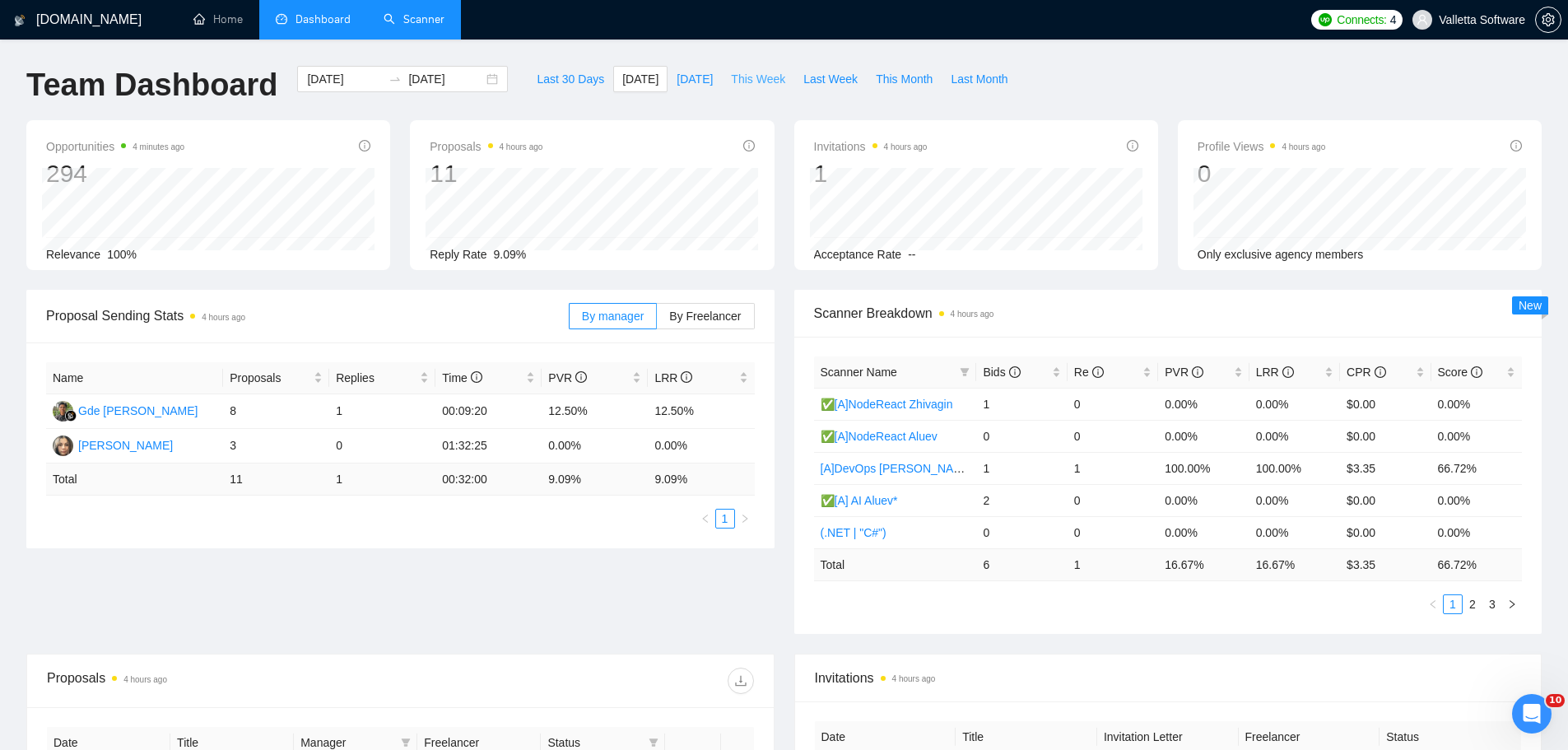
click at [762, 78] on span "This Week" at bounding box center [758, 79] width 54 height 18
type input "[DATE]"
click at [832, 62] on div "[DOMAIN_NAME] Home Dashboard Scanner Connects: 4 Valletta Software Team Dashboa…" at bounding box center [784, 652] width 1568 height 1305
click at [828, 71] on span "Last Week" at bounding box center [830, 79] width 54 height 18
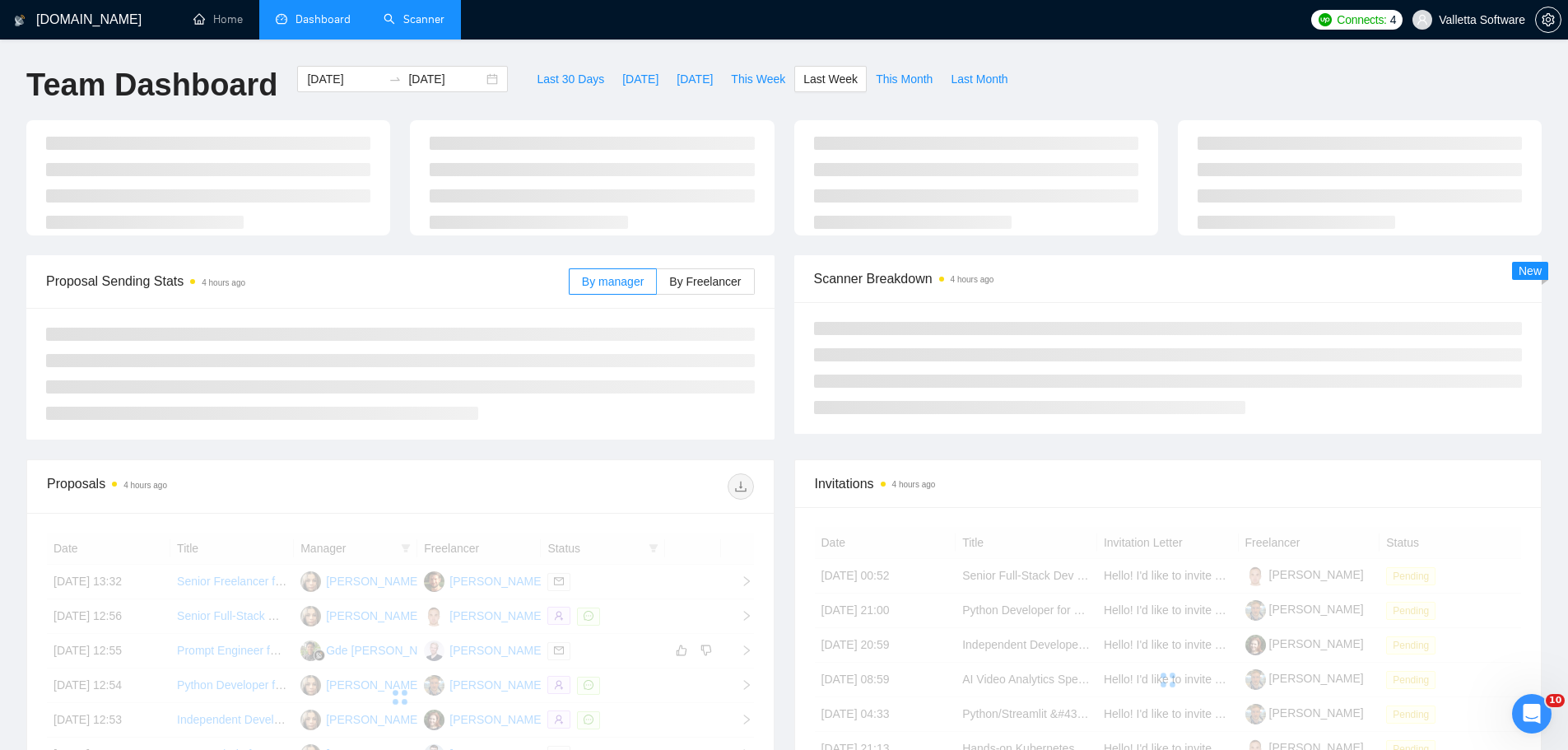
type input "[DATE]"
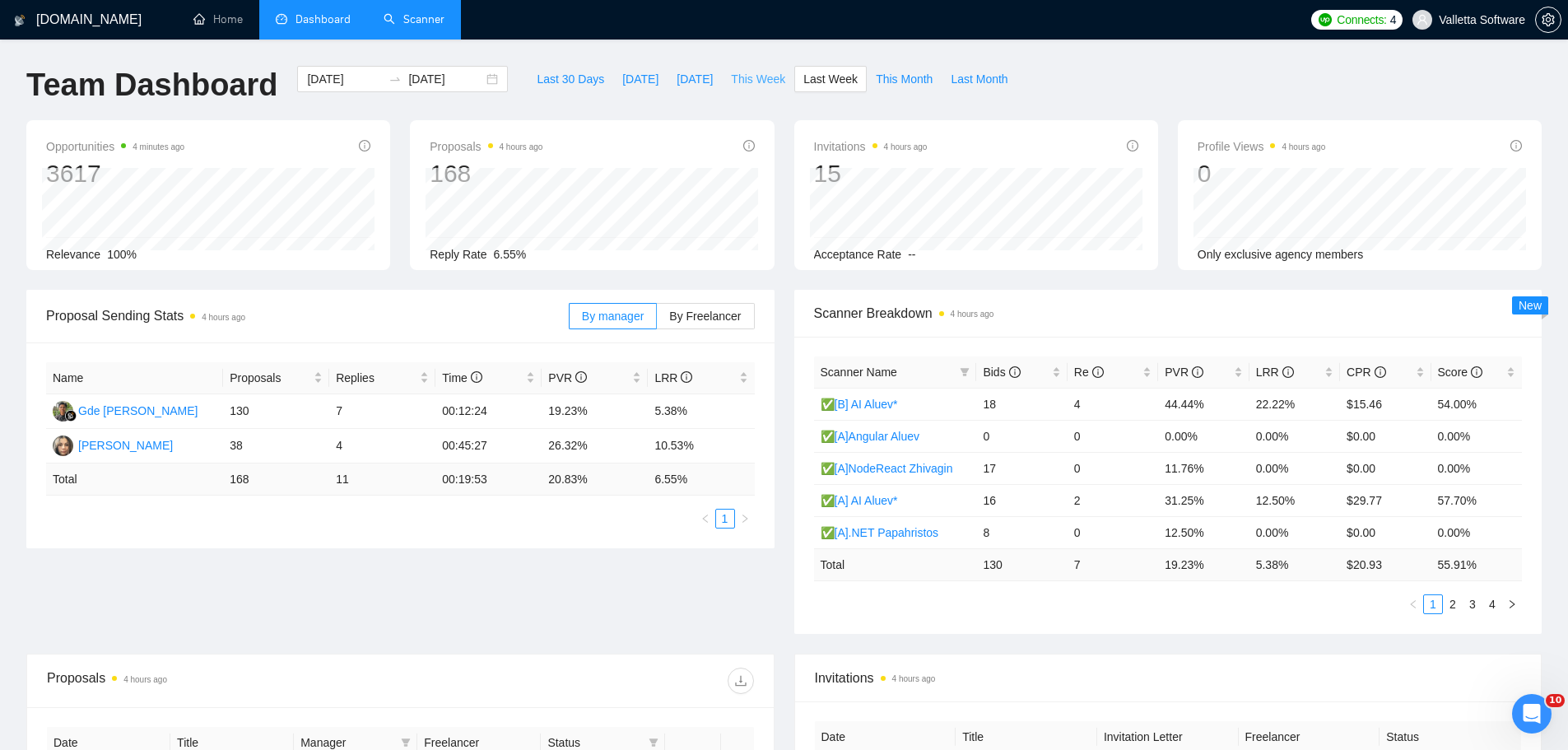
click at [743, 83] on span "This Week" at bounding box center [758, 79] width 54 height 18
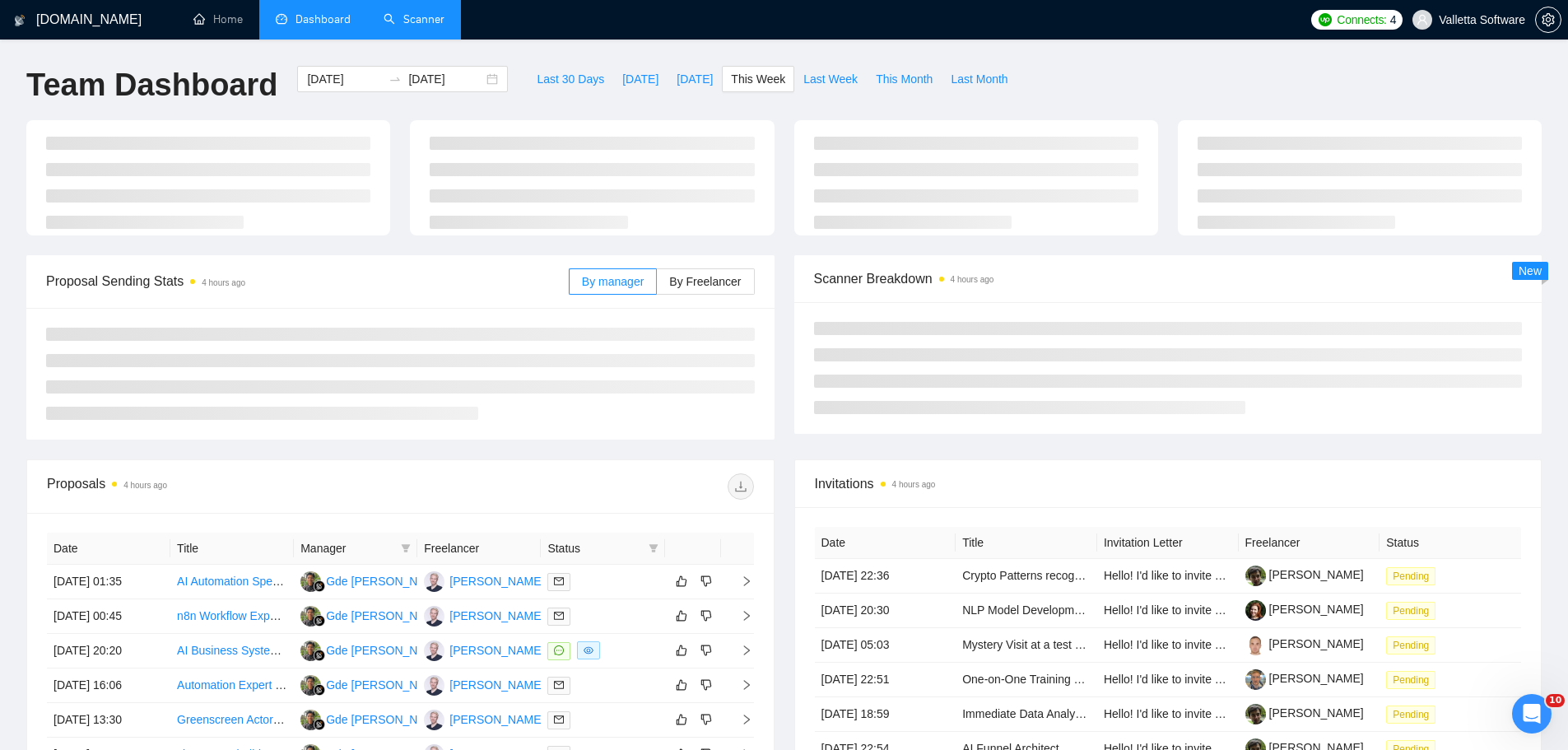
type input "[DATE]"
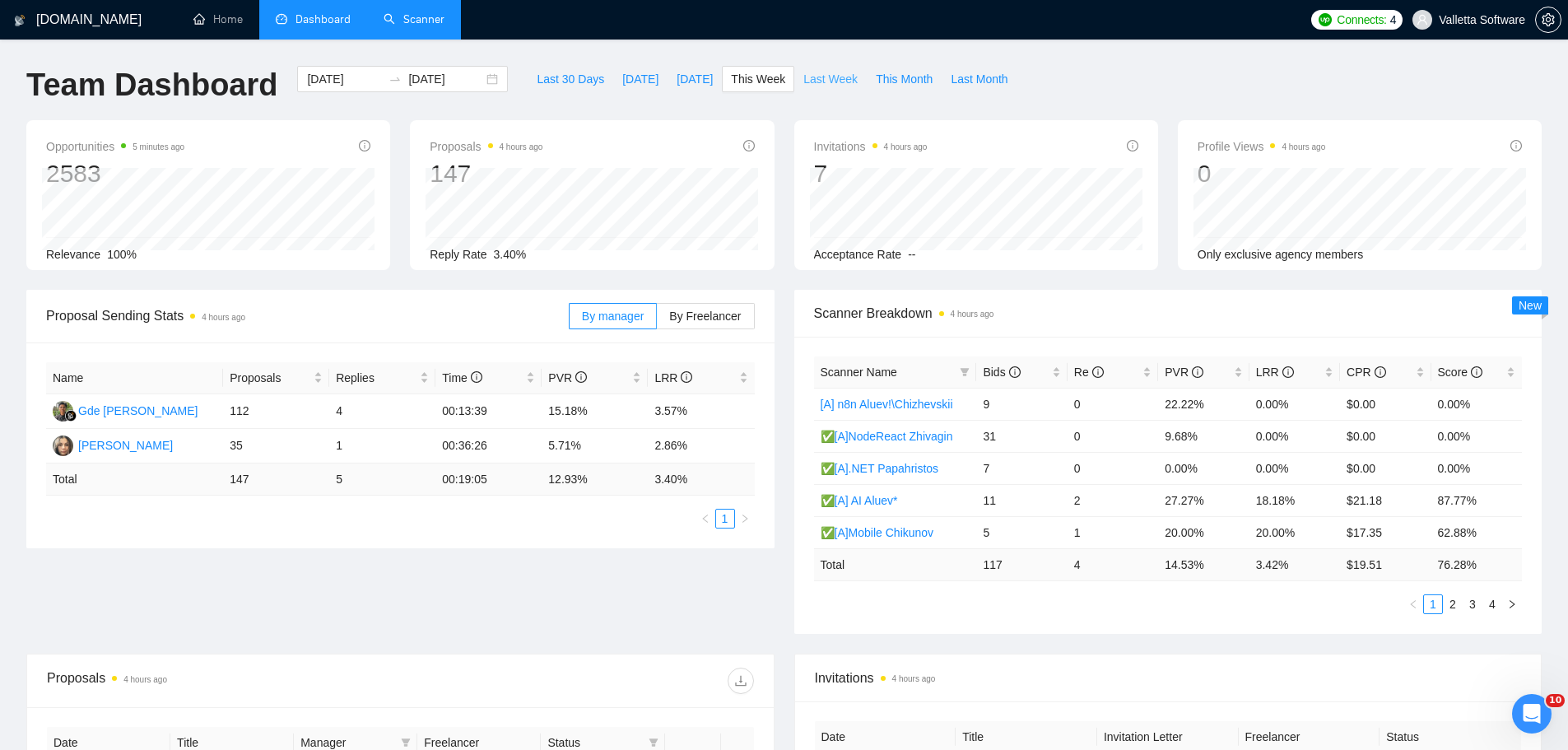
drag, startPoint x: 828, startPoint y: 93, endPoint x: 832, endPoint y: 83, distance: 10.8
click at [832, 84] on div "Last 30 Days [DATE] [DATE] This Week Last Week This Month Last Month" at bounding box center [772, 93] width 509 height 54
click at [832, 83] on span "Last Week" at bounding box center [830, 79] width 54 height 18
type input "[DATE]"
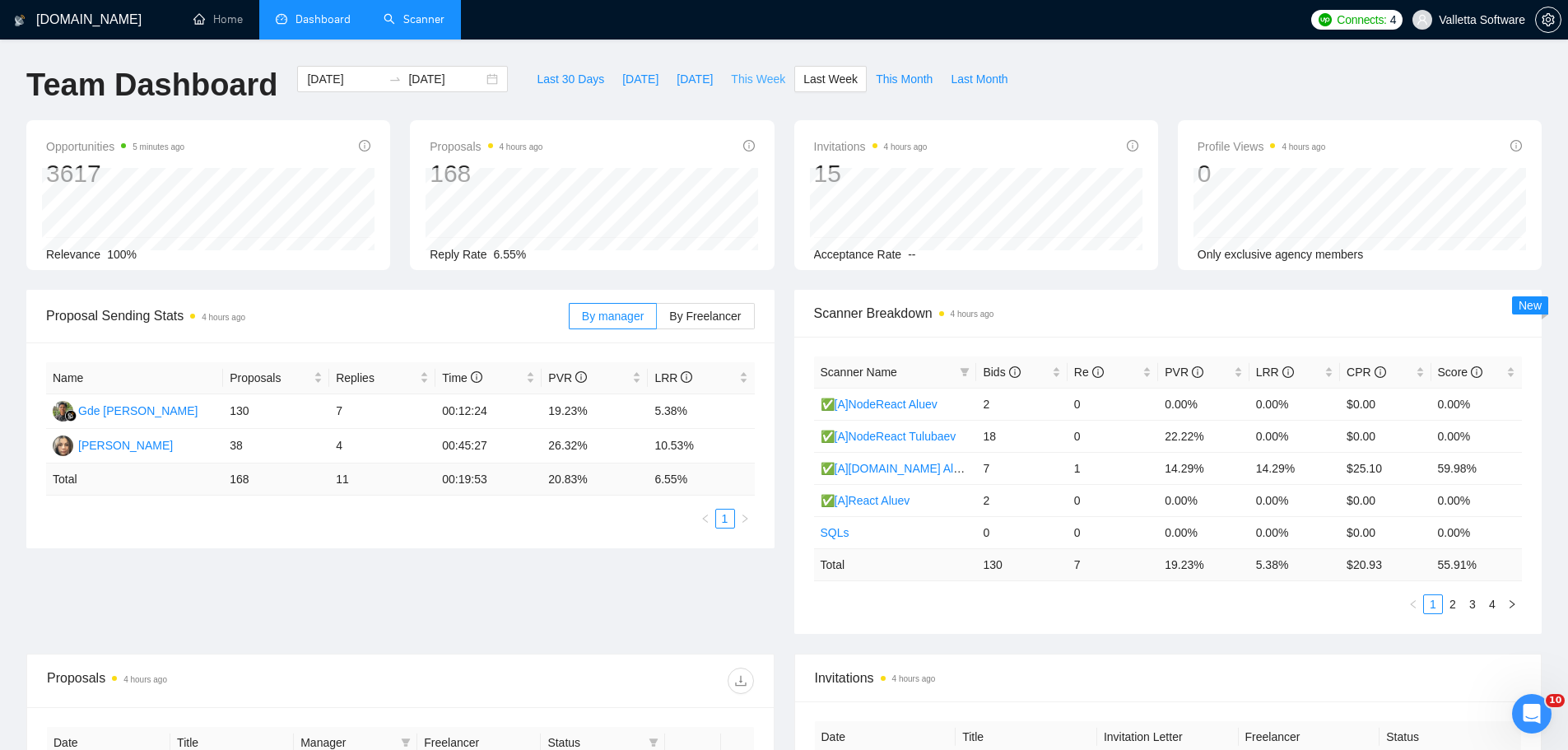
click at [748, 77] on span "This Week" at bounding box center [758, 79] width 54 height 18
type input "[DATE]"
click at [697, 78] on span "[DATE]" at bounding box center [695, 79] width 36 height 18
type input "[DATE]"
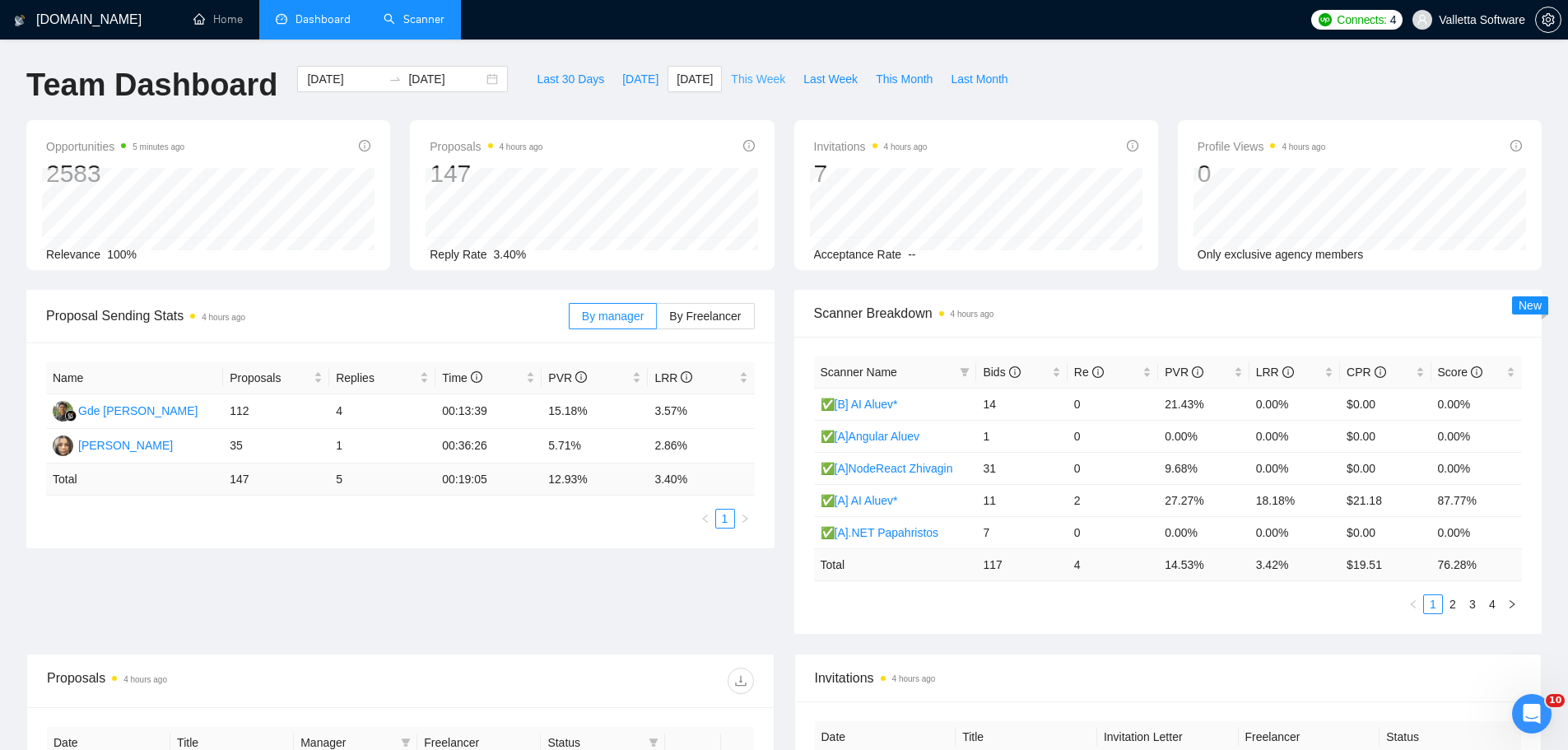
type input "[DATE]"
click at [753, 71] on span "This Week" at bounding box center [758, 79] width 54 height 18
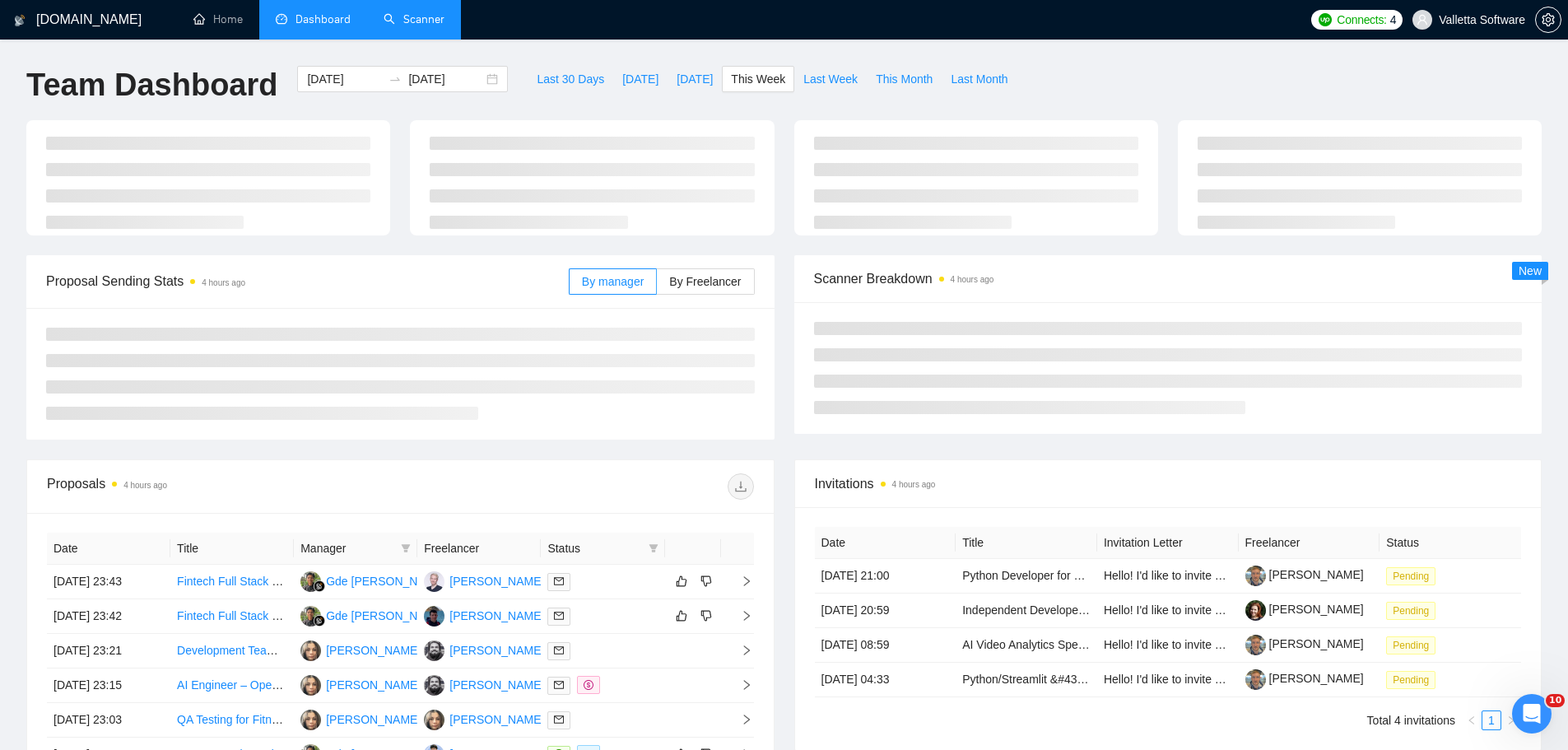
type input "[DATE]"
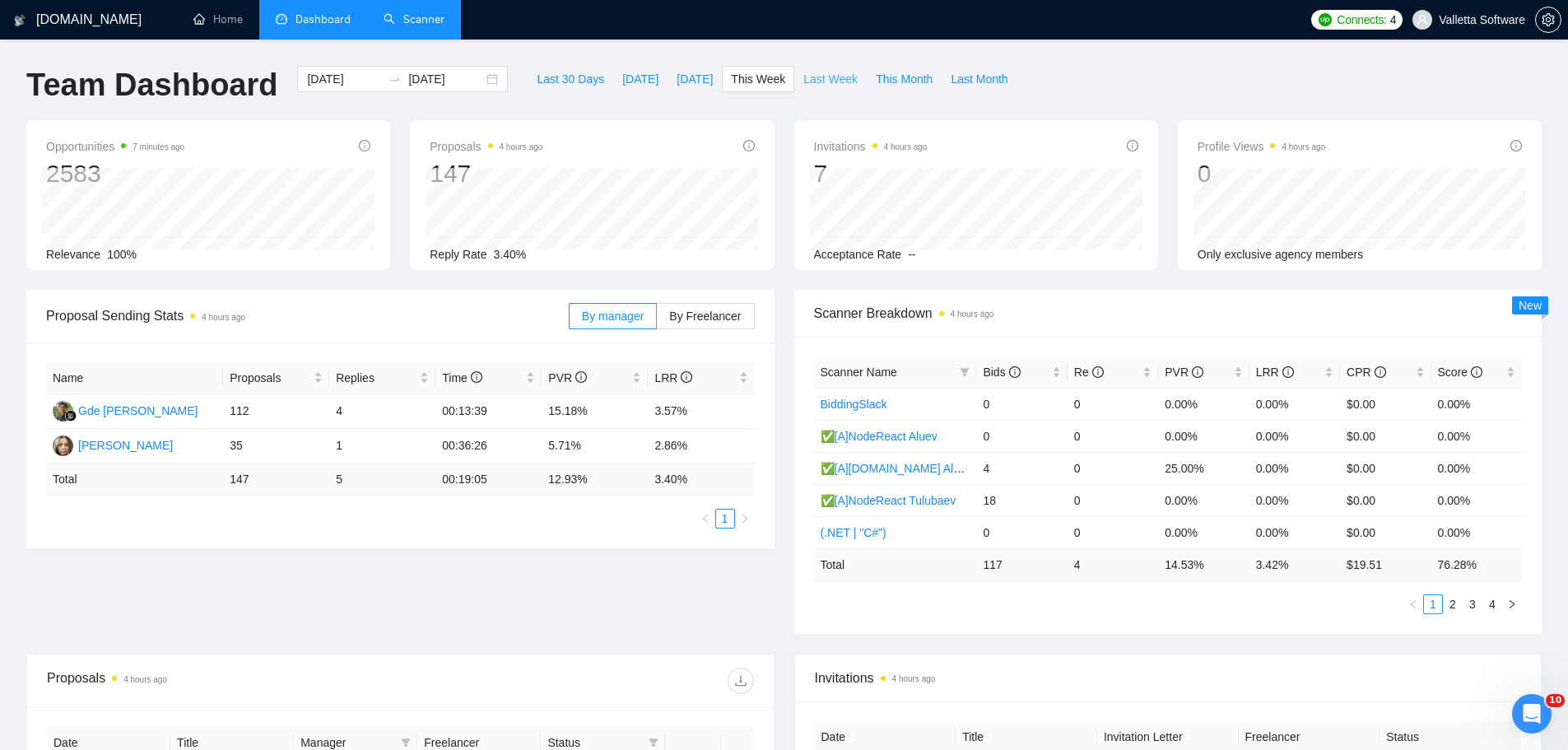
click at [803, 73] on span "Last Week" at bounding box center [830, 79] width 54 height 18
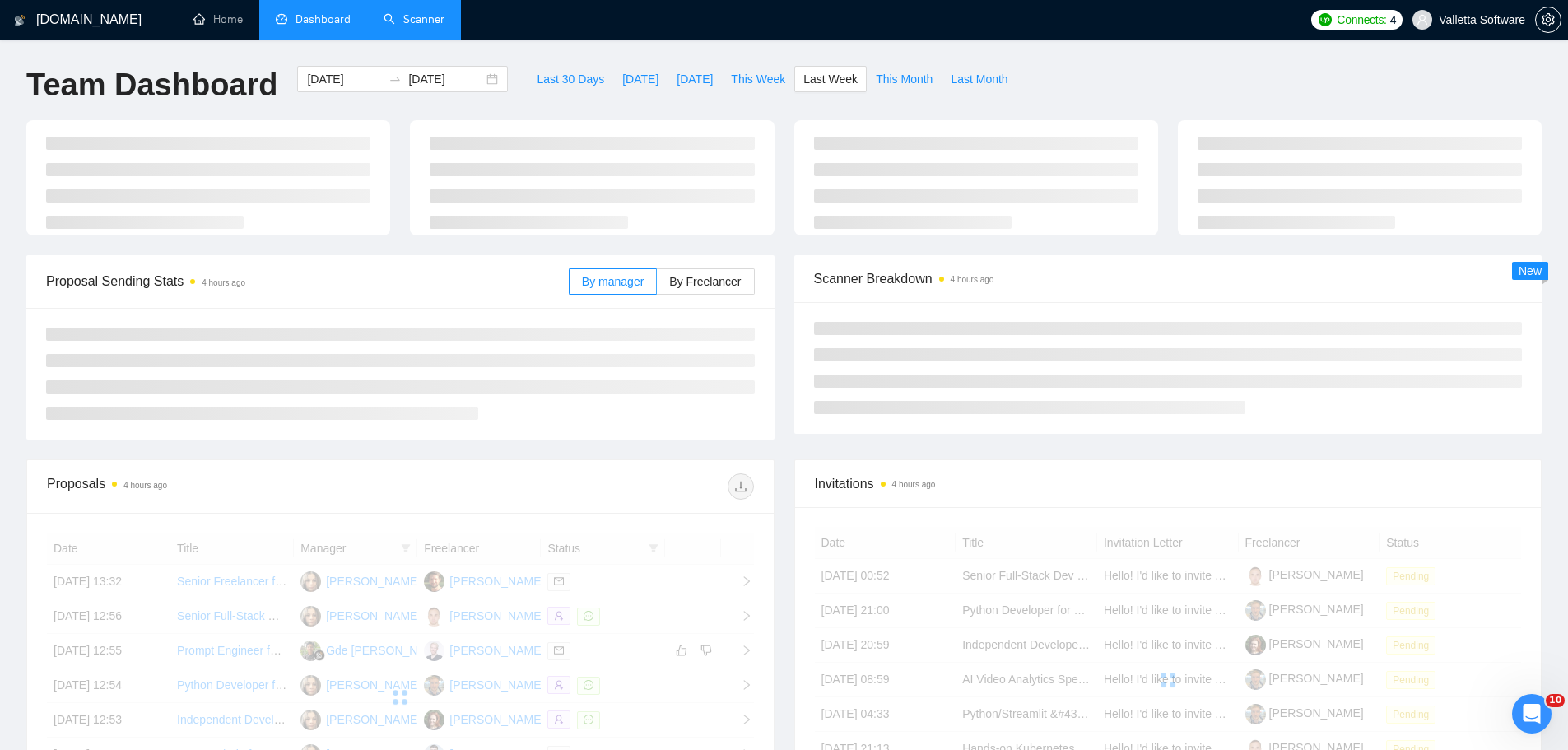
type input "[DATE]"
